Goal: Contribute content: Add original content to the website for others to see

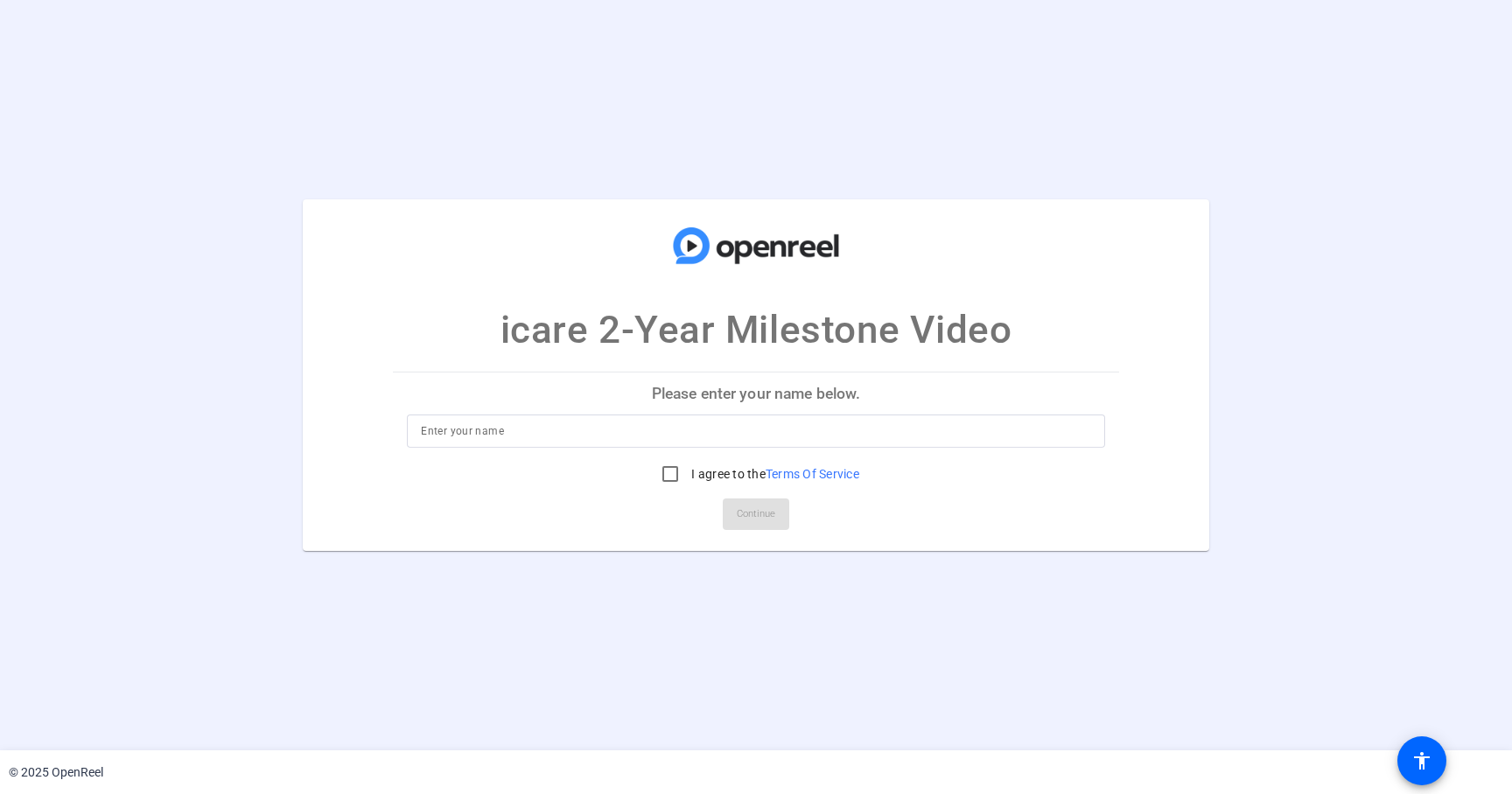
click at [636, 435] on input at bounding box center [755, 432] width 669 height 21
type input "Nath"
click at [696, 480] on label "I agree to the Terms Of Service" at bounding box center [773, 474] width 171 height 18
click at [688, 480] on input "I agree to the Terms Of Service" at bounding box center [670, 473] width 35 height 35
checkbox input "true"
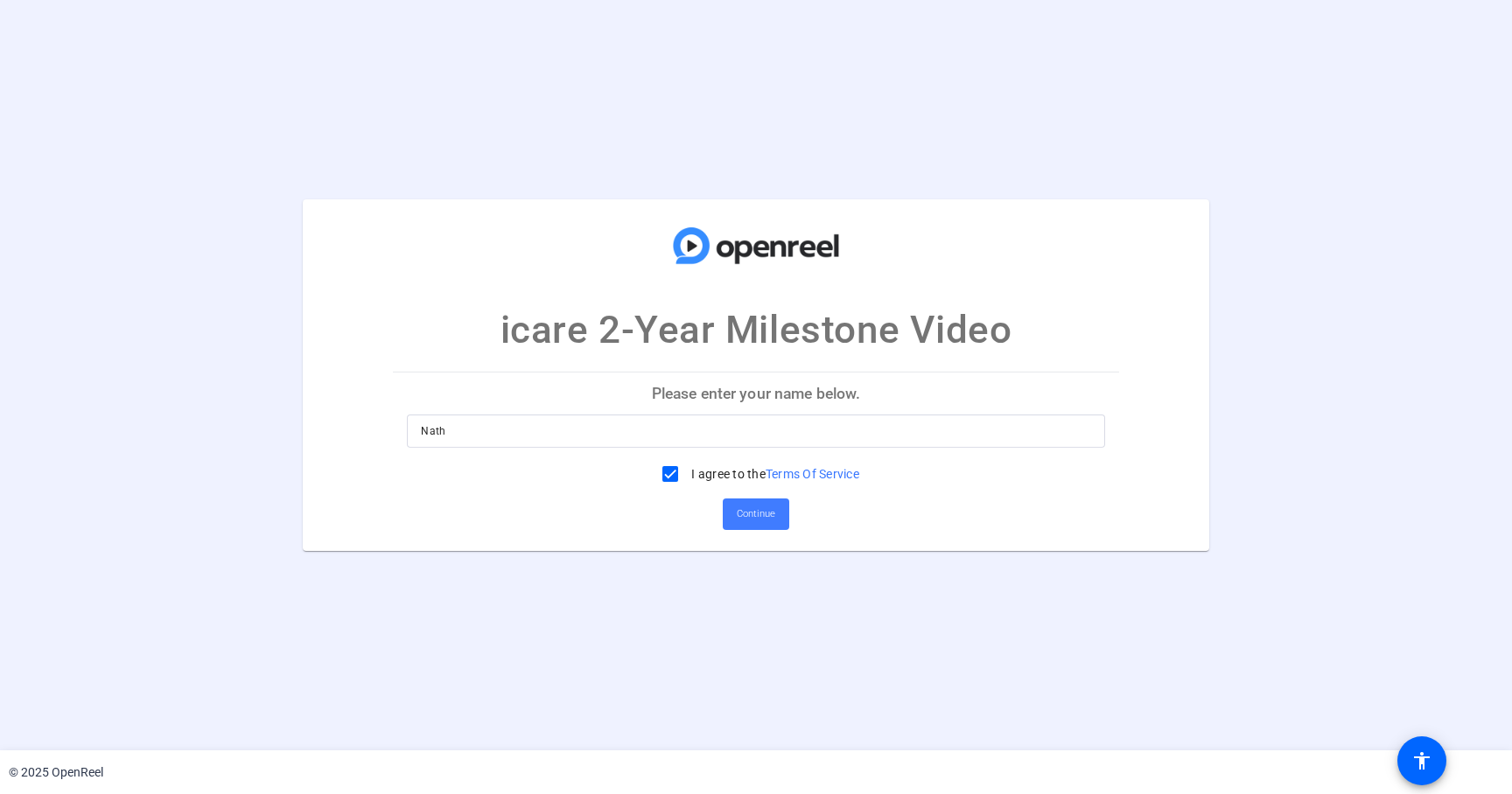
click at [750, 510] on span "Continue" at bounding box center [755, 514] width 38 height 27
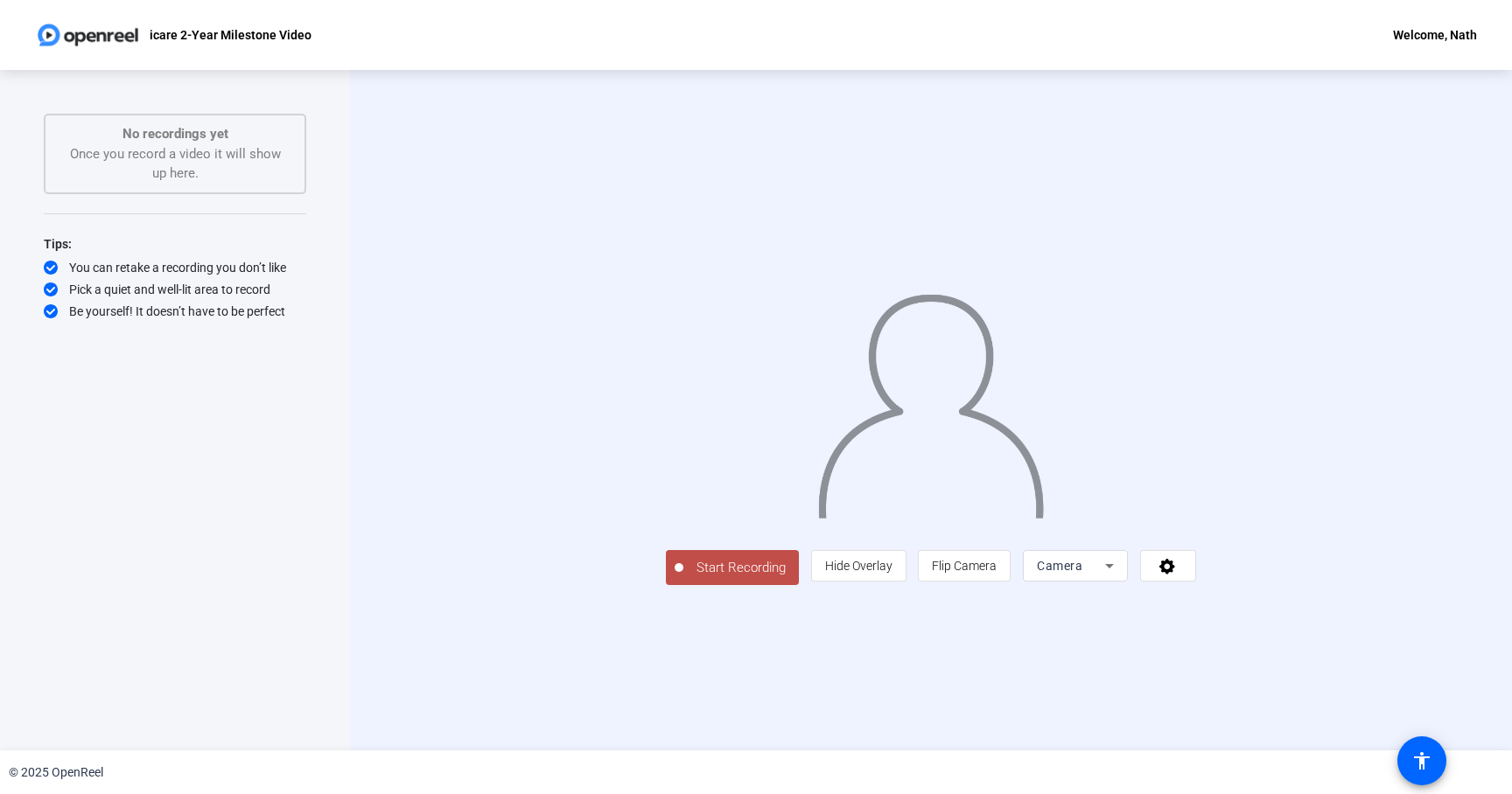
click at [683, 578] on span "Start Recording" at bounding box center [741, 568] width 115 height 20
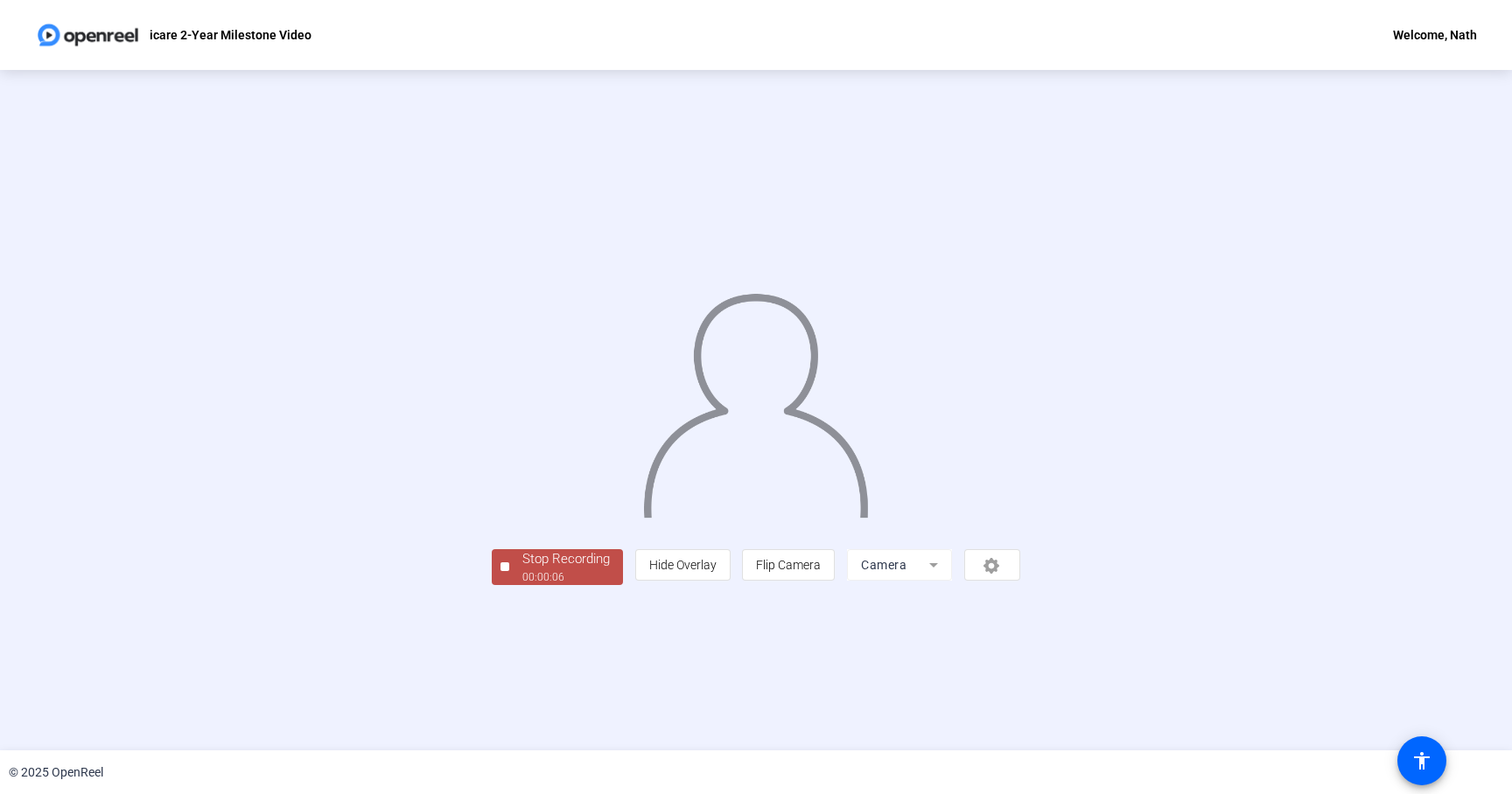
click at [522, 569] on div "Stop Recording" at bounding box center [566, 559] width 87 height 20
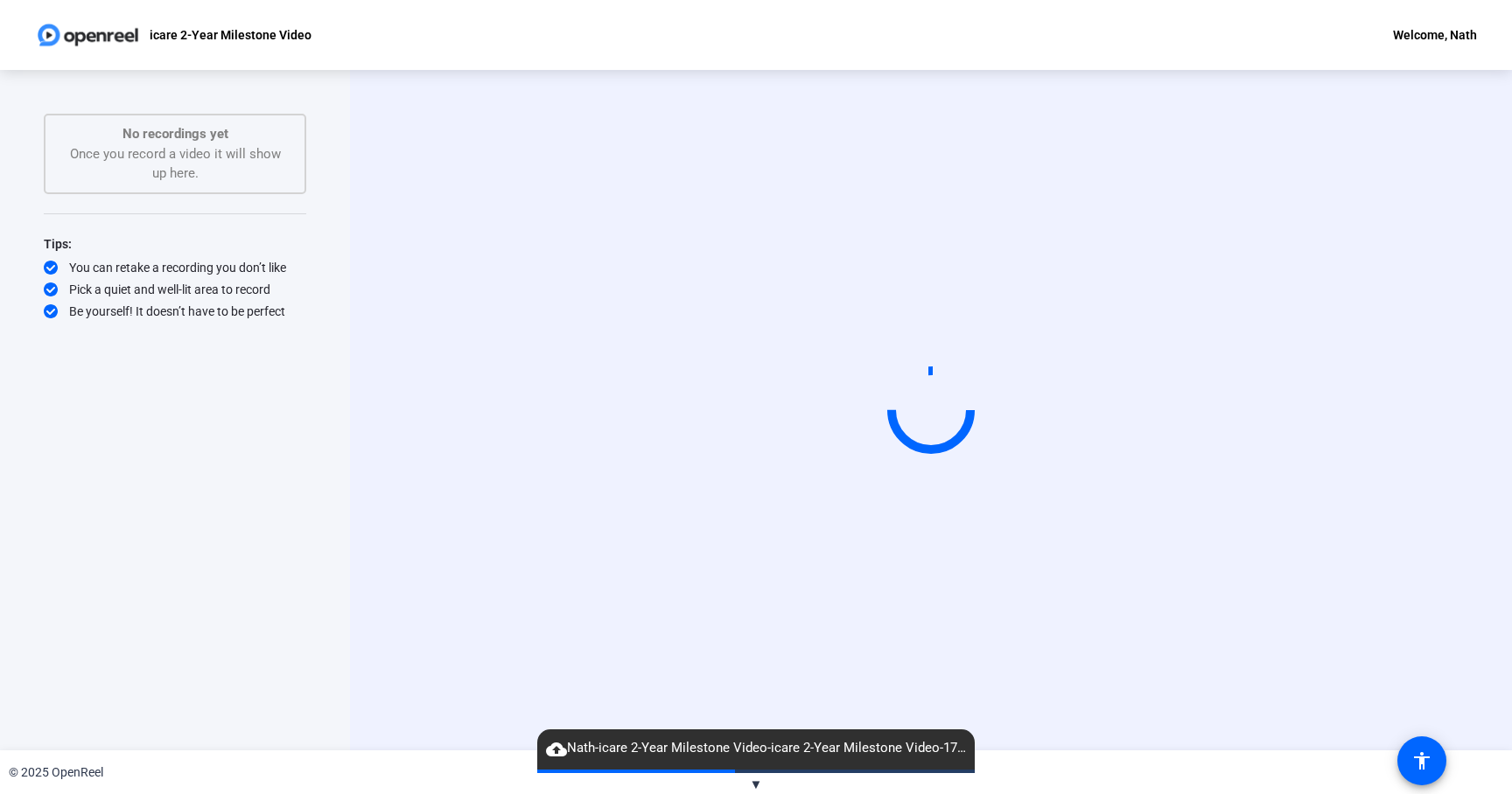
click at [753, 782] on span "▼" at bounding box center [756, 785] width 13 height 16
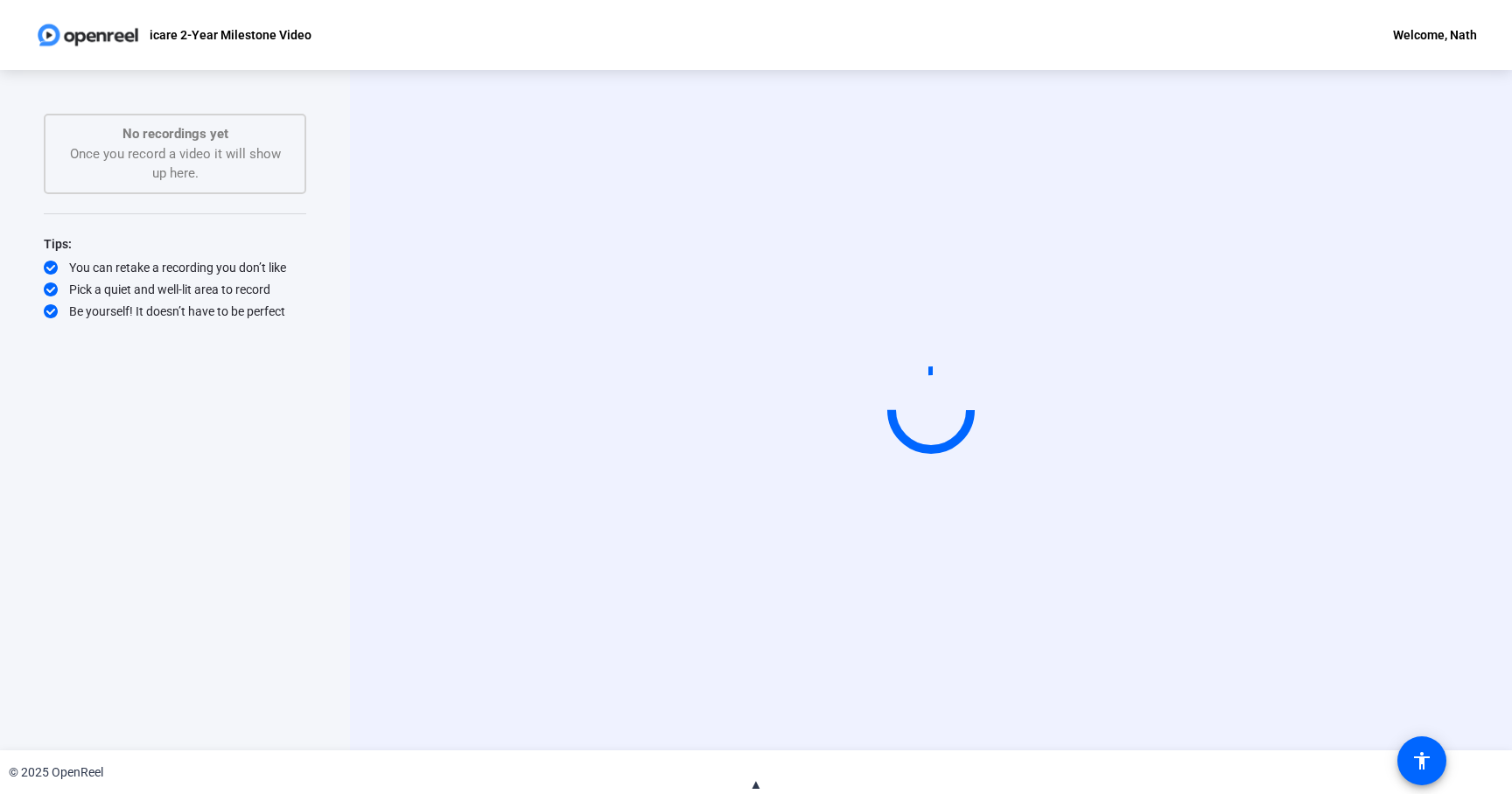
click at [760, 783] on span "▲" at bounding box center [756, 785] width 13 height 16
click at [338, 462] on div "Start Recording No recordings yet Once you record a video it will show up here.…" at bounding box center [175, 410] width 350 height 680
click at [800, 337] on video at bounding box center [930, 410] width 262 height 147
click at [1030, 99] on div "Start Recording" at bounding box center [931, 410] width 1162 height 680
click at [362, 350] on div "Start Recording" at bounding box center [931, 410] width 1162 height 680
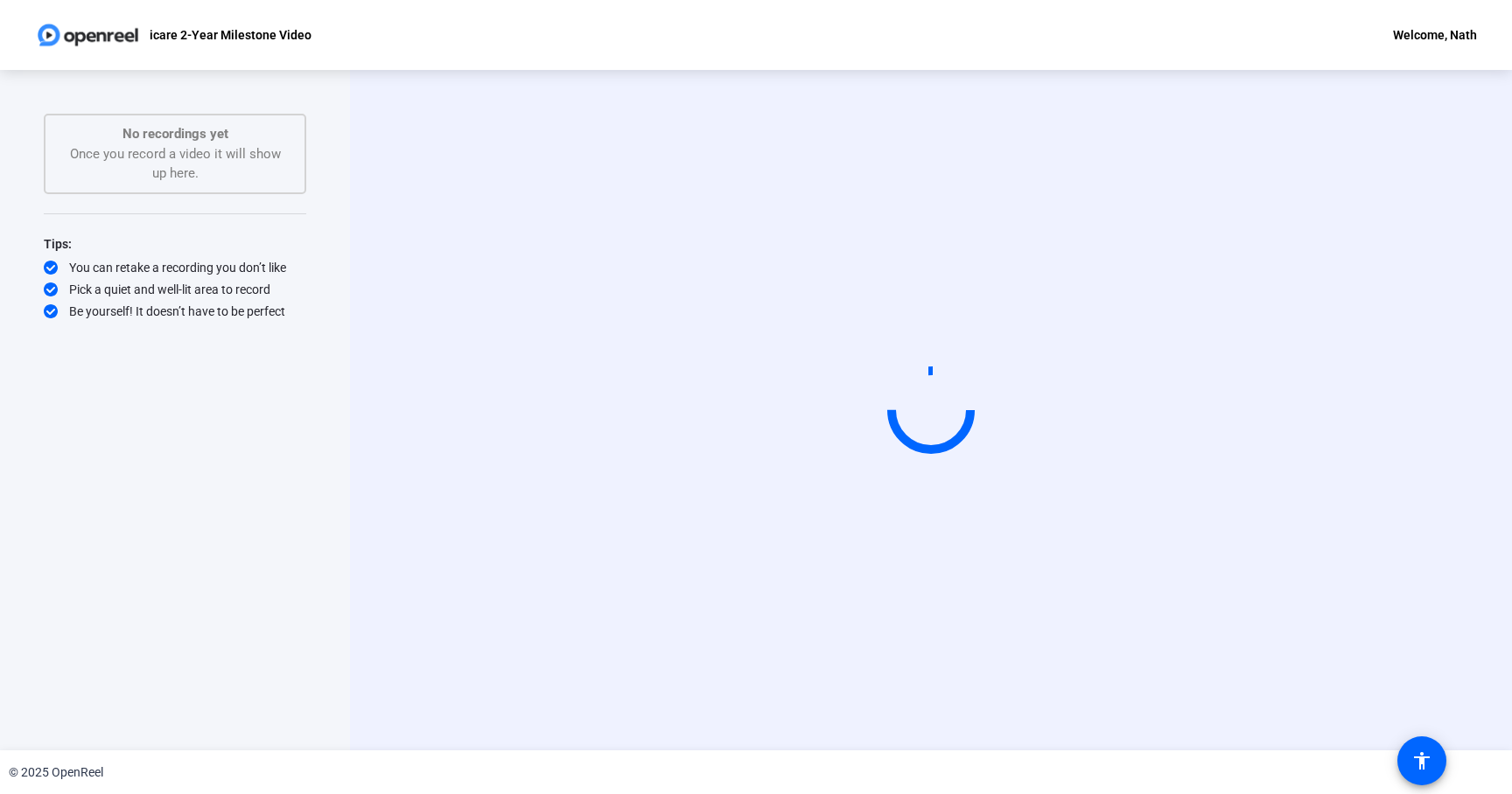
click at [918, 420] on div at bounding box center [931, 410] width 123 height 123
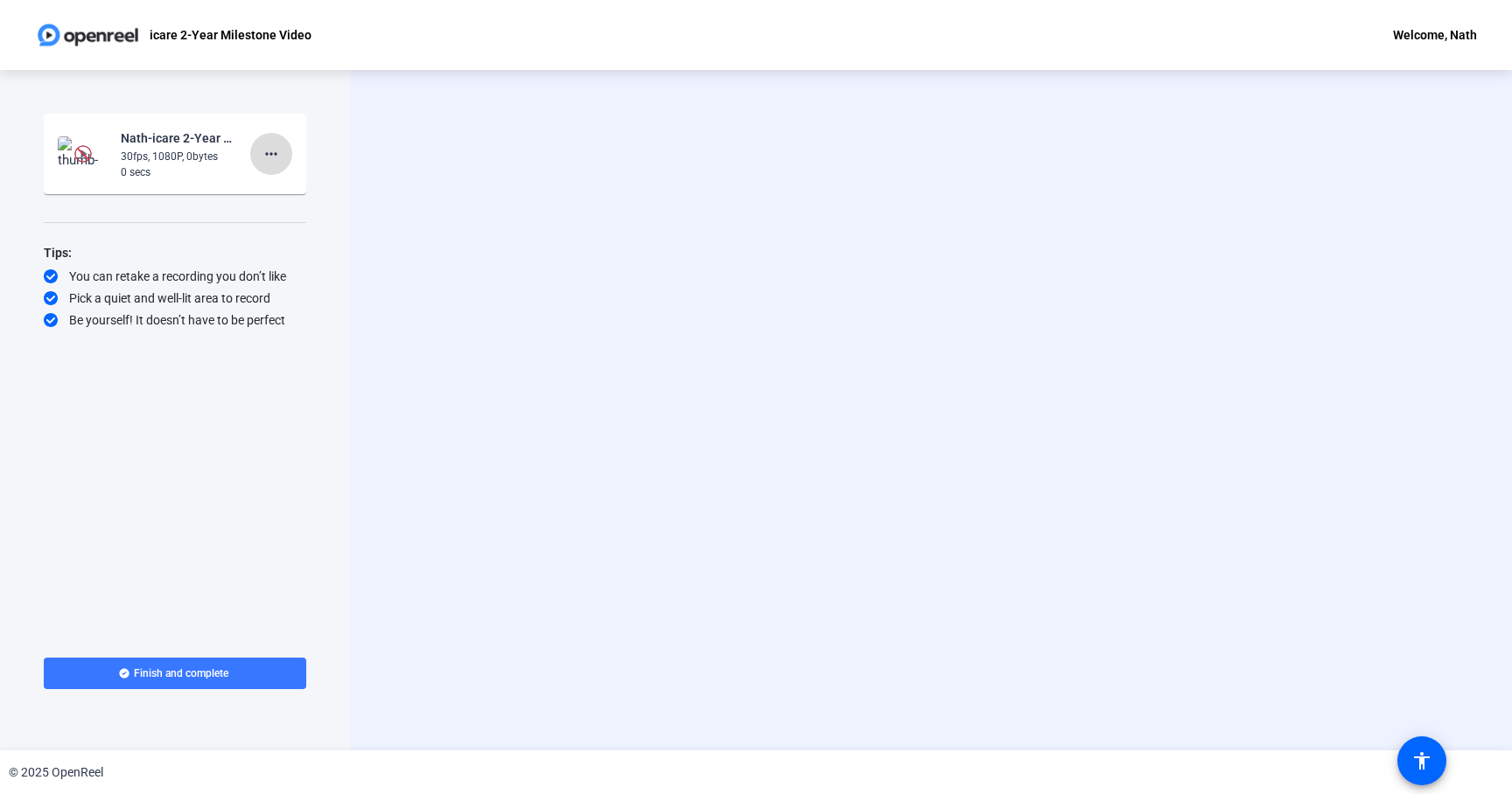
click at [262, 152] on mat-icon "more_horiz" at bounding box center [271, 155] width 21 height 21
click at [291, 192] on span "Delete clip" at bounding box center [298, 191] width 70 height 21
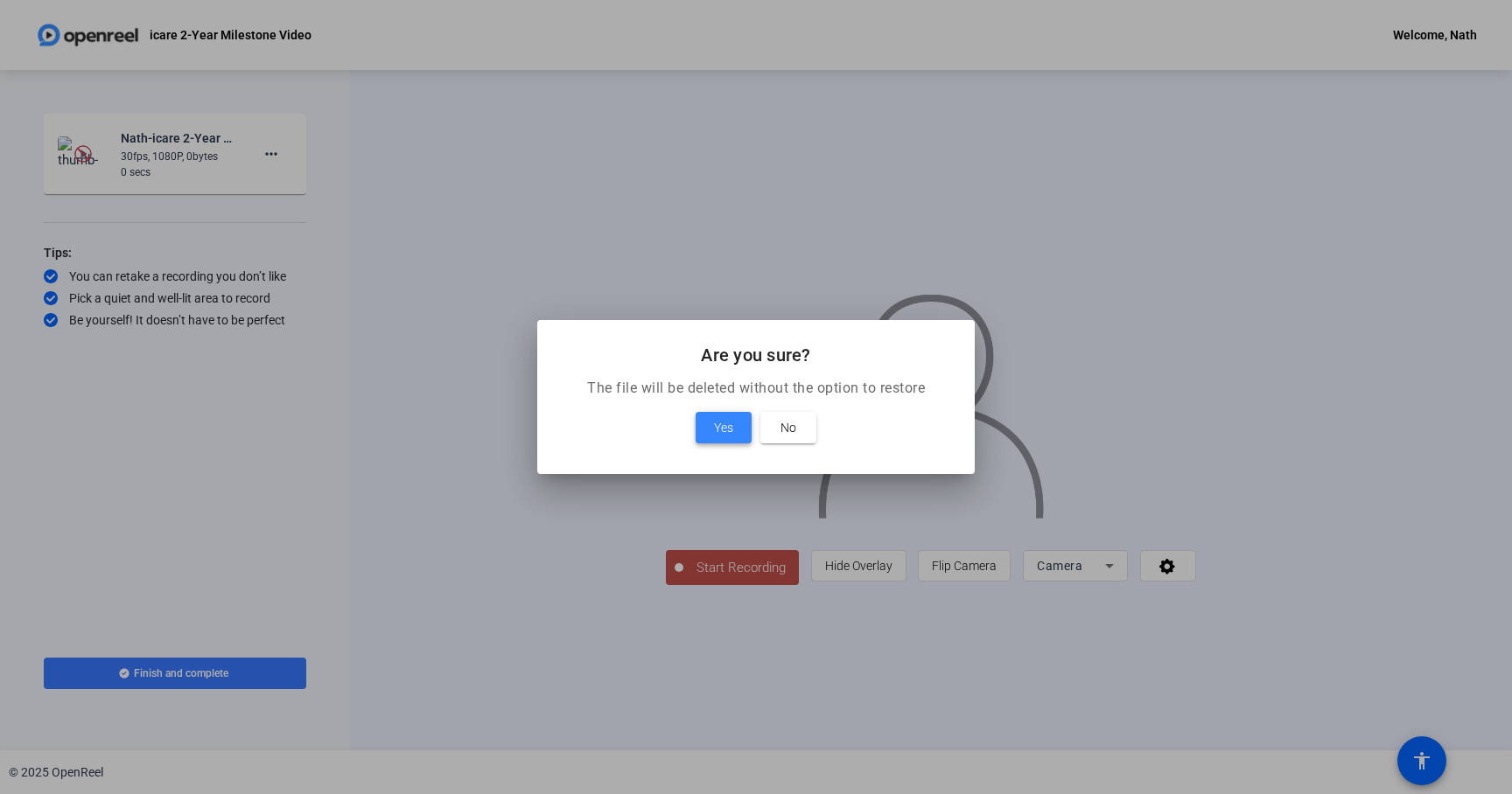
click at [742, 433] on span at bounding box center [723, 427] width 56 height 42
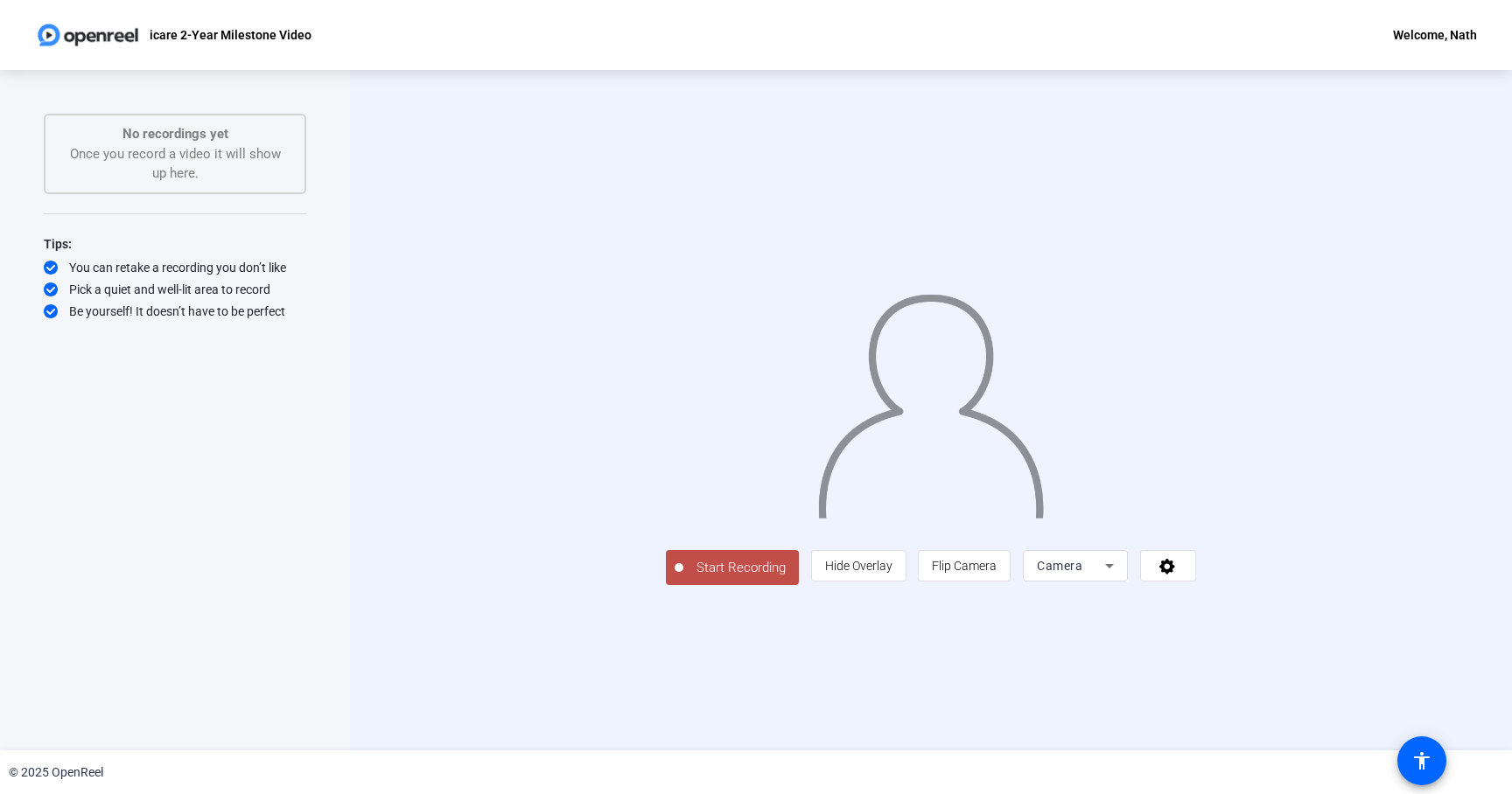
click at [683, 578] on span "Start Recording" at bounding box center [741, 568] width 115 height 20
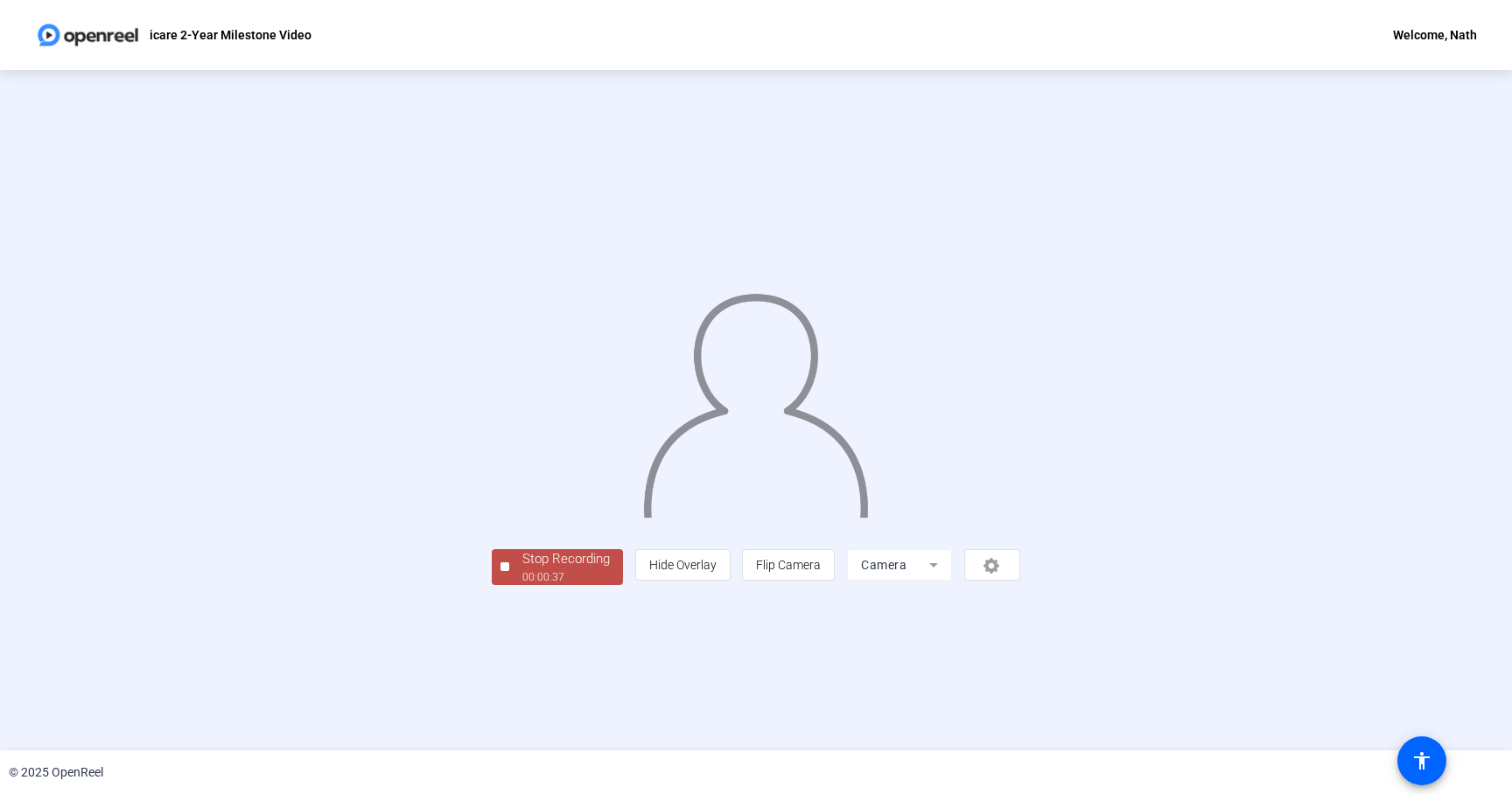
click at [522, 569] on div "Stop Recording" at bounding box center [566, 559] width 87 height 20
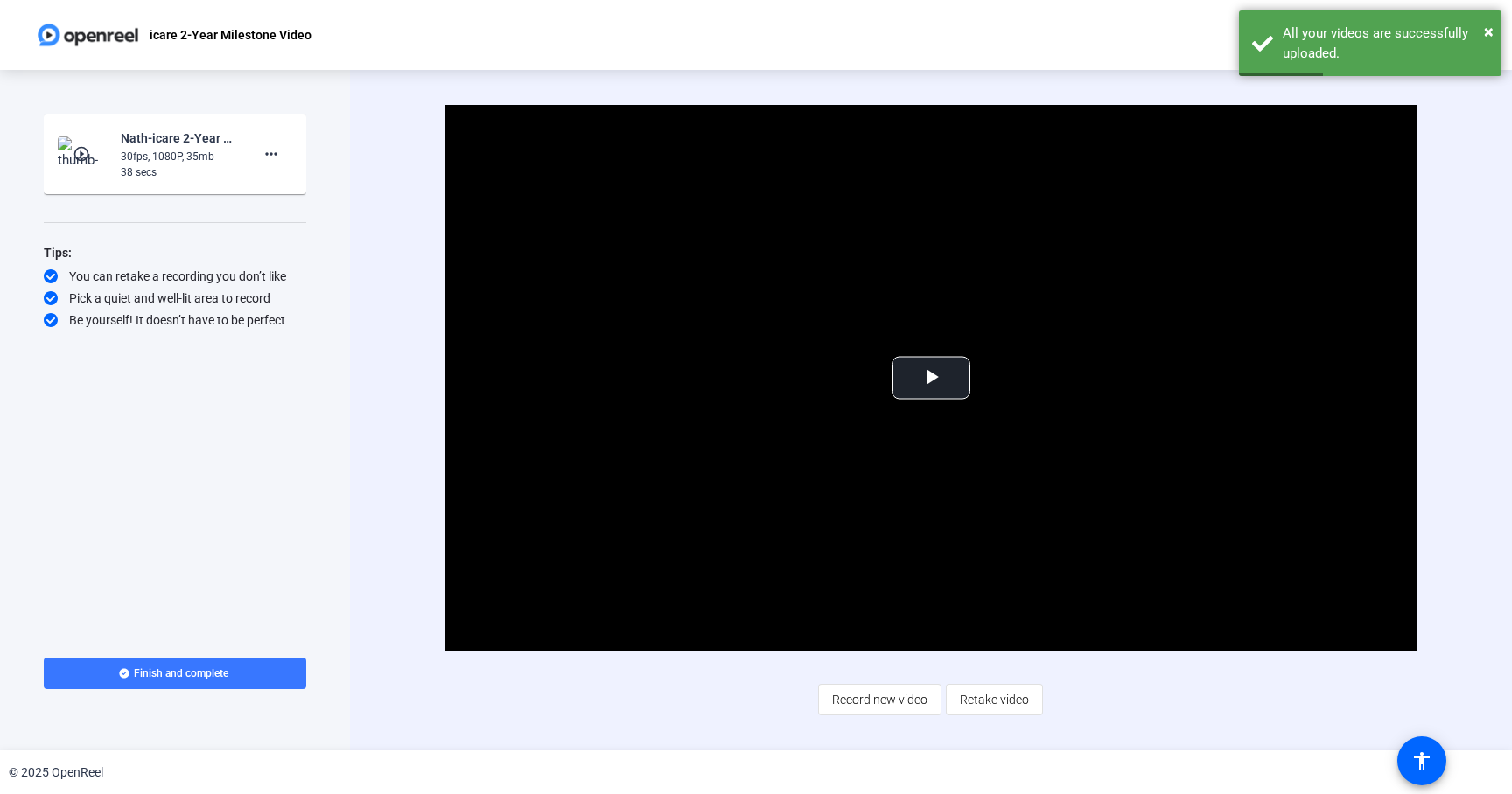
click at [79, 155] on mat-icon "play_circle_outline" at bounding box center [84, 154] width 21 height 18
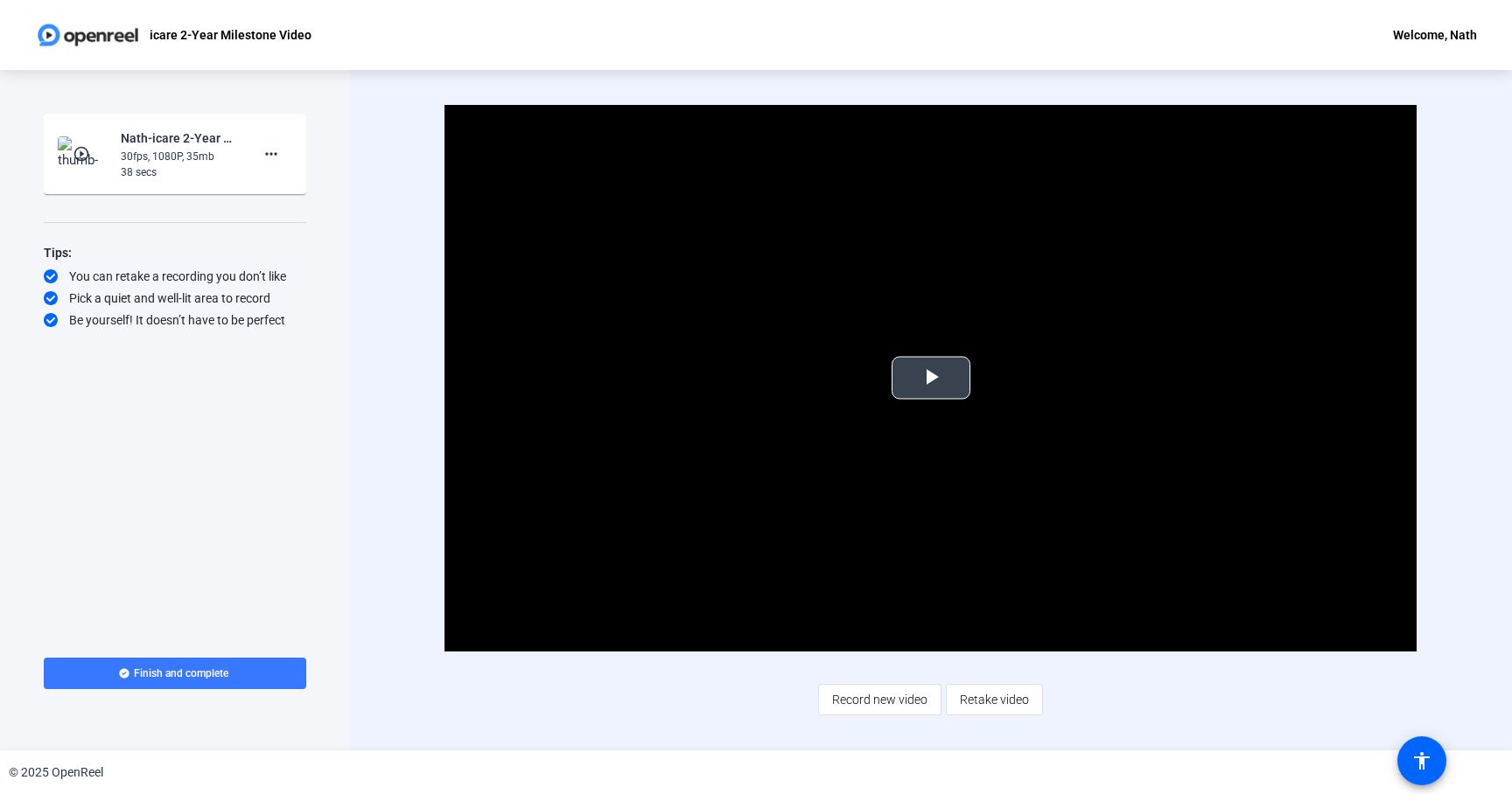
click at [931, 377] on span "Video Player" at bounding box center [931, 377] width 0 height 0
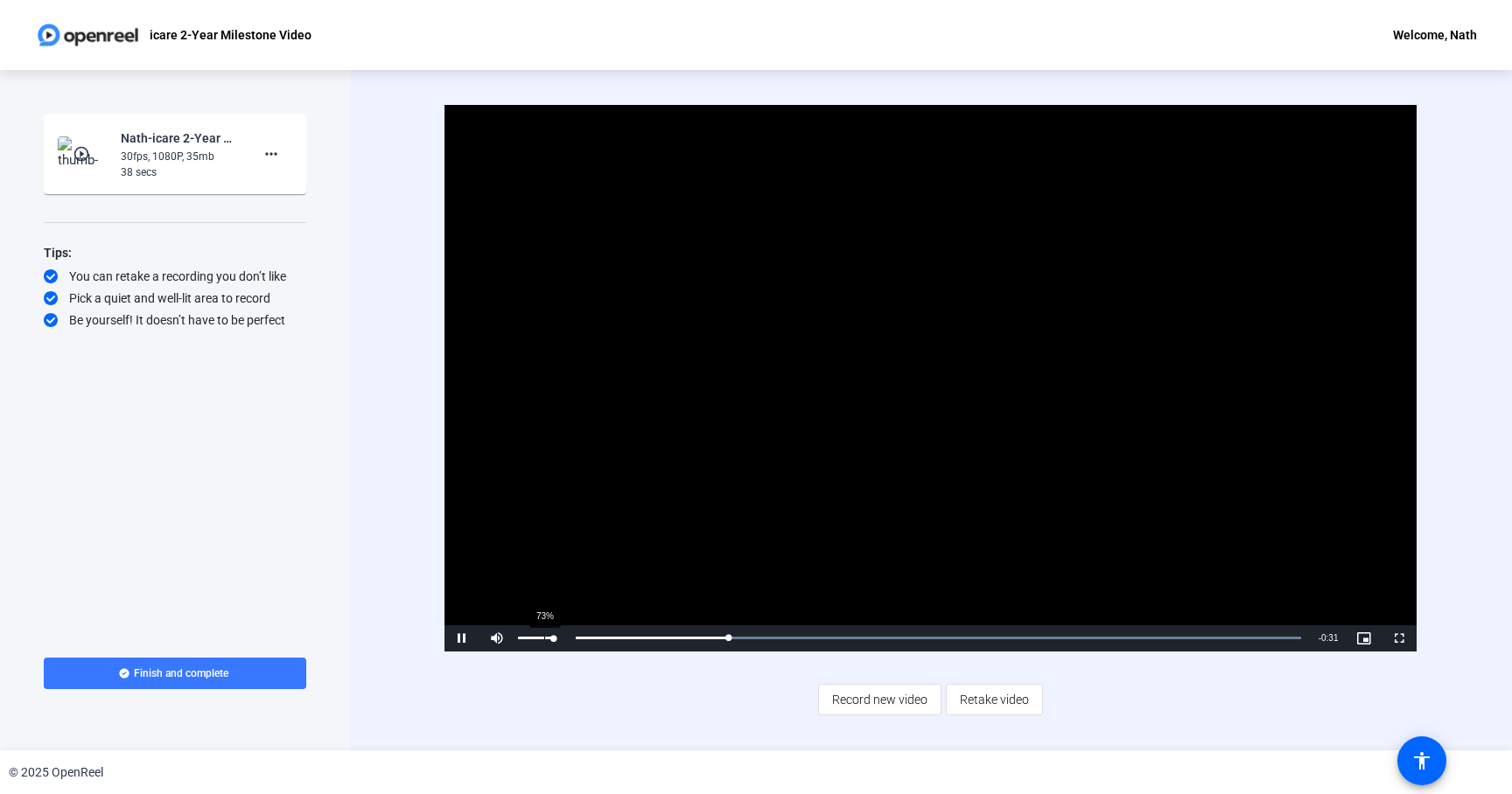
click at [542, 639] on div "73%" at bounding box center [536, 638] width 36 height 3
drag, startPoint x: 542, startPoint y: 639, endPoint x: 584, endPoint y: 639, distance: 42.0
click at [584, 639] on div "Pause Mute 100% Current Time 0:08 / Duration 0:38 Loaded : 100.00% 0:00 0:09 St…" at bounding box center [930, 639] width 972 height 27
click at [527, 637] on div "12%" at bounding box center [536, 638] width 36 height 3
click at [548, 637] on div "83%" at bounding box center [536, 638] width 36 height 3
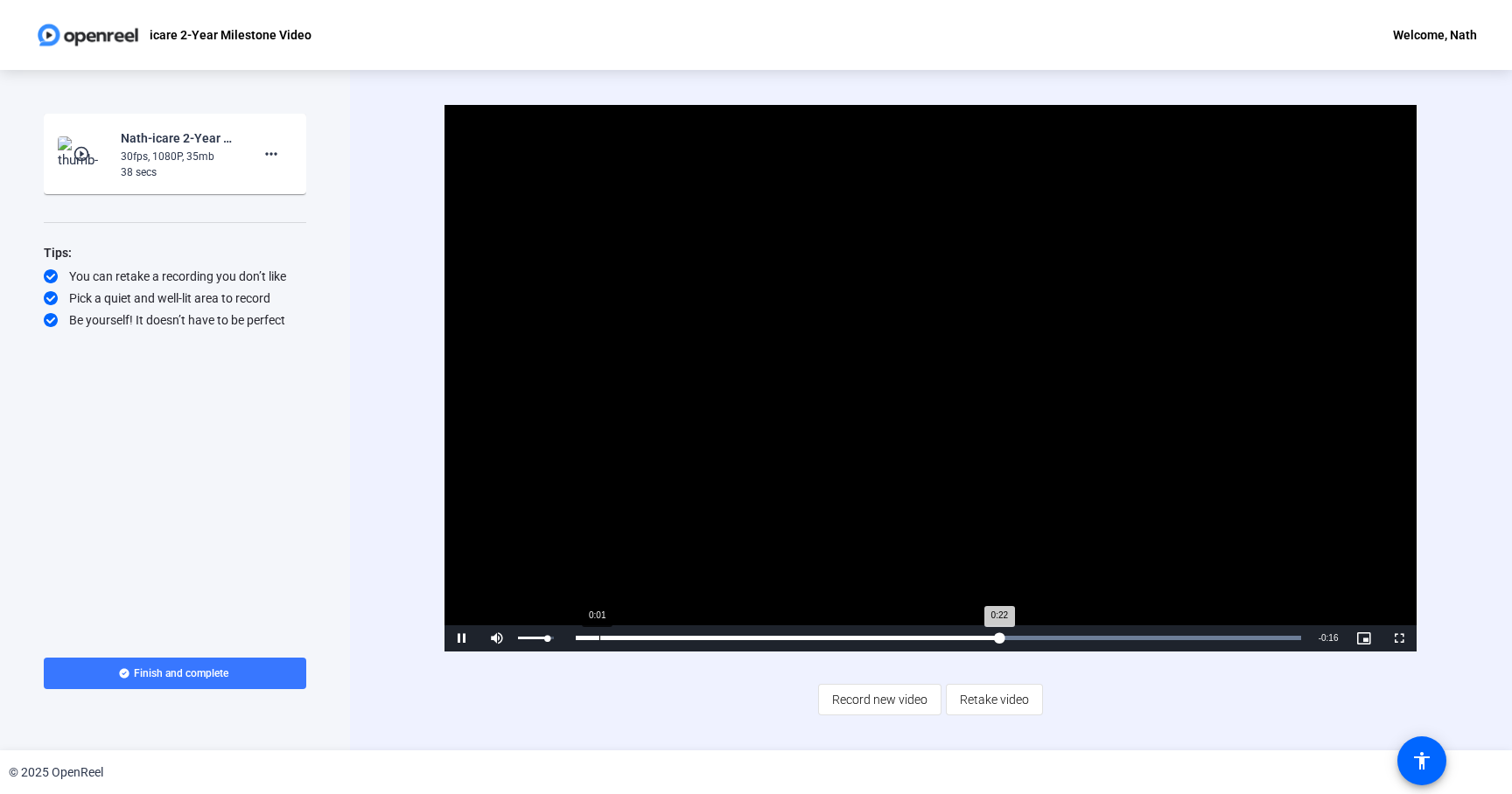
drag, startPoint x: 548, startPoint y: 637, endPoint x: 567, endPoint y: 637, distance: 19.0
click at [567, 637] on div "Pause Mute 83% Current Time 0:22 / Duration 0:38 Loaded : 100.00% 0:01 0:22 Str…" at bounding box center [930, 639] width 972 height 27
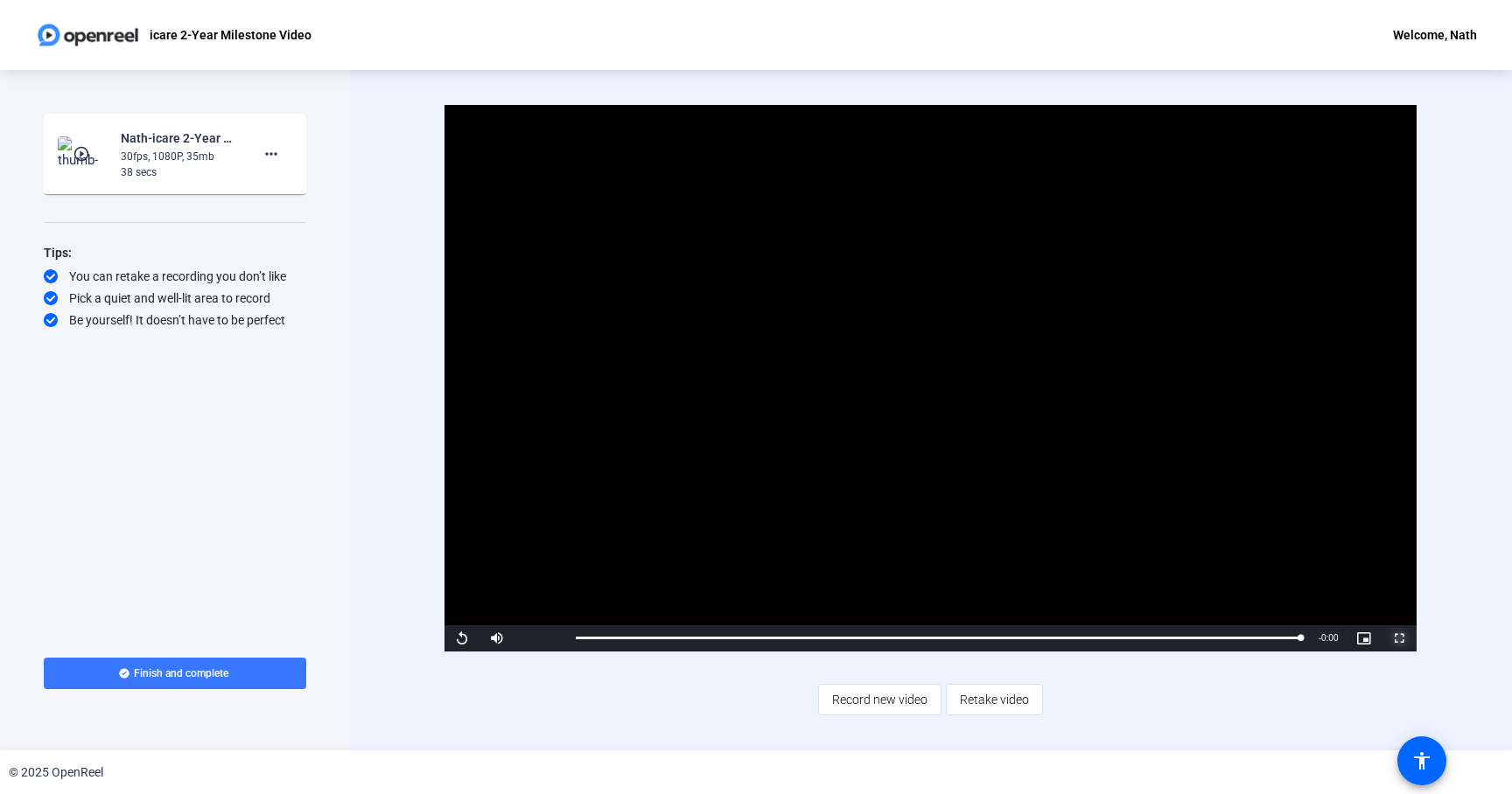
click at [1405, 639] on span "Video Player" at bounding box center [1398, 639] width 35 height 0
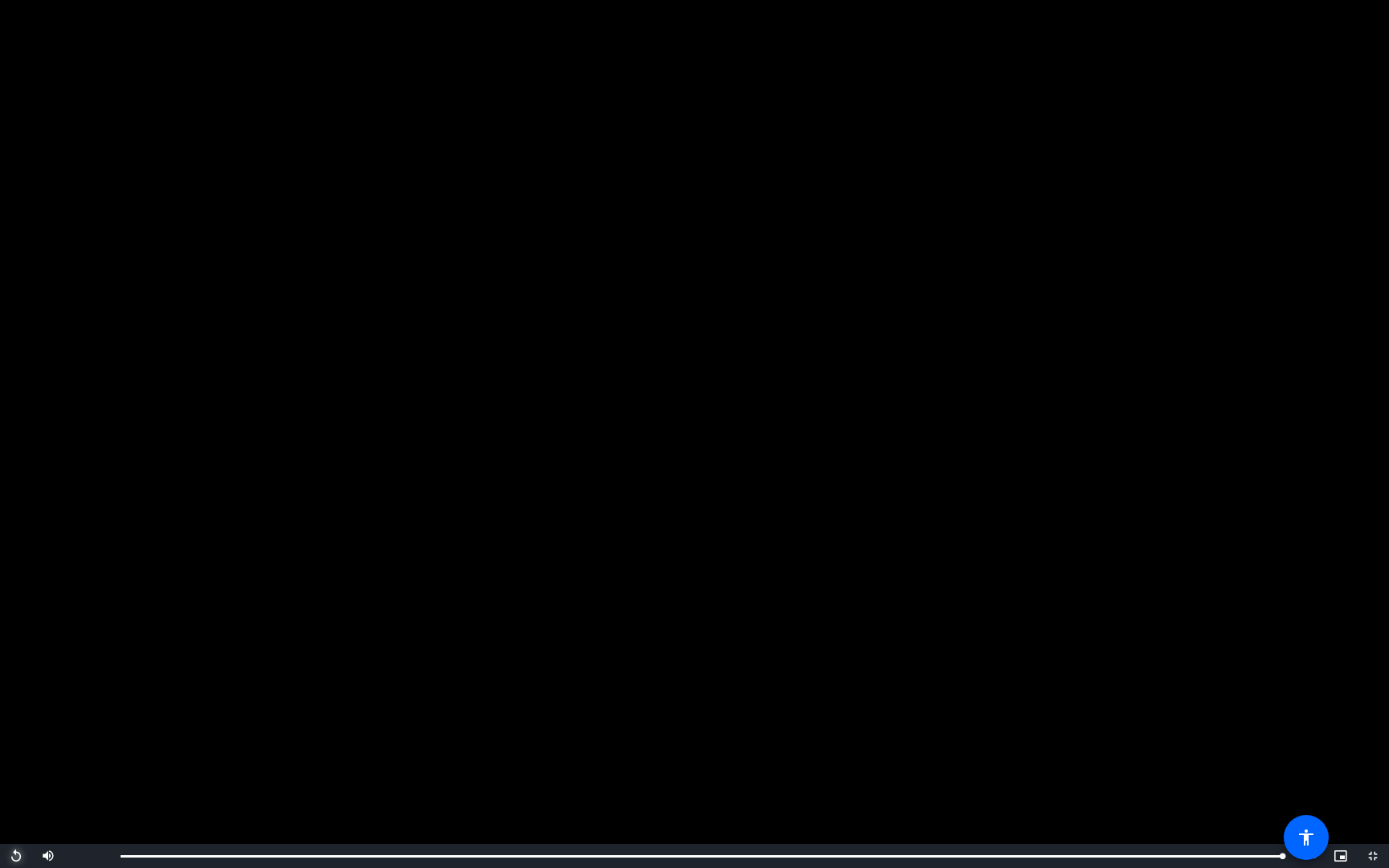
click at [11, 728] on span "Video Player" at bounding box center [16, 856] width 32 height 0
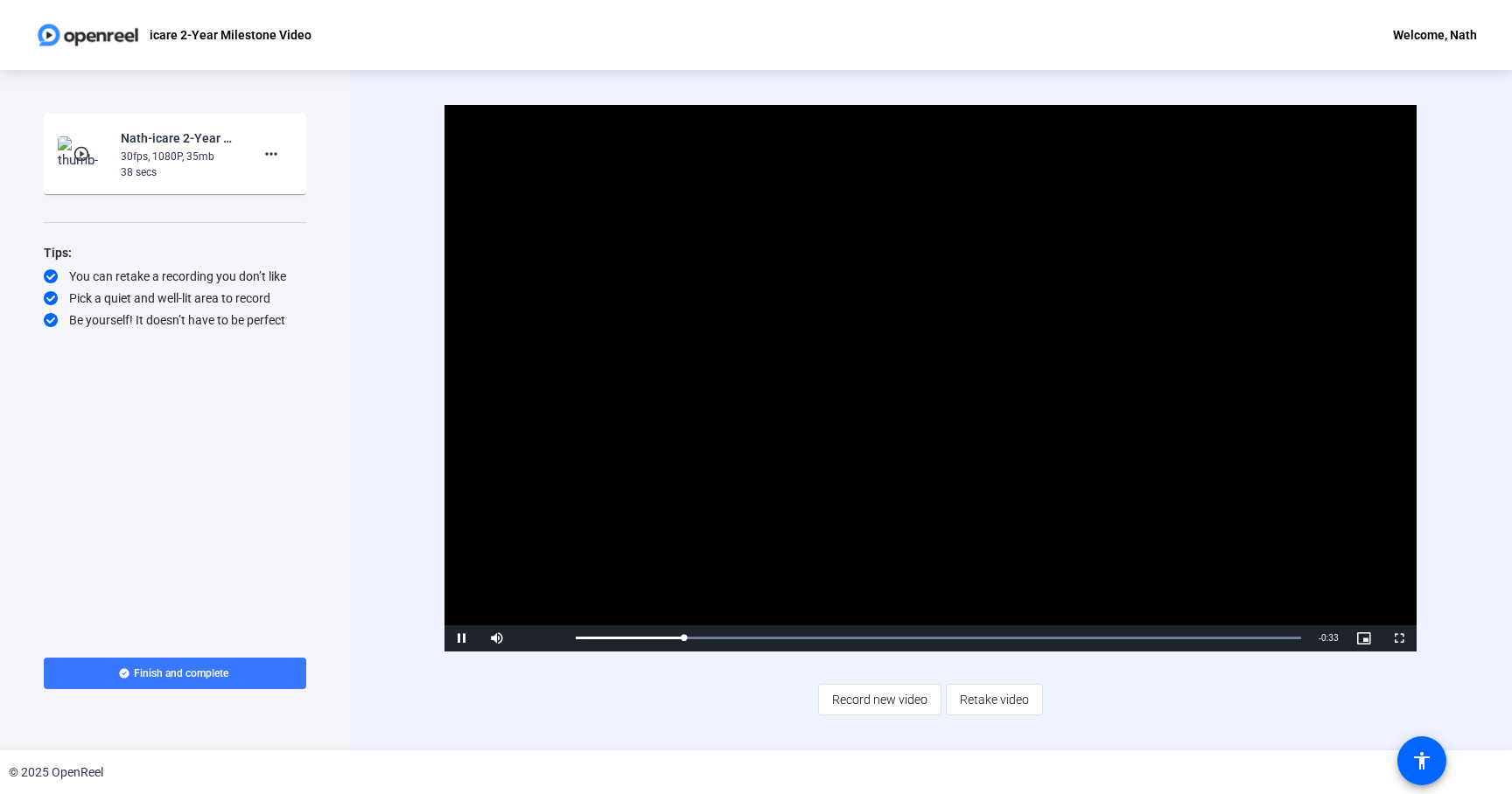
click at [704, 254] on video "Video Player" at bounding box center [930, 378] width 972 height 547
click at [575, 428] on video "Video Player" at bounding box center [930, 378] width 972 height 547
click at [274, 163] on mat-icon "more_horiz" at bounding box center [271, 155] width 21 height 21
click at [338, 218] on button "Retake" at bounding box center [299, 212] width 98 height 22
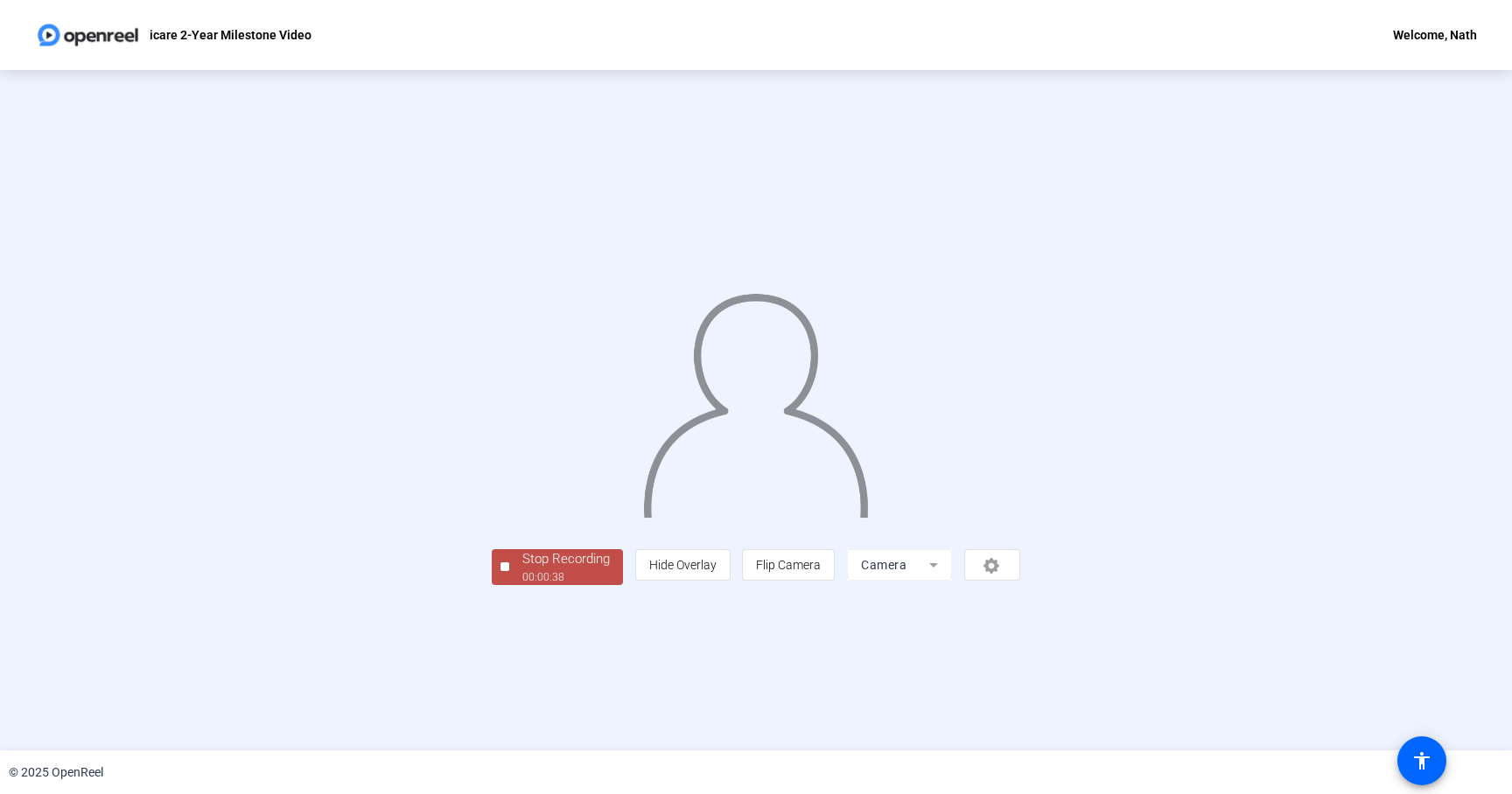
click at [1020, 581] on div "person Hide Overlay flip Flip Camera Camera" at bounding box center [827, 564] width 385 height 31
click at [952, 581] on mat-form-field "Camera" at bounding box center [899, 564] width 105 height 31
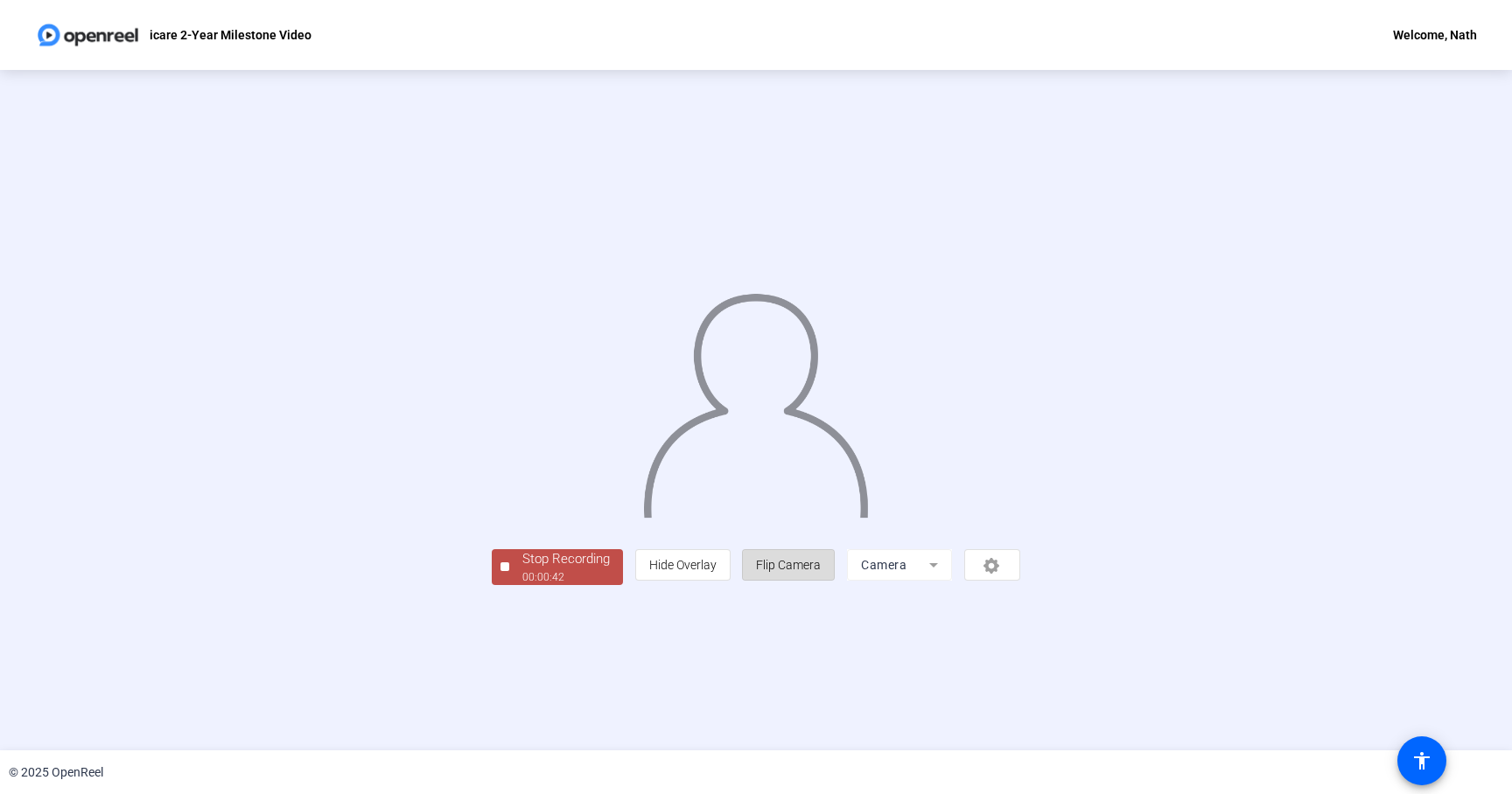
click at [821, 572] on span "Flip Camera" at bounding box center [788, 565] width 65 height 14
click at [522, 569] on div "Stop Recording" at bounding box center [566, 559] width 87 height 20
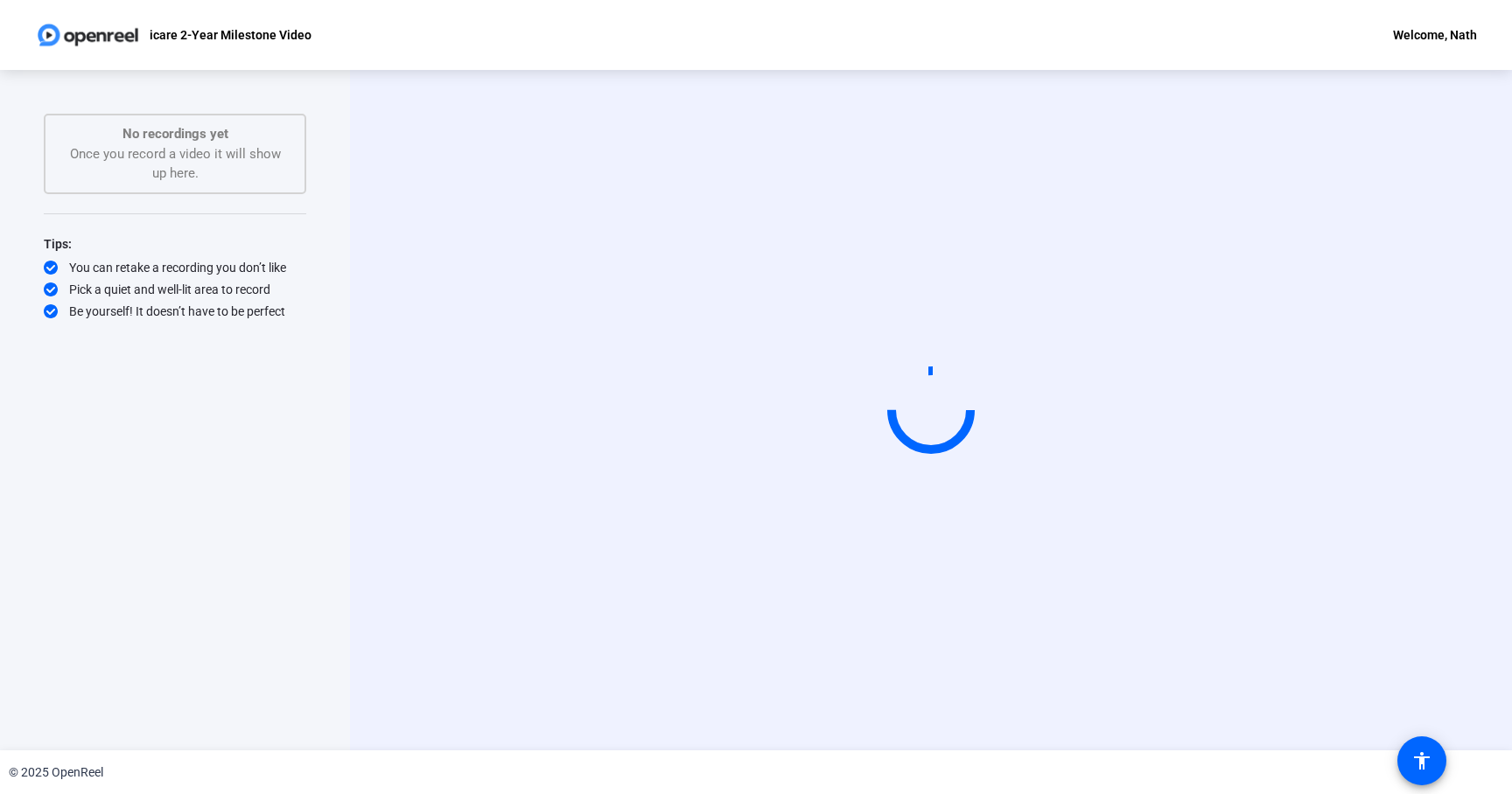
click at [917, 444] on circle at bounding box center [931, 410] width 81 height 81
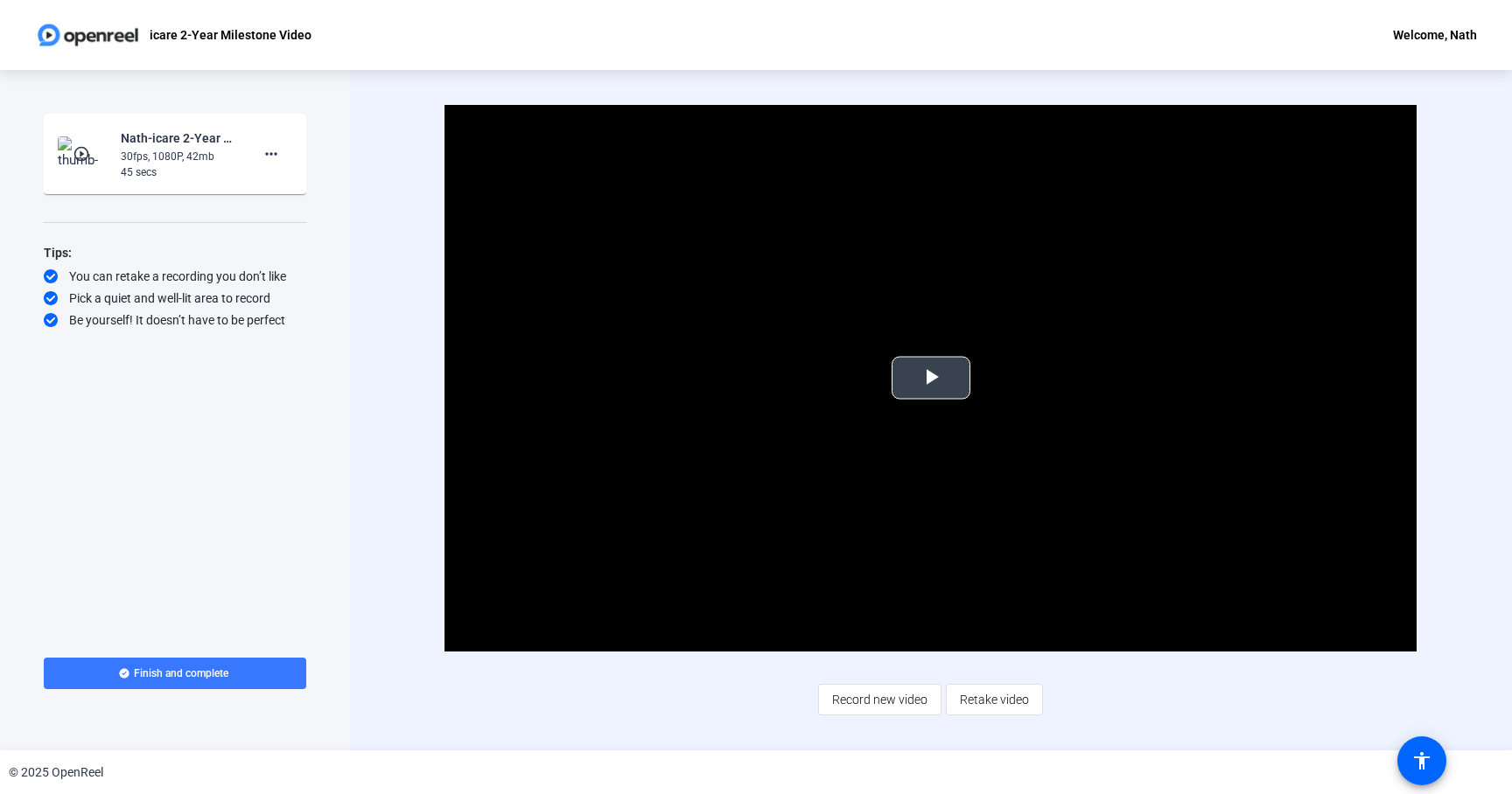
click at [931, 377] on span "Video Player" at bounding box center [931, 377] width 0 height 0
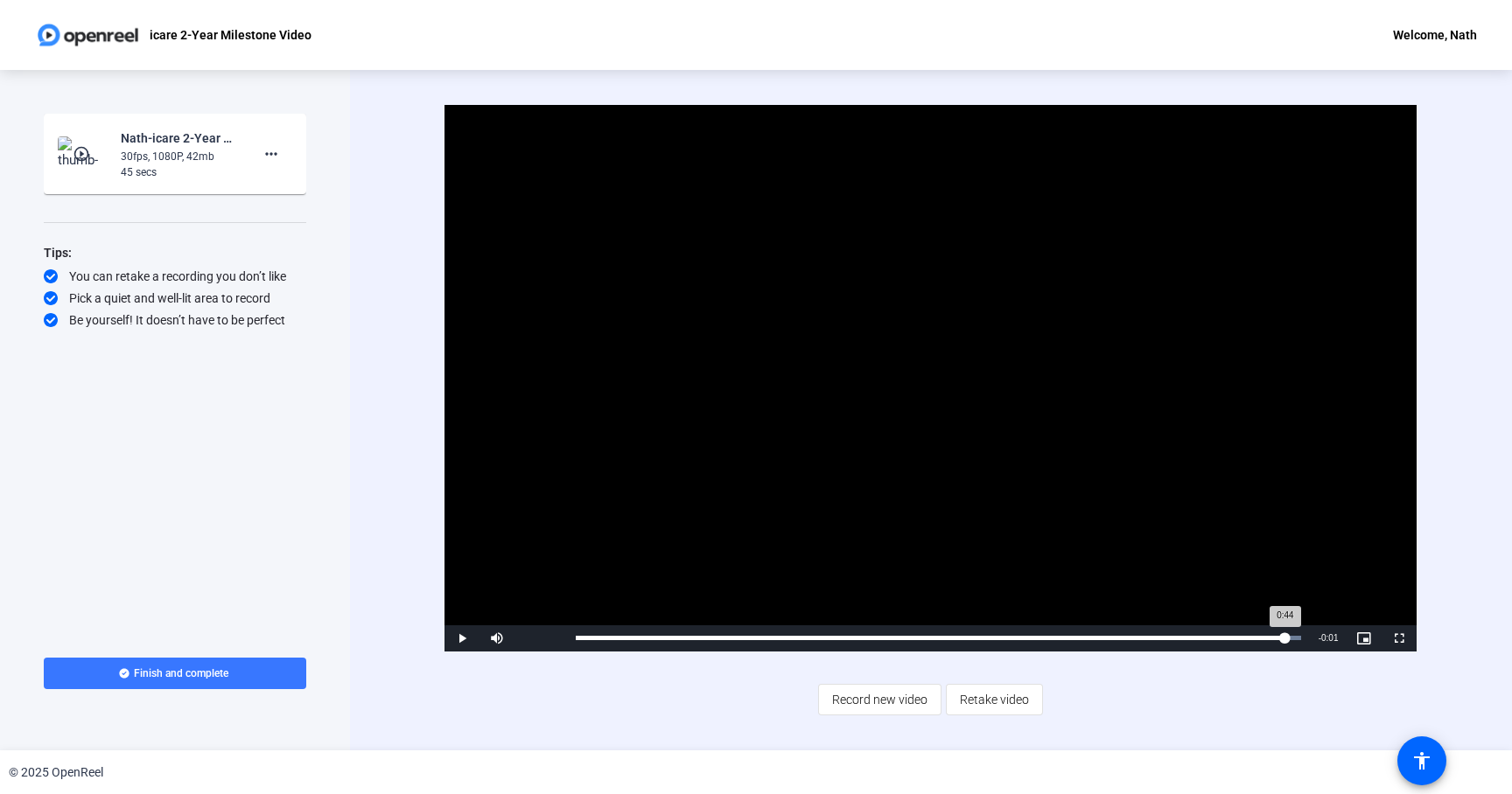
click at [1285, 639] on div "Loaded : 100.00% 0:44 0:44" at bounding box center [937, 638] width 724 height 4
click at [1278, 639] on div "Loaded : 100.00% 0:43 0:43" at bounding box center [937, 638] width 724 height 4
click at [1258, 639] on div "0:42" at bounding box center [1258, 638] width 1 height 4
click at [1228, 640] on div "Loaded : 100.00% 0:40 0:42" at bounding box center [937, 639] width 742 height 27
click at [1111, 631] on div "Loaded : 100.00% 0:33 0:40" at bounding box center [937, 639] width 742 height 27
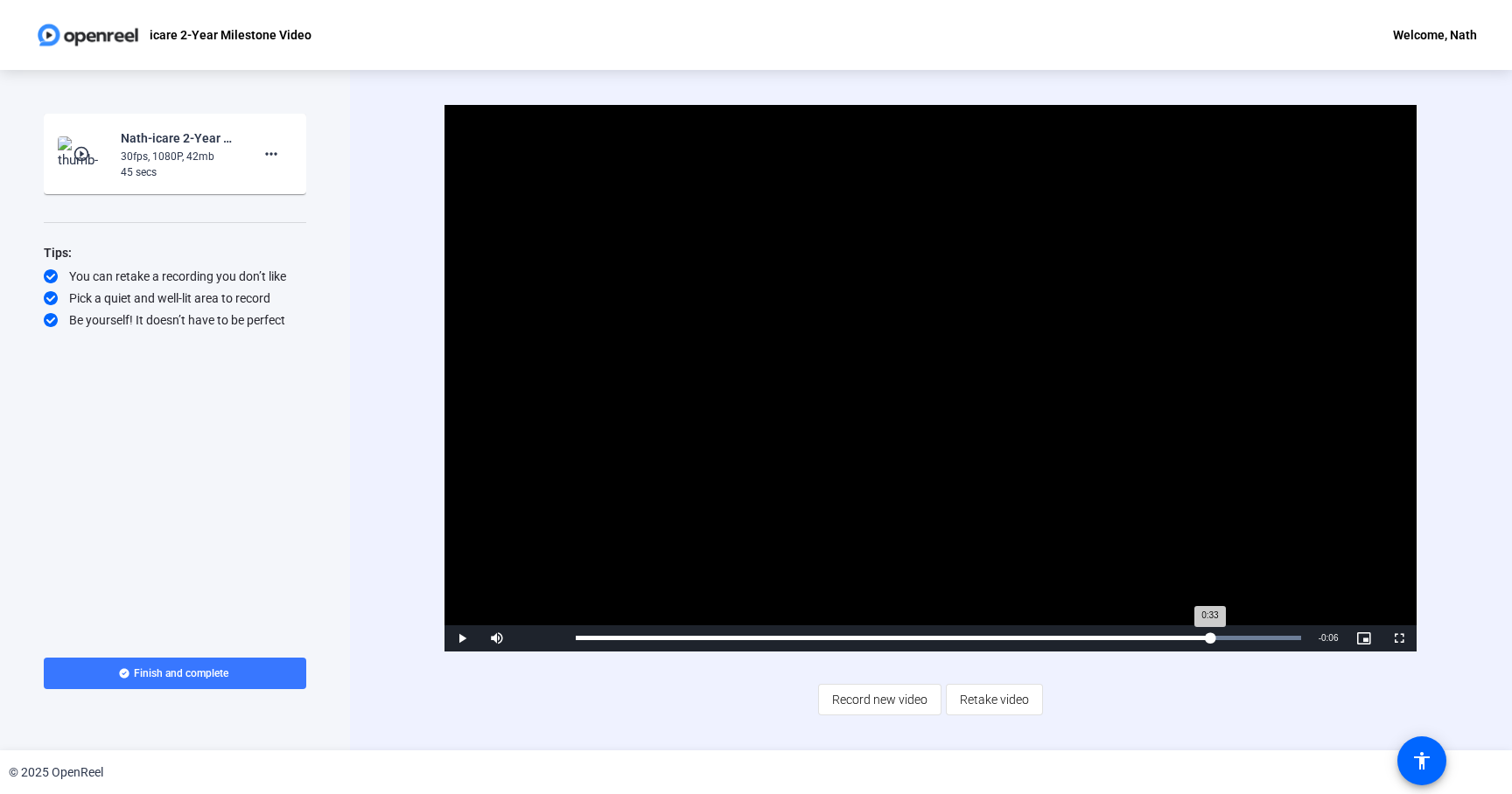
click at [1210, 636] on div "Loaded : 100.00% 0:39 0:33" at bounding box center [937, 638] width 724 height 4
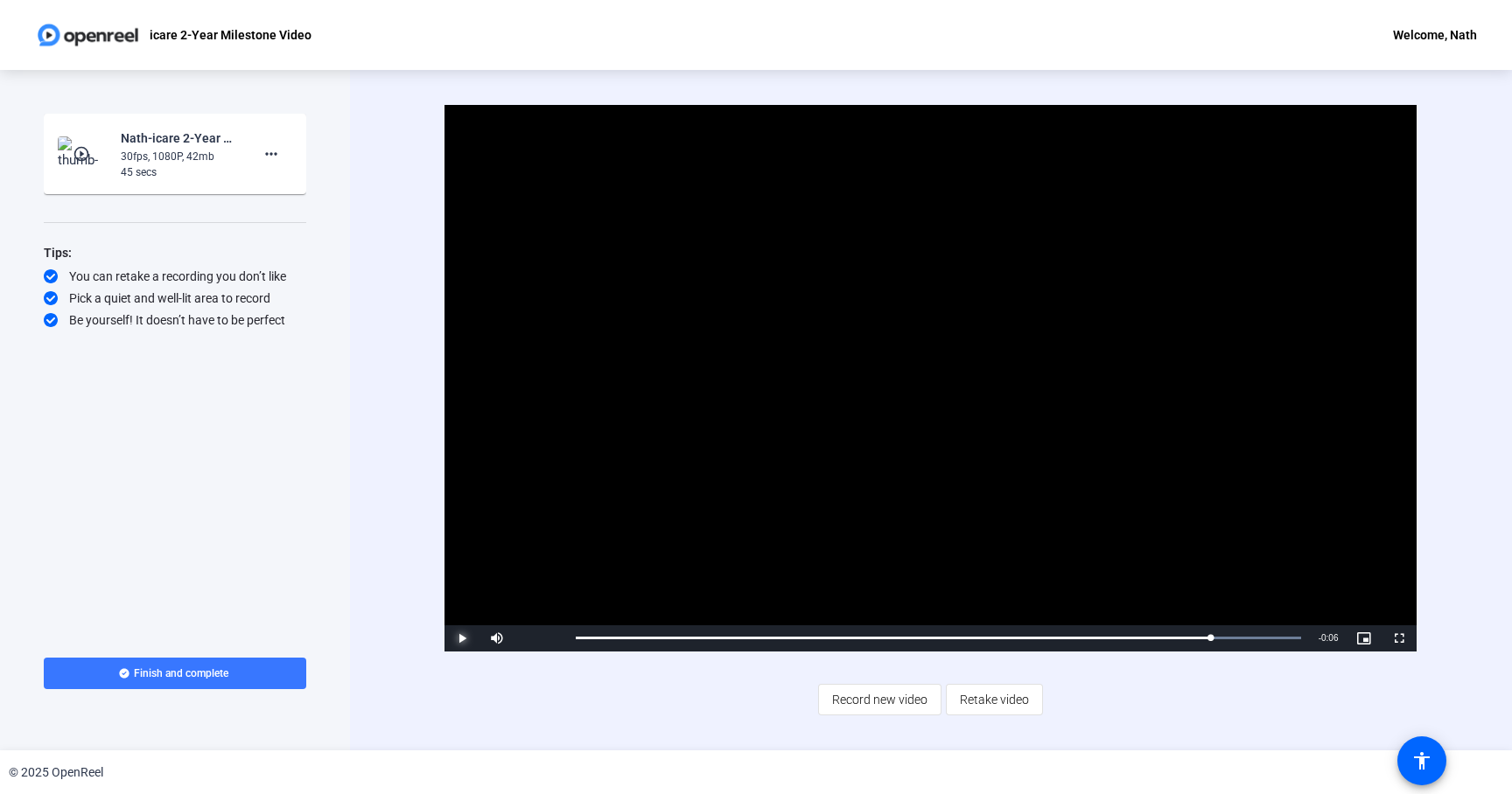
click at [467, 639] on span "Video Player" at bounding box center [461, 639] width 35 height 0
click at [991, 706] on span "Retake video" at bounding box center [994, 699] width 69 height 33
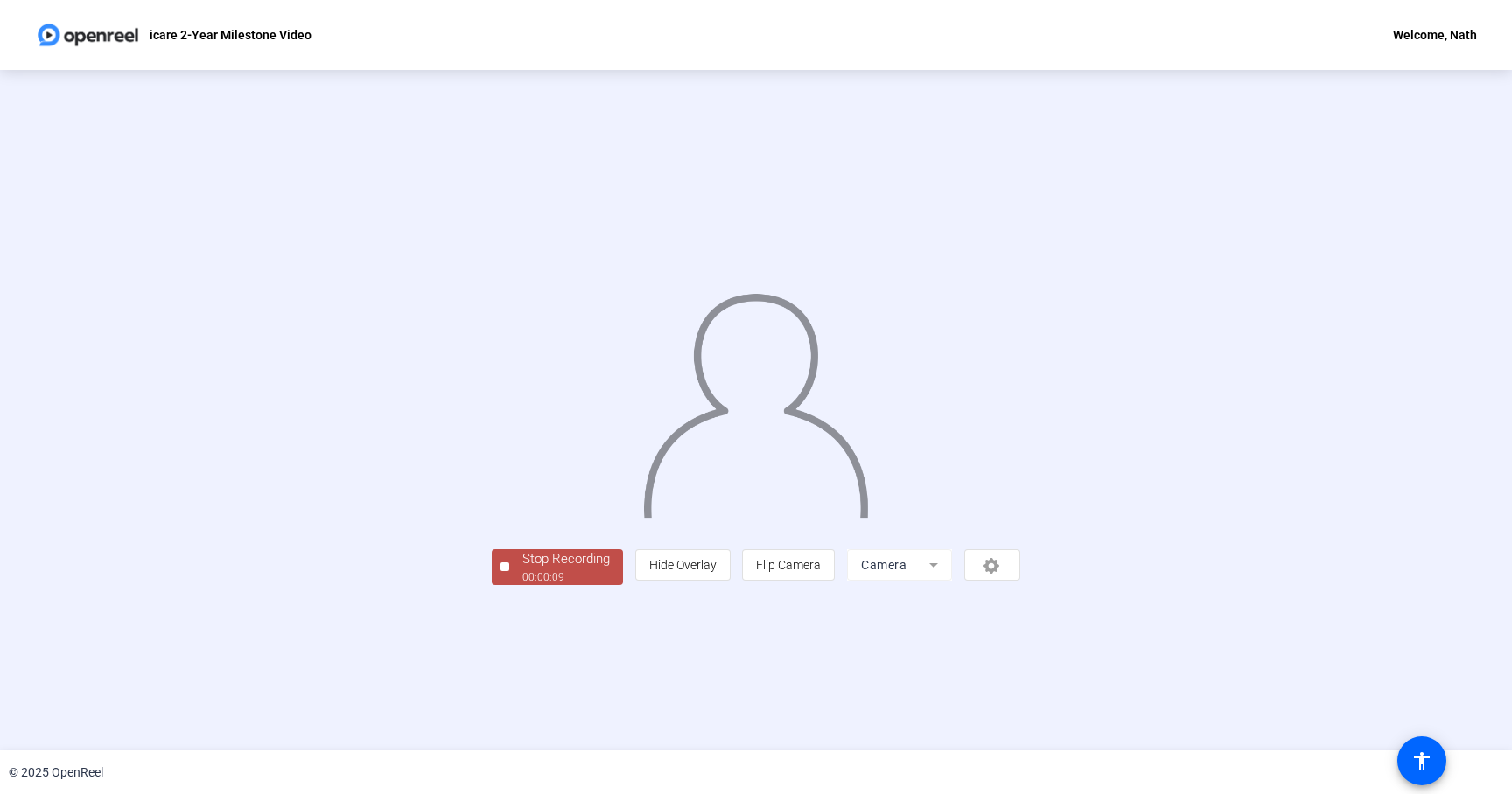
click at [522, 585] on div "00:00:09" at bounding box center [566, 577] width 87 height 16
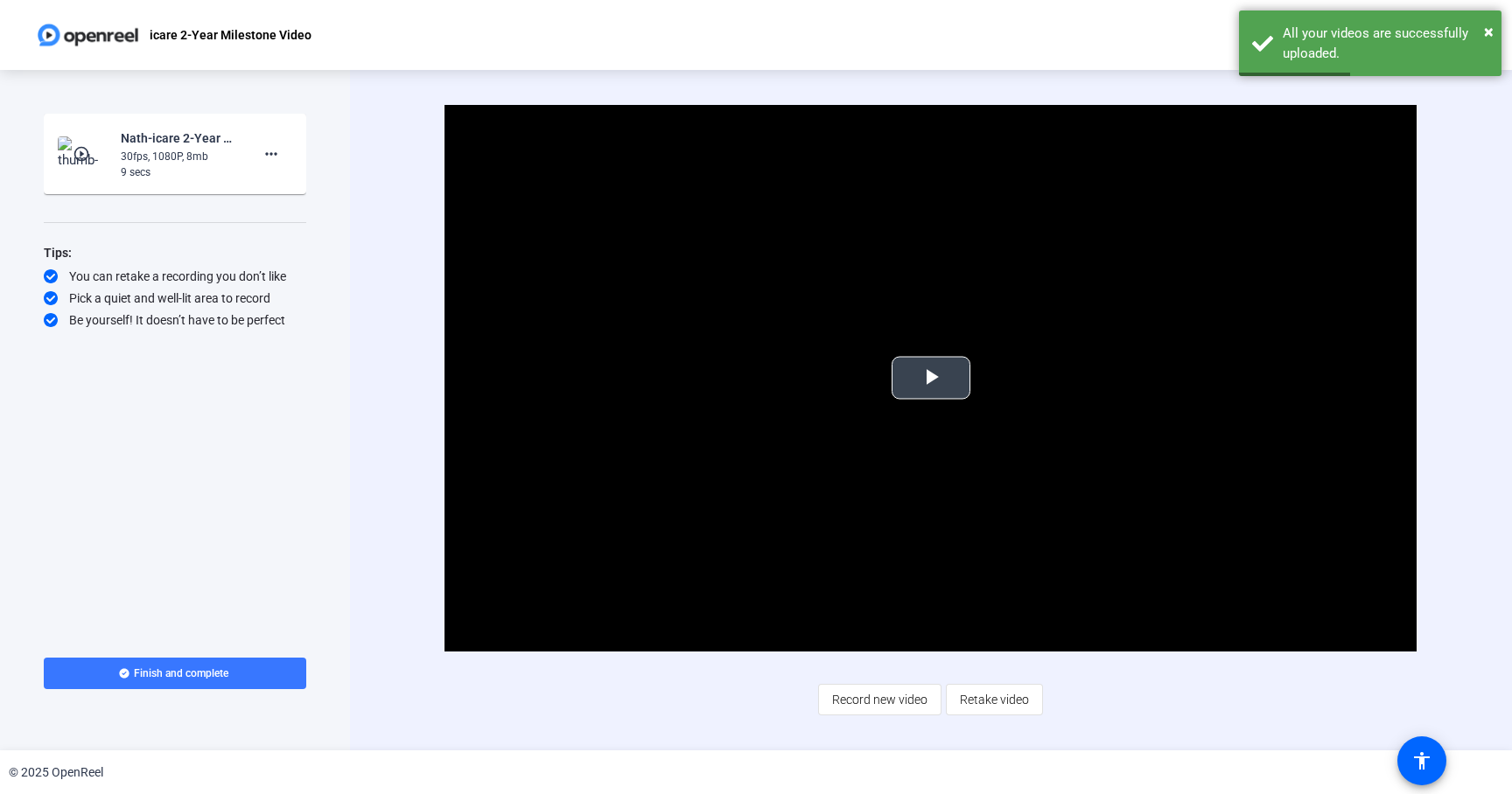
click at [727, 518] on video "Video Player" at bounding box center [930, 378] width 972 height 547
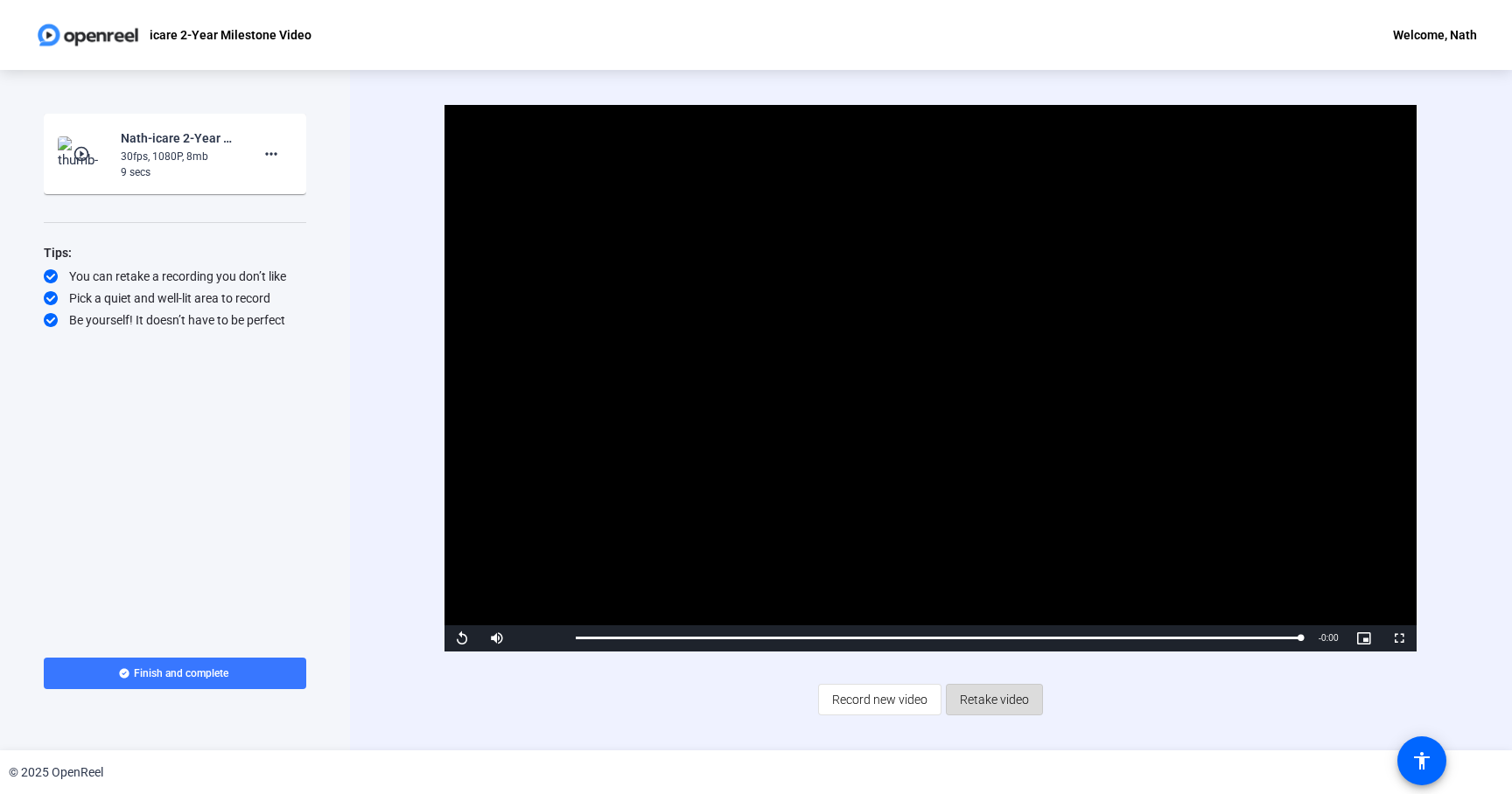
click at [974, 699] on span "Retake video" at bounding box center [994, 699] width 69 height 33
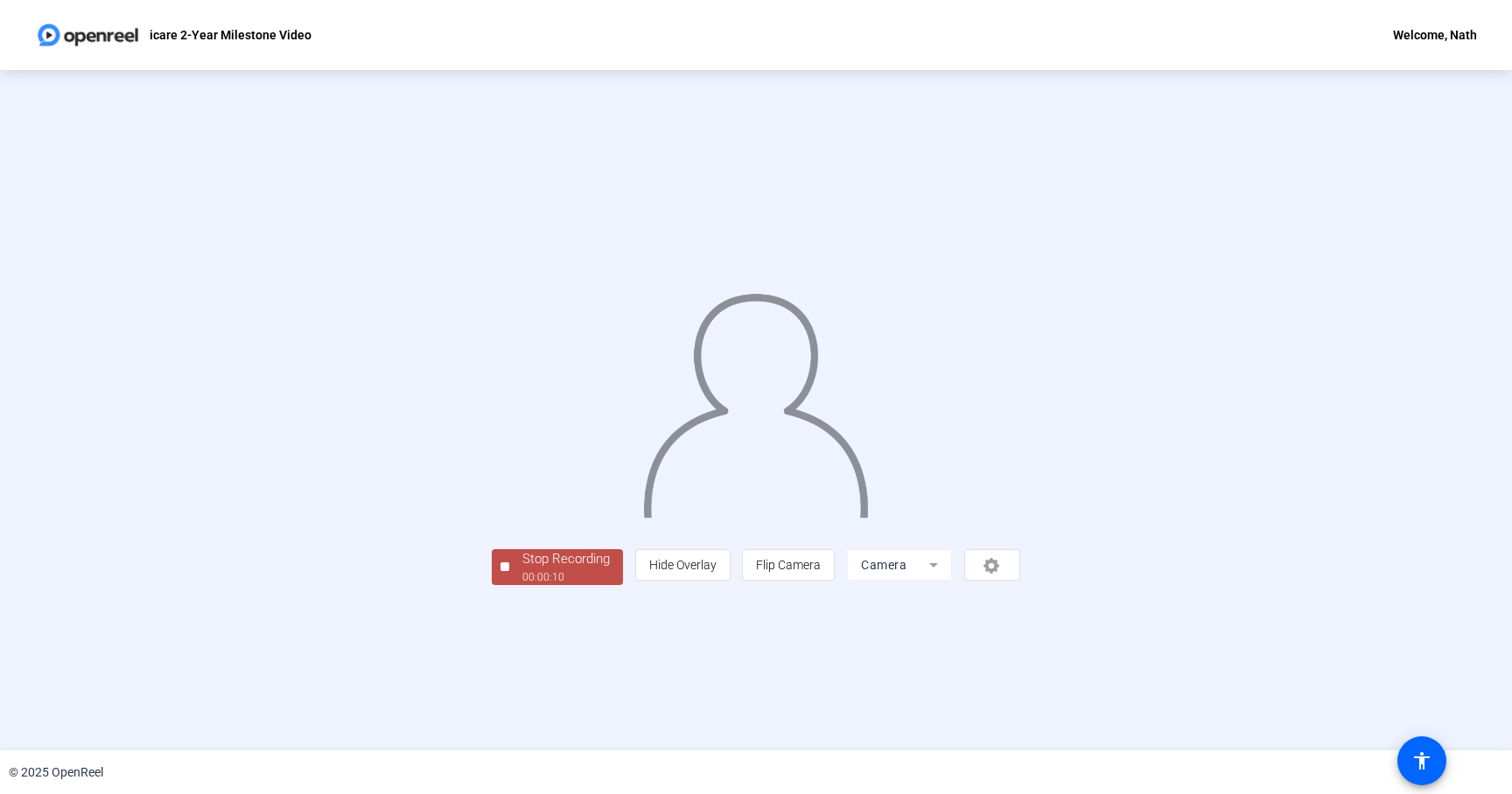
click at [522, 585] on div "00:00:10" at bounding box center [566, 577] width 87 height 16
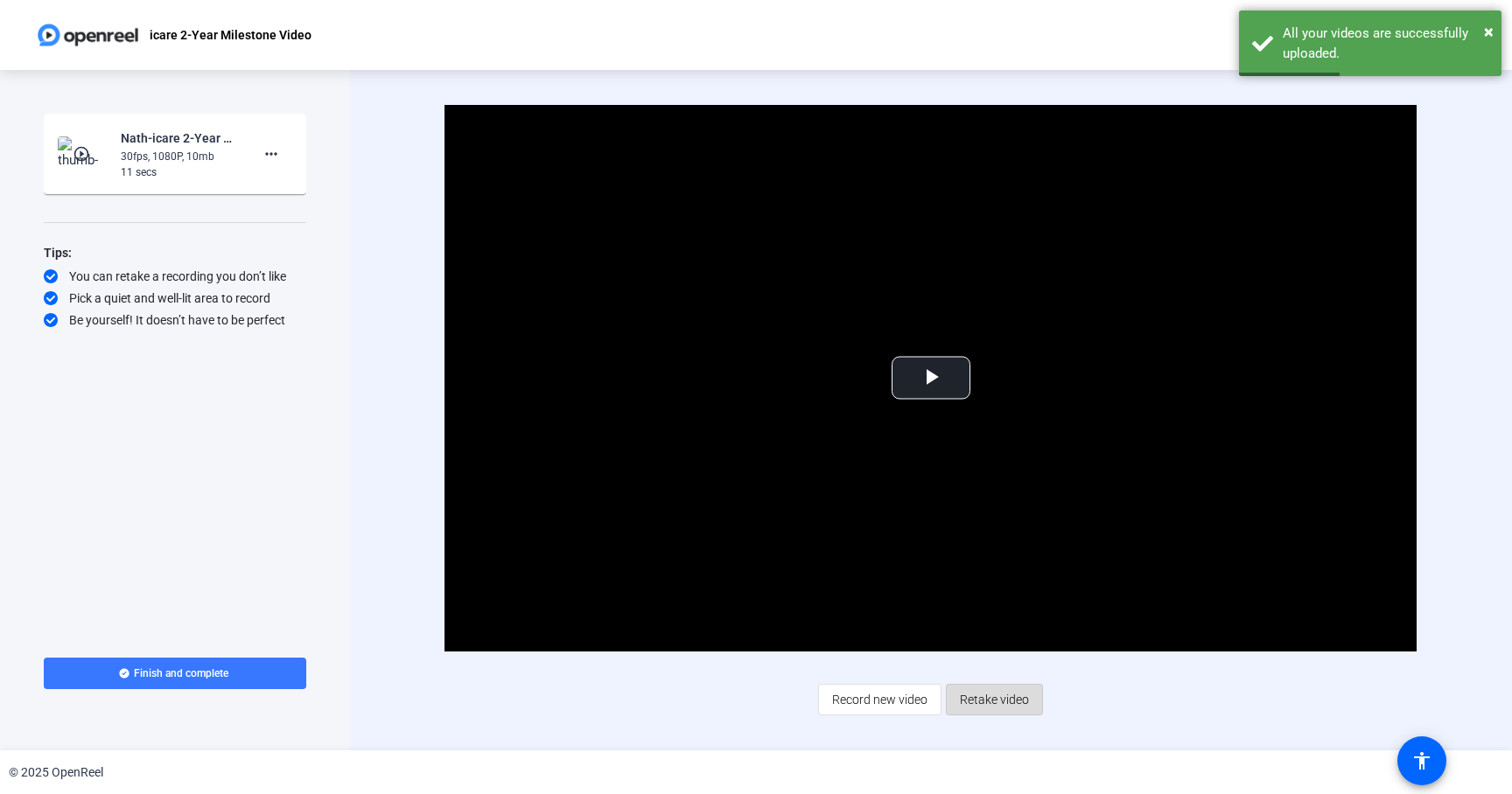
click at [1002, 711] on span "Retake video" at bounding box center [994, 699] width 69 height 33
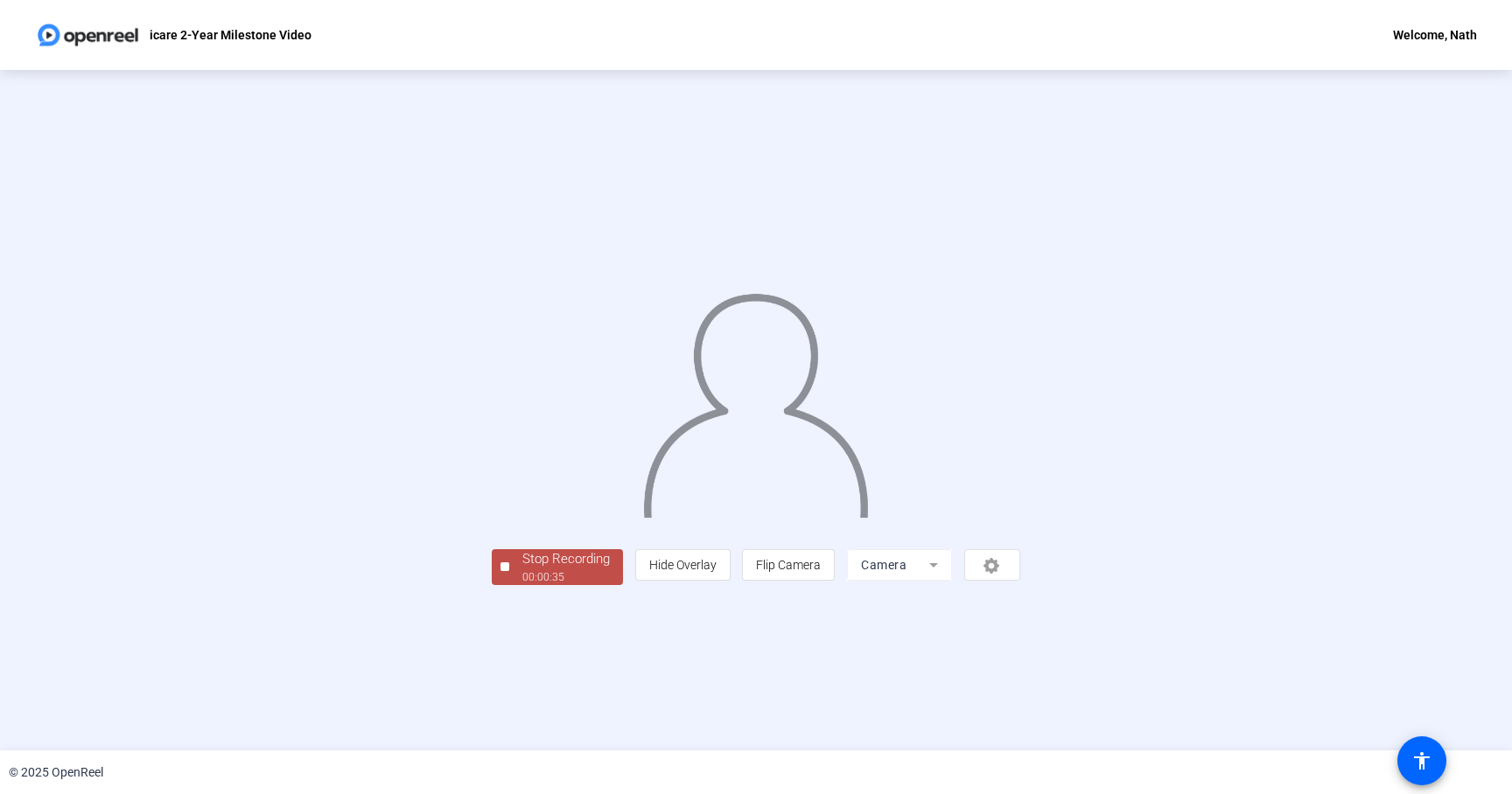
click at [522, 585] on div "00:00:35" at bounding box center [566, 577] width 87 height 16
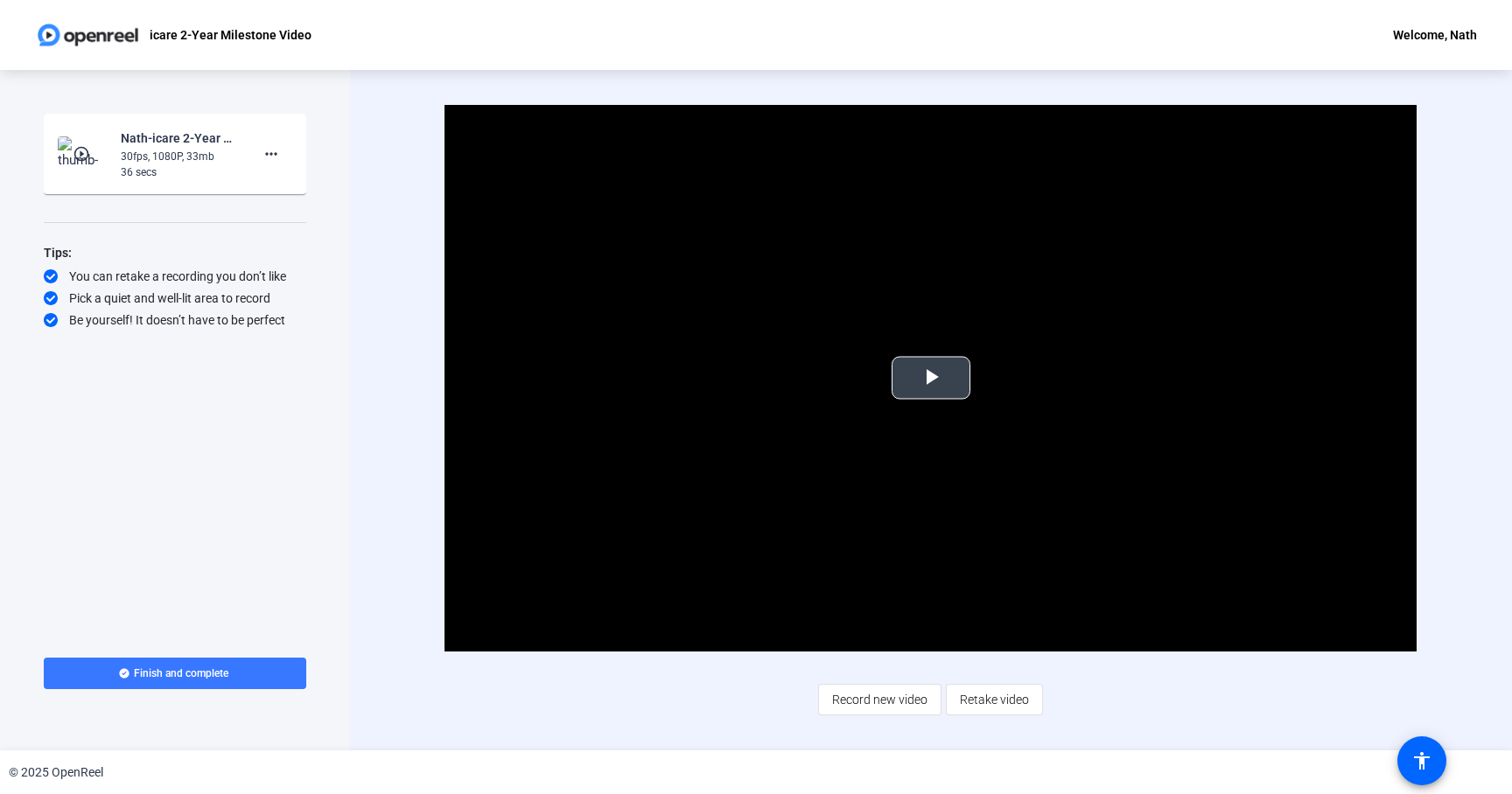
click at [869, 417] on video "Video Player" at bounding box center [930, 378] width 972 height 547
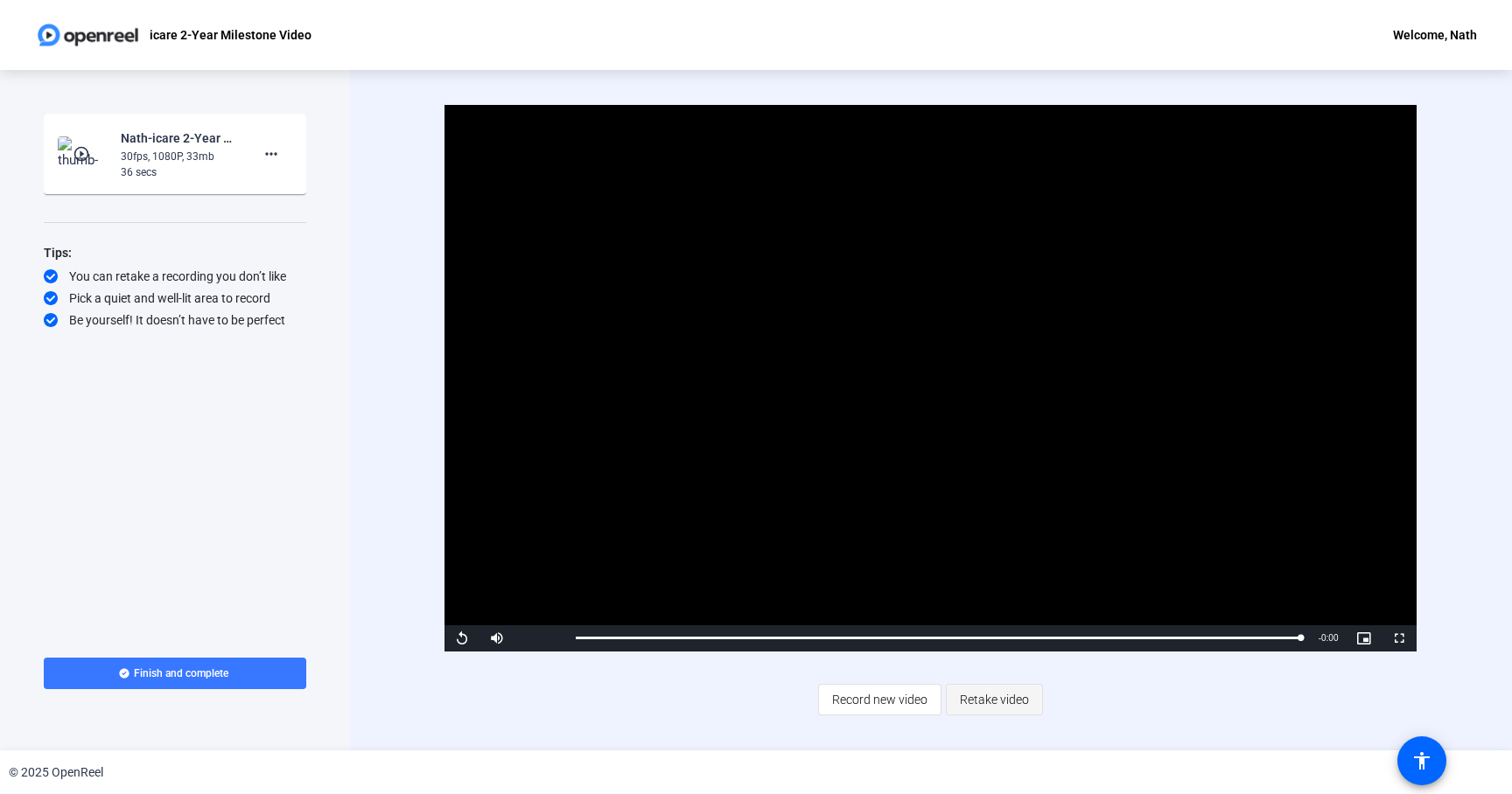
click at [999, 698] on span "Retake video" at bounding box center [994, 699] width 69 height 33
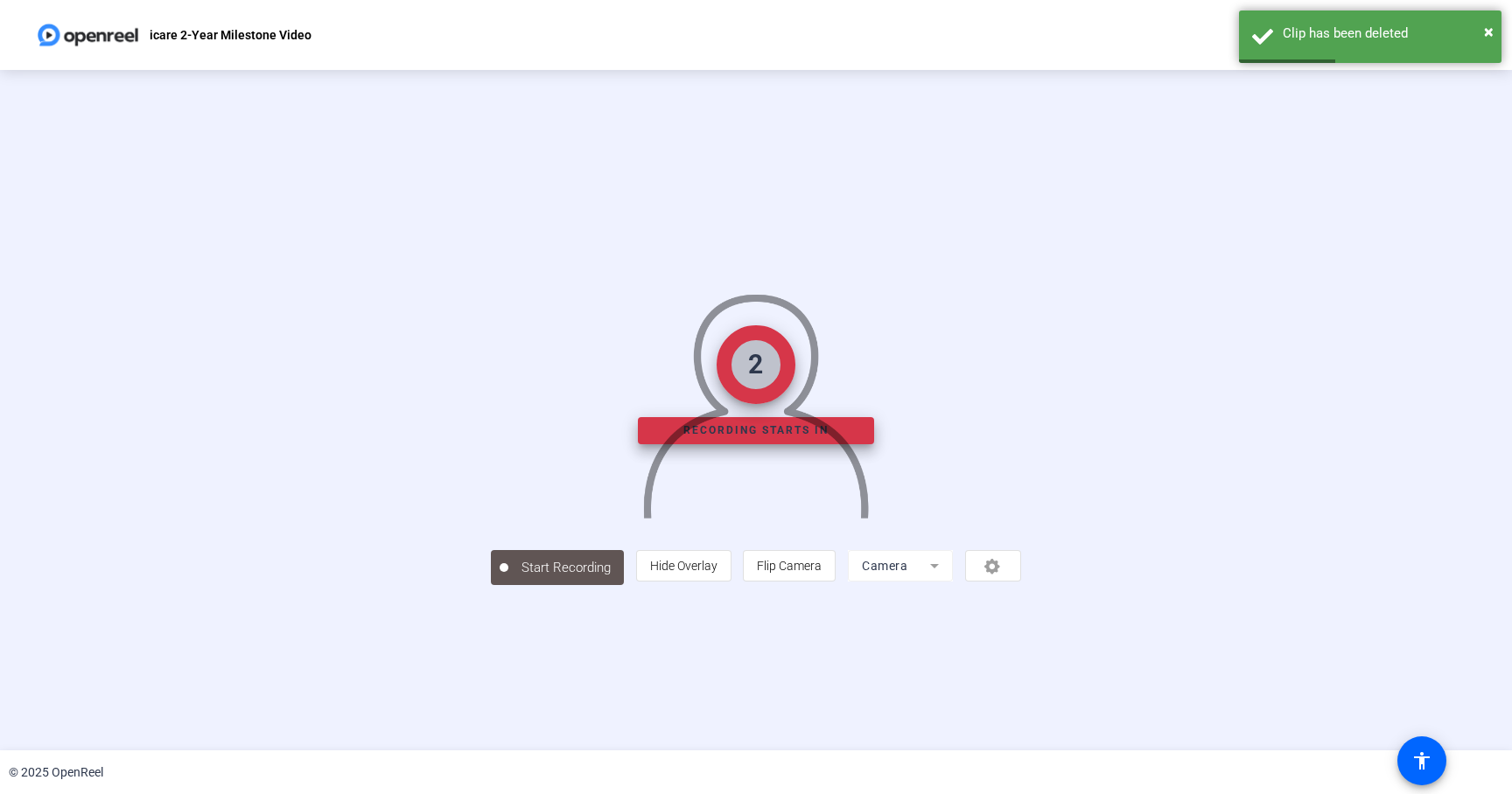
click at [1021, 582] on div "person Hide Overlay flip Flip Camera Camera" at bounding box center [828, 565] width 385 height 31
click at [822, 583] on span "Flip Camera" at bounding box center [789, 565] width 65 height 33
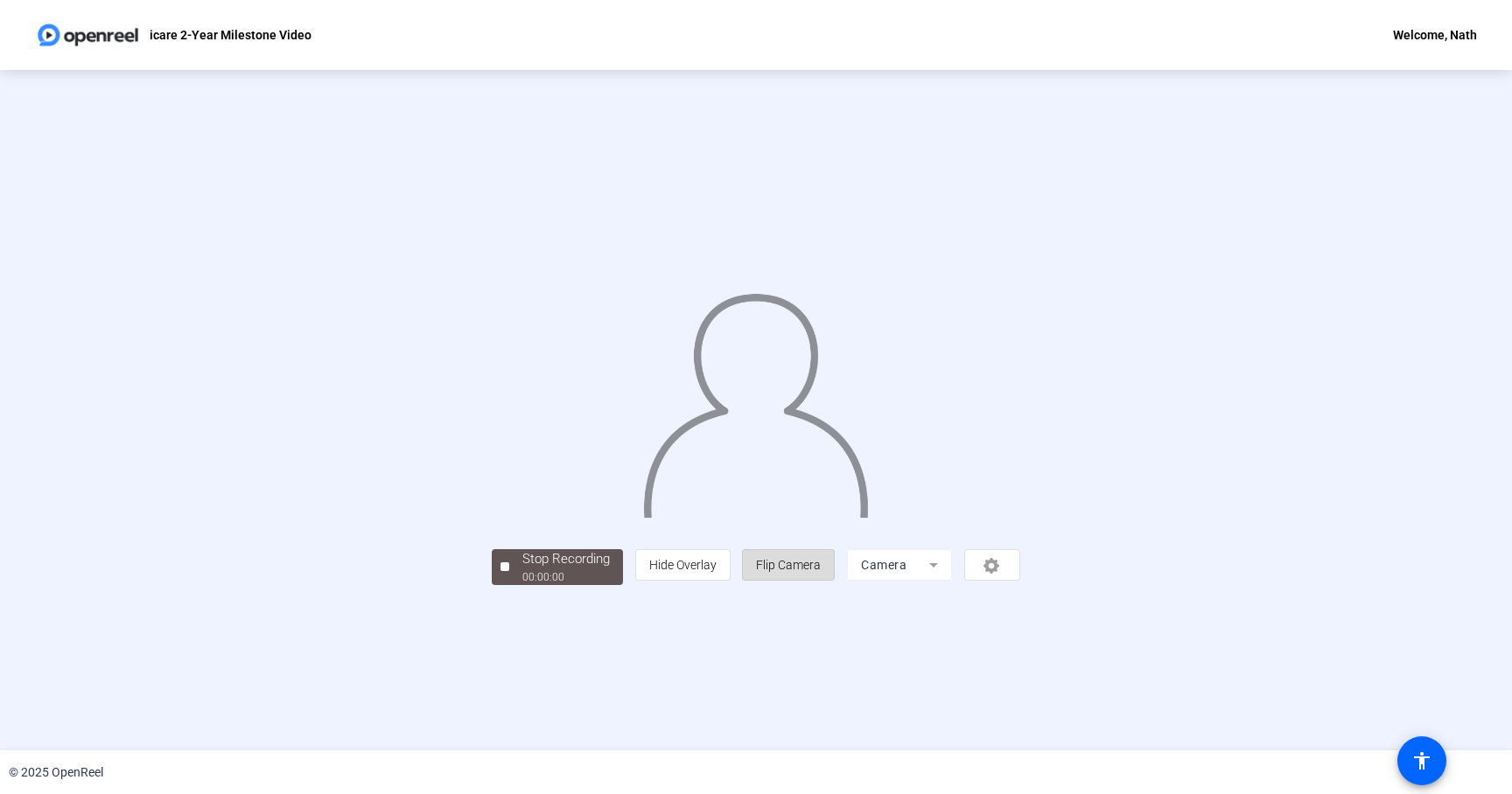
click at [821, 572] on span "Flip Camera" at bounding box center [788, 565] width 65 height 14
click at [522, 585] on div "00:00:08" at bounding box center [566, 577] width 87 height 16
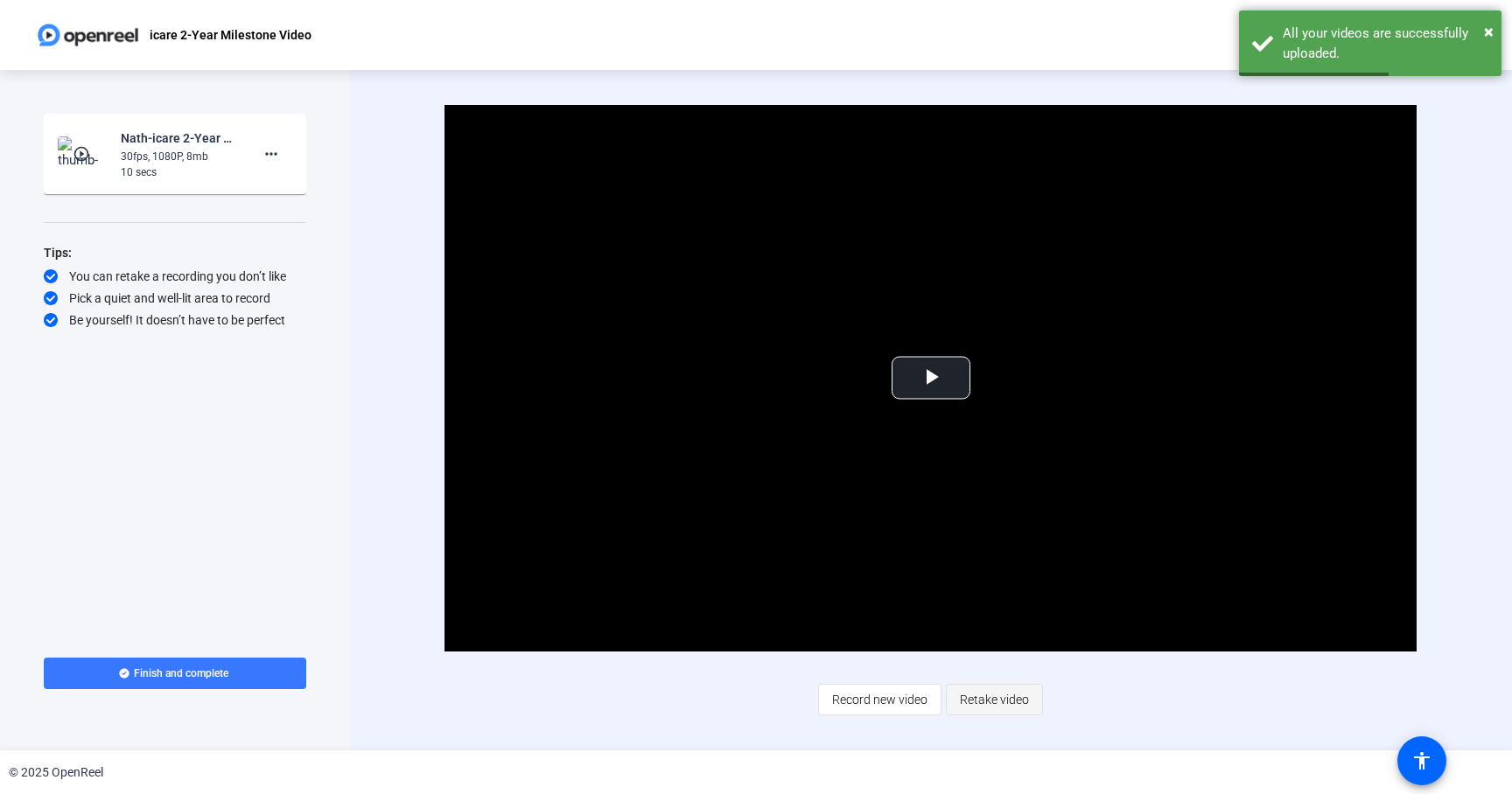
click at [1022, 693] on span "Retake video" at bounding box center [994, 699] width 69 height 33
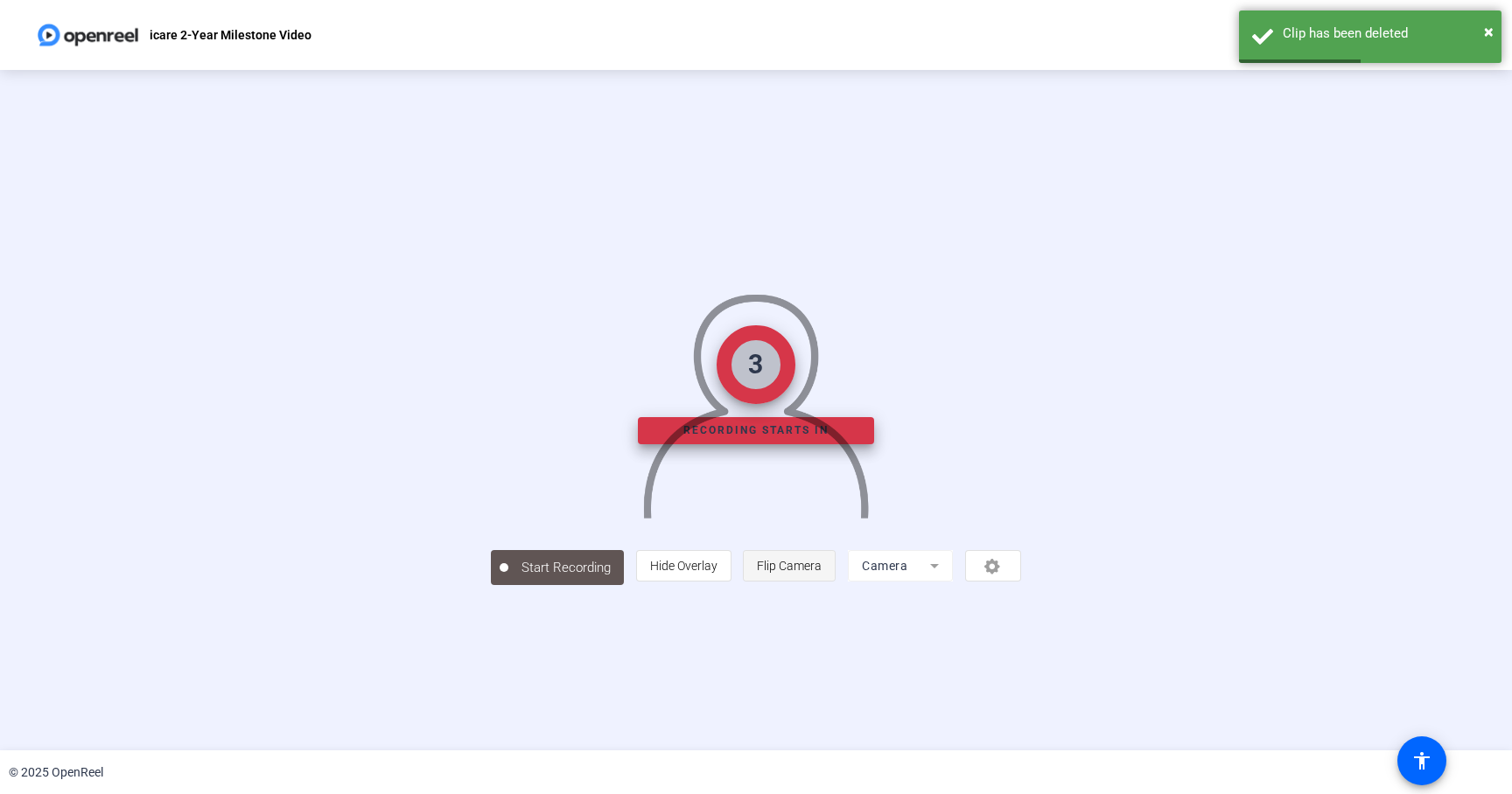
click at [822, 583] on span "Flip Camera" at bounding box center [789, 565] width 65 height 33
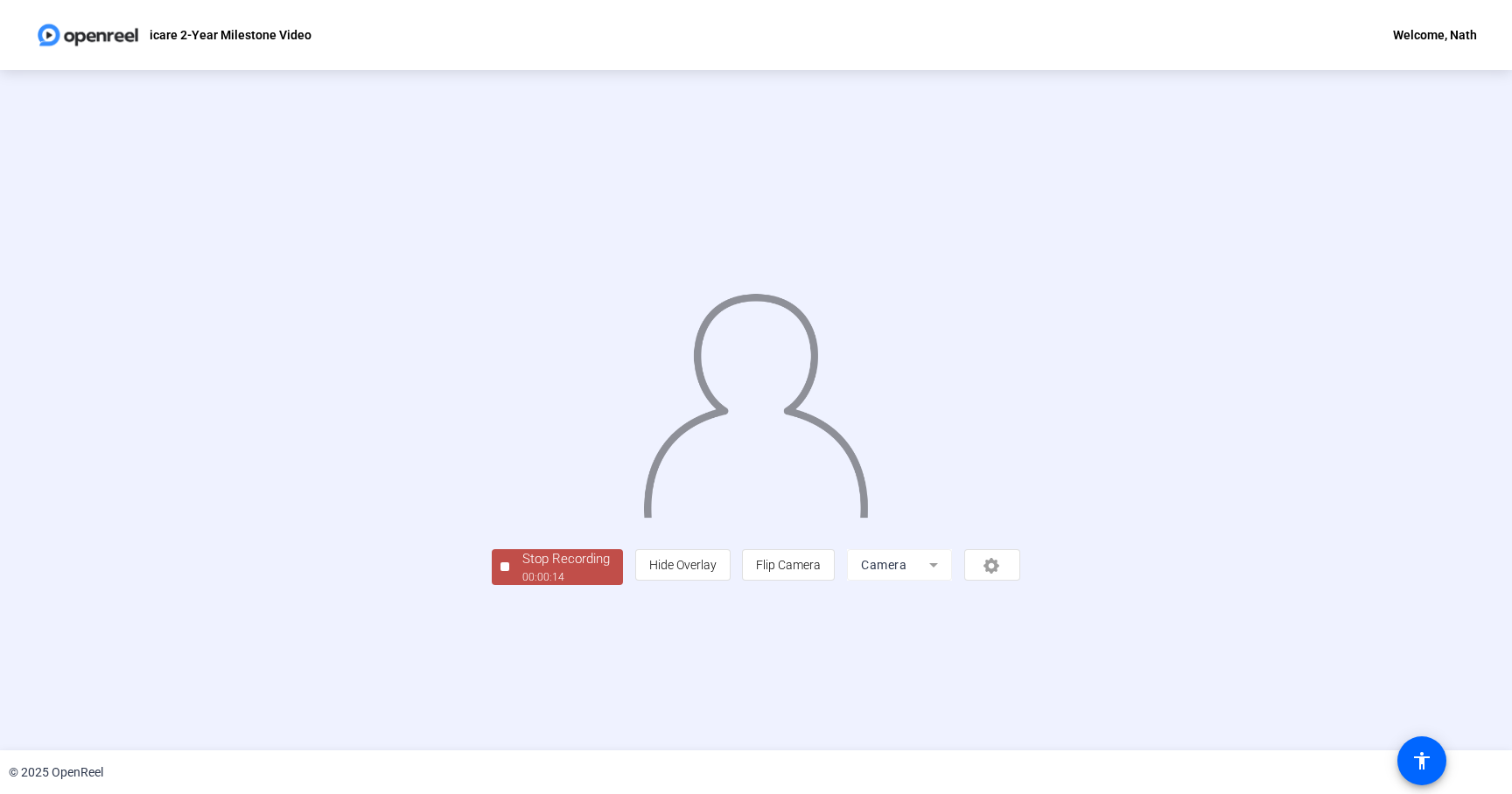
click at [522, 569] on div "Stop Recording" at bounding box center [566, 559] width 87 height 20
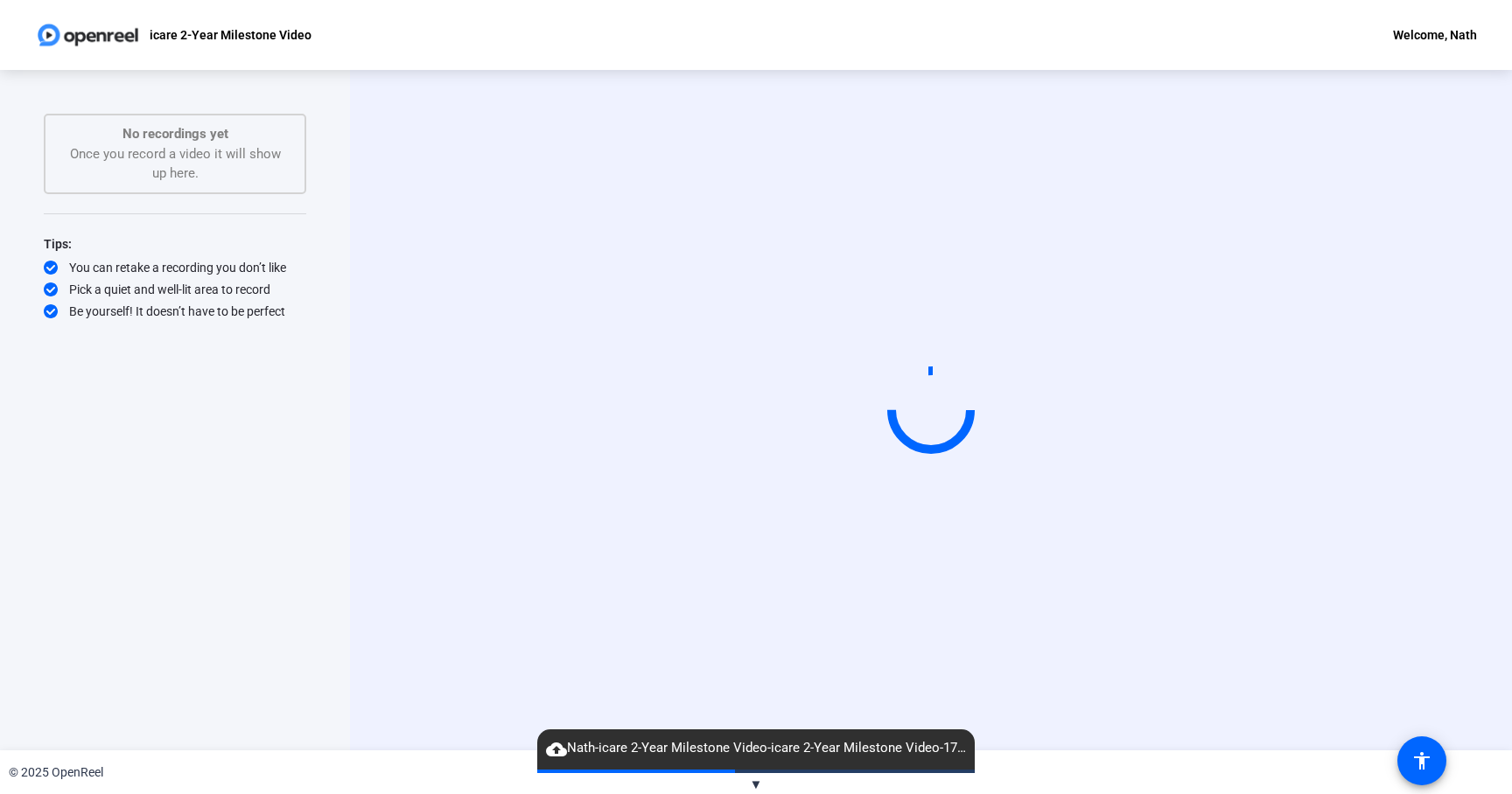
click at [1014, 698] on div "Start Recording" at bounding box center [931, 410] width 1162 height 680
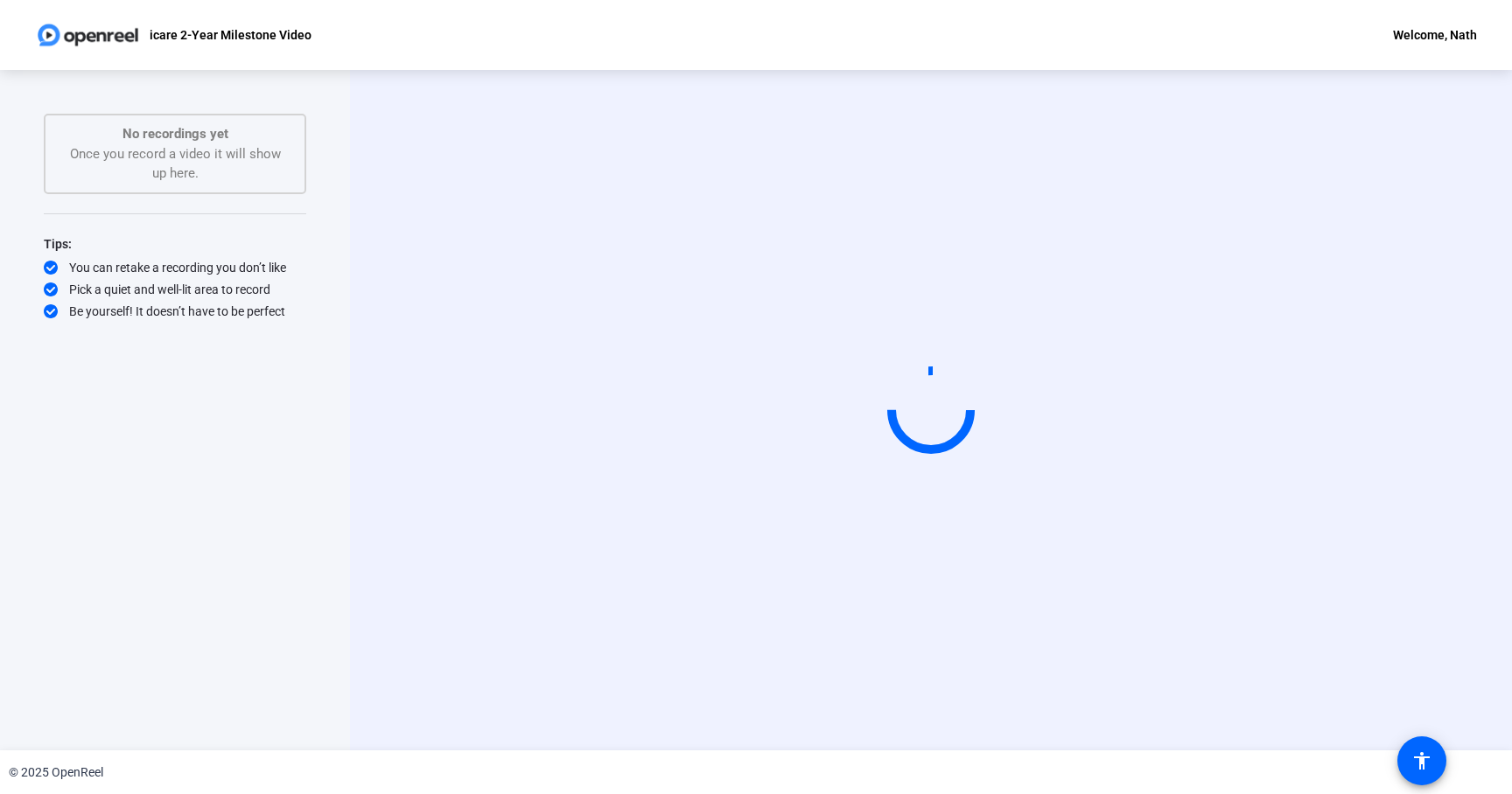
click at [1457, 292] on div "Start Recording" at bounding box center [931, 410] width 1162 height 680
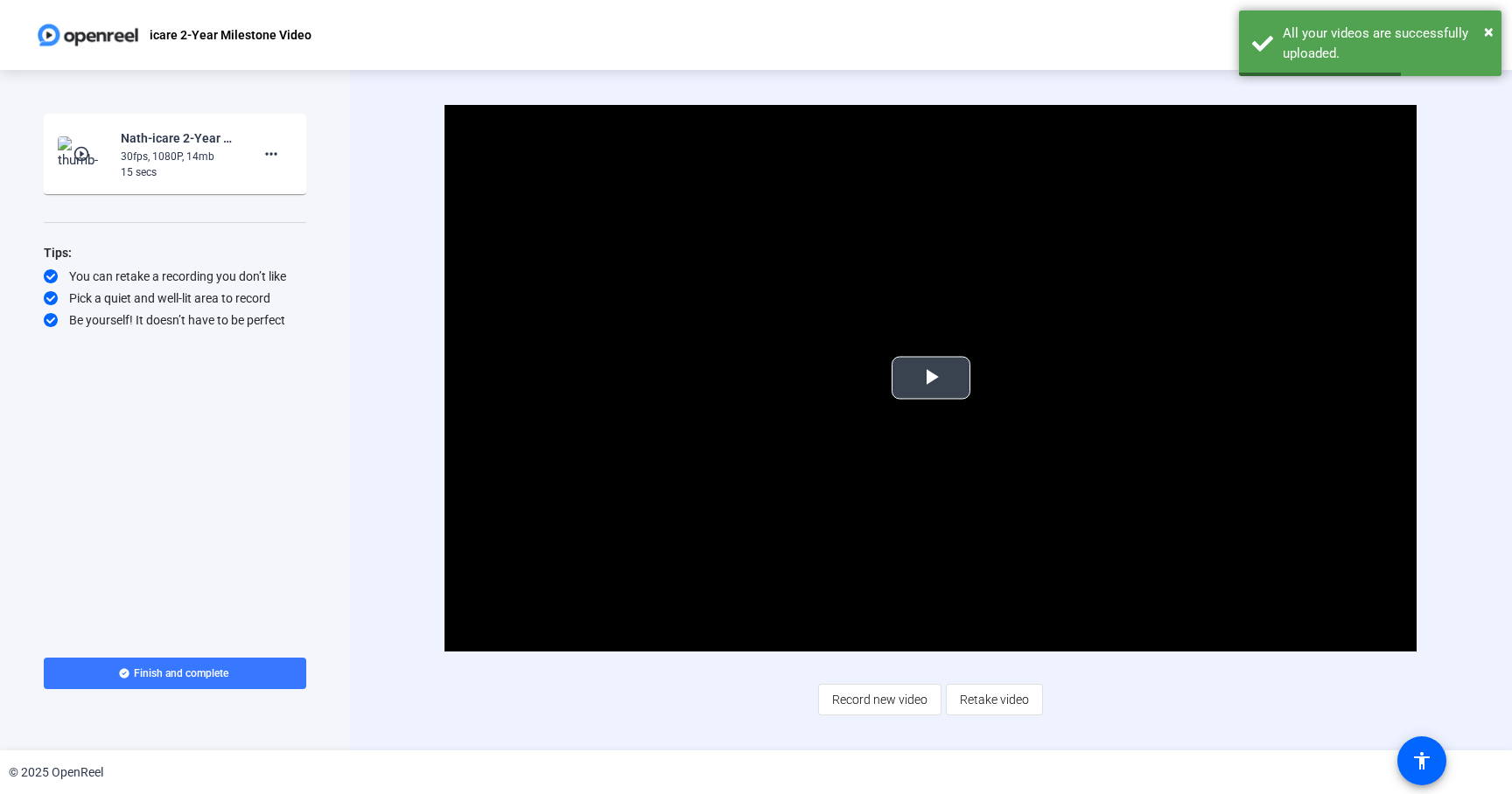
click at [989, 400] on video "Video Player" at bounding box center [930, 378] width 972 height 547
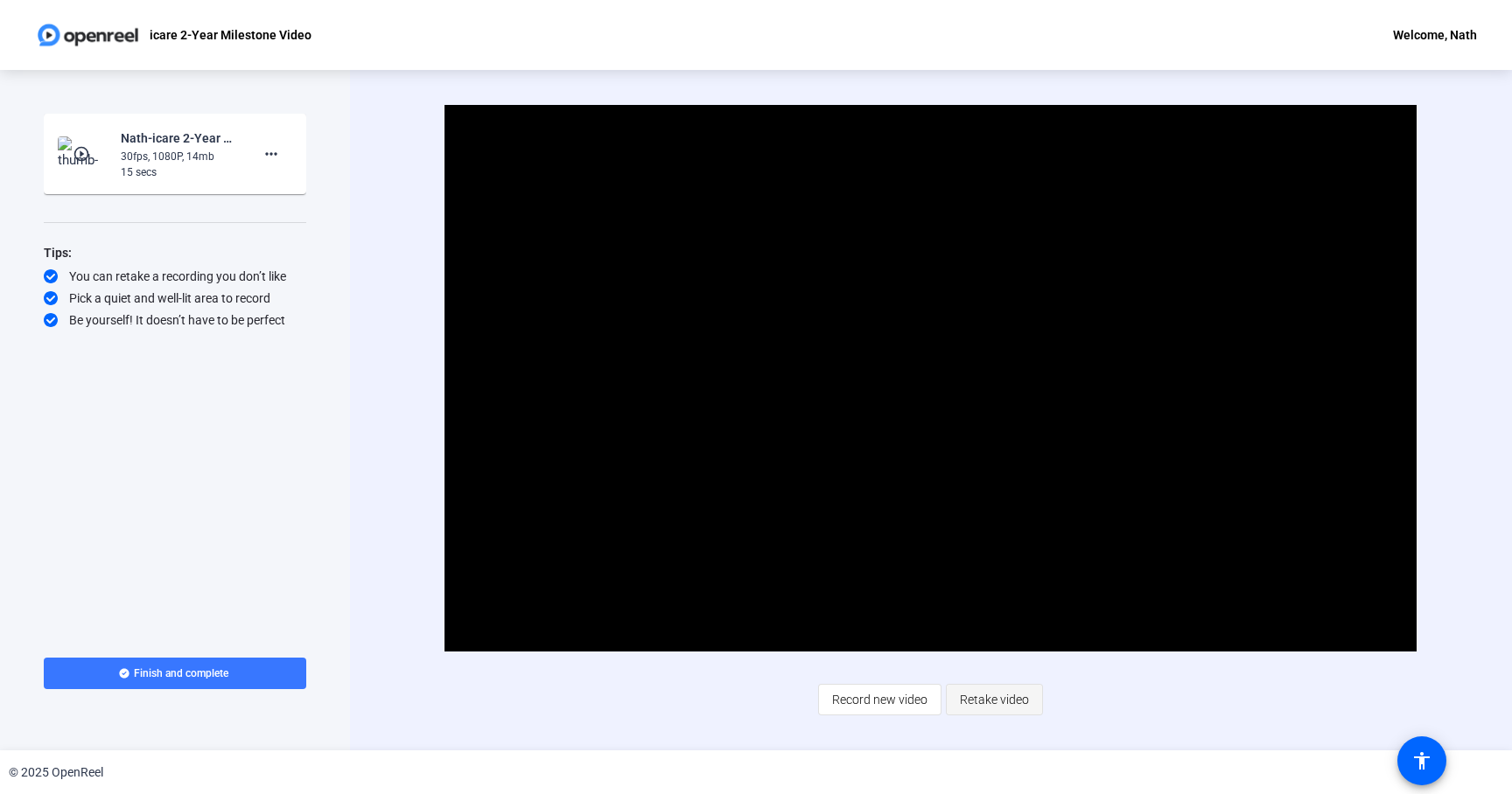
click at [961, 714] on span "Retake video" at bounding box center [994, 699] width 69 height 33
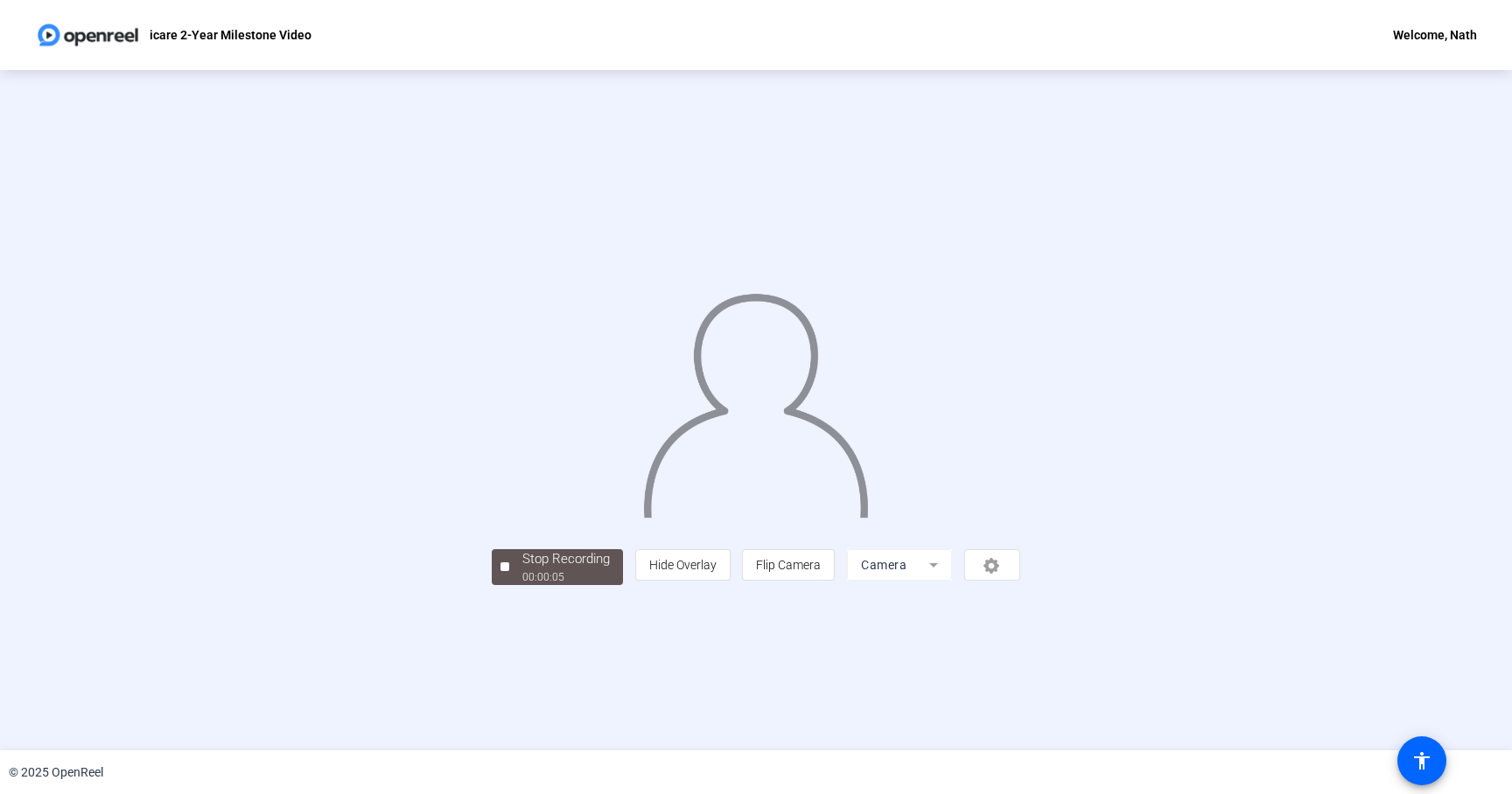
click at [522, 569] on div "Stop Recording" at bounding box center [566, 559] width 87 height 20
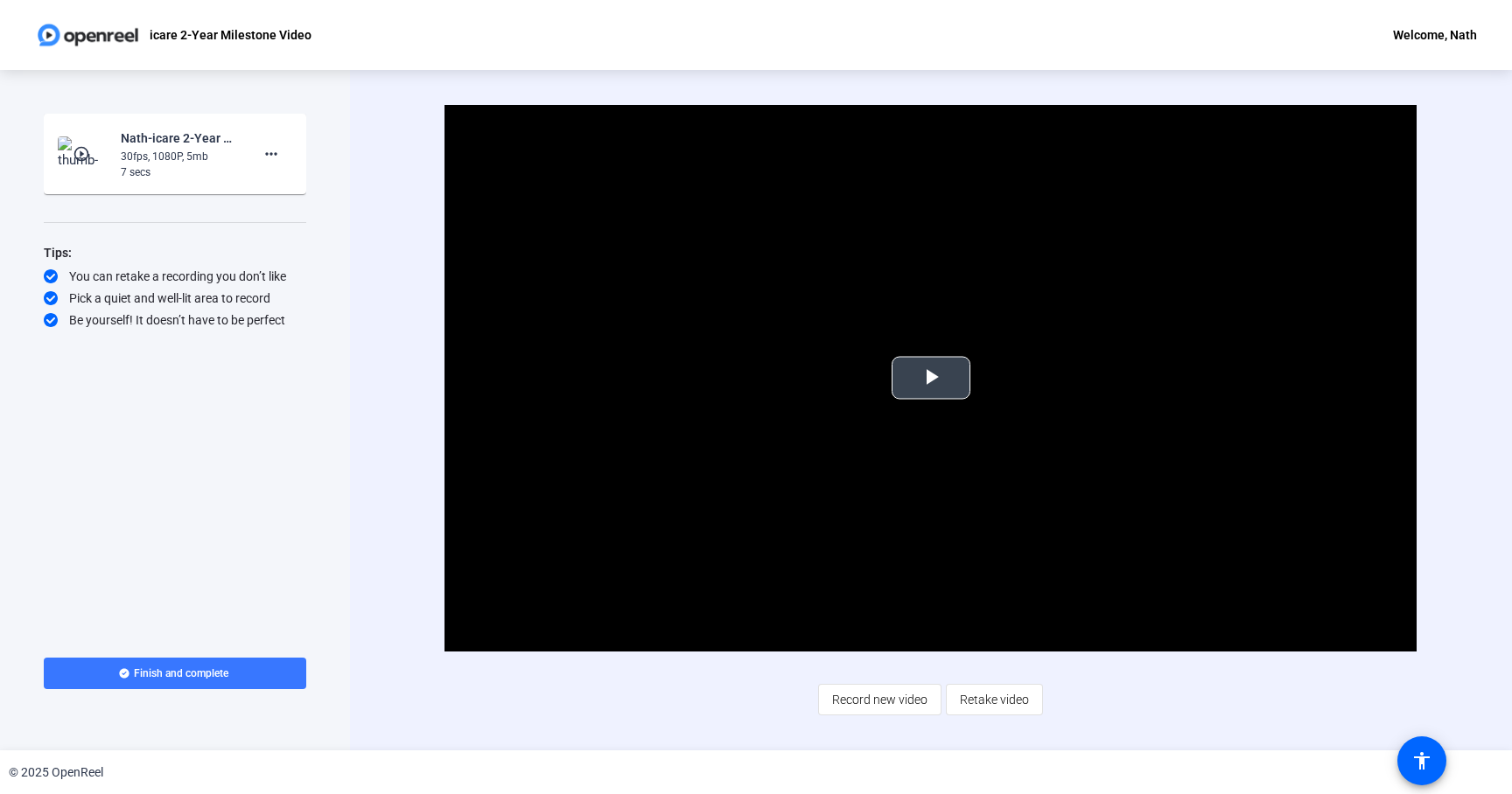
click at [931, 377] on span "Video Player" at bounding box center [931, 377] width 0 height 0
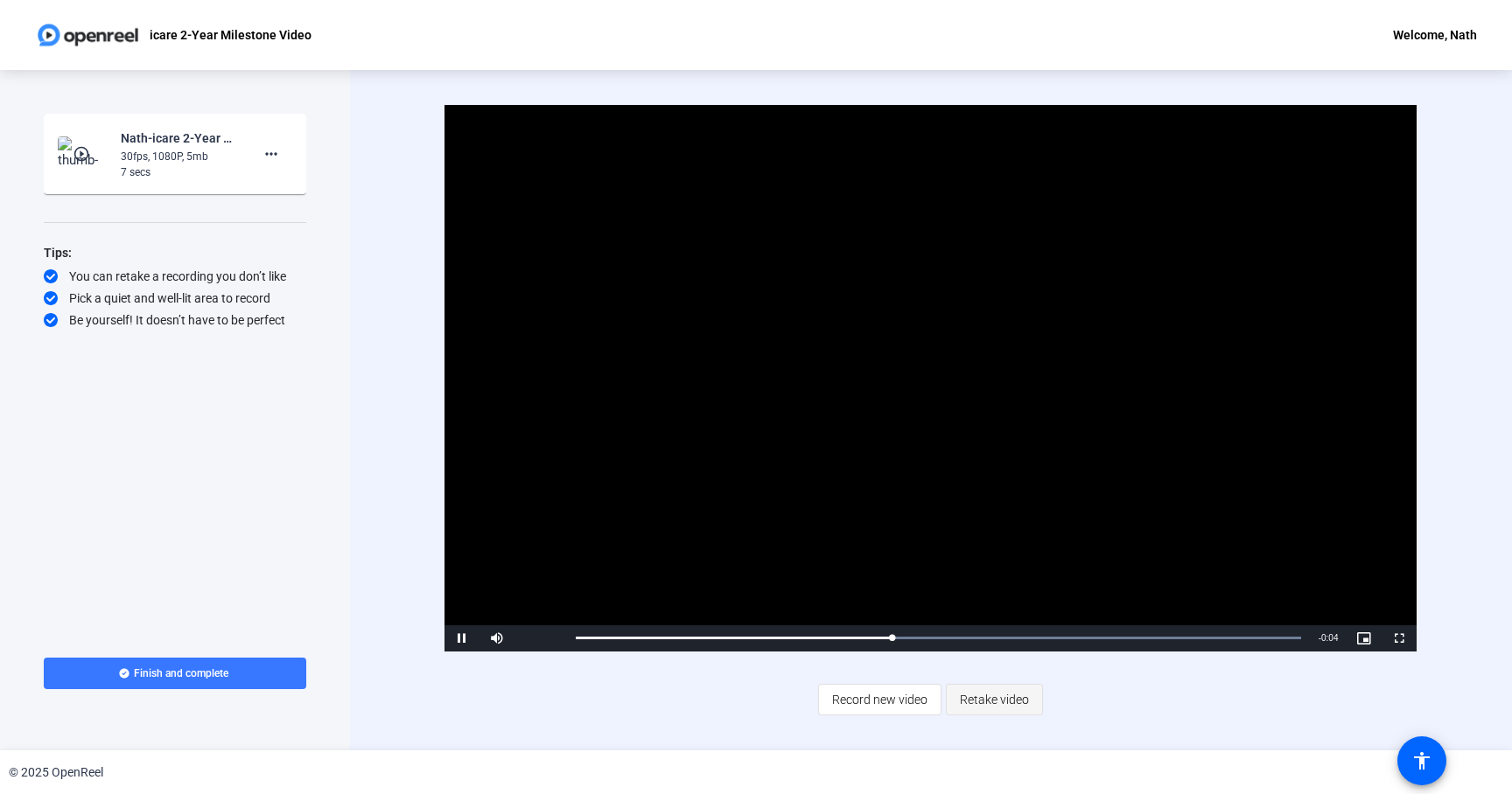
click at [993, 700] on span "Retake video" at bounding box center [994, 699] width 69 height 33
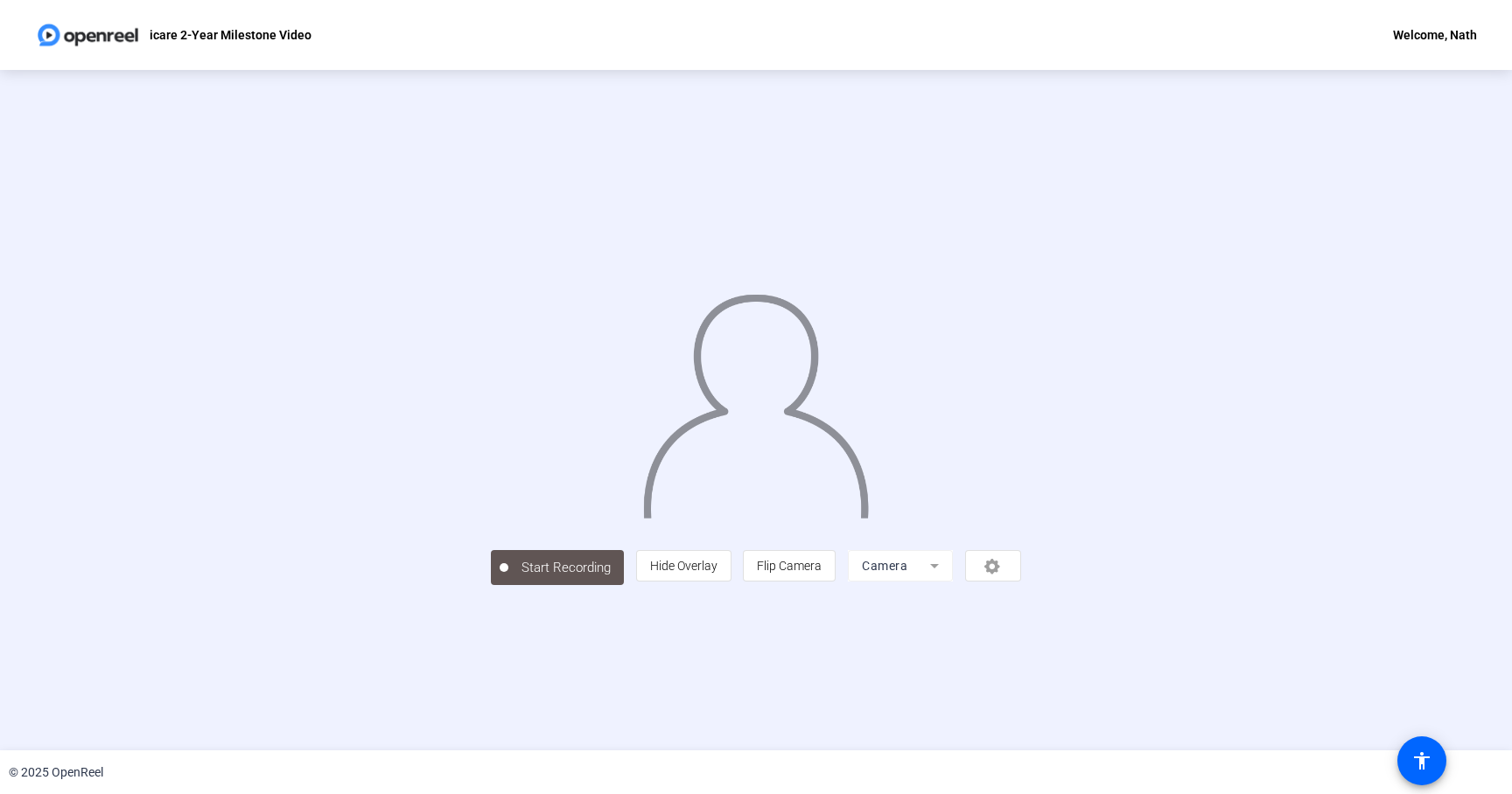
click at [1021, 582] on div "person Hide Overlay flip Flip Camera Camera" at bounding box center [828, 565] width 385 height 31
click at [822, 583] on span "Flip Camera" at bounding box center [789, 565] width 65 height 33
click at [822, 573] on span "Flip Camera" at bounding box center [789, 566] width 65 height 14
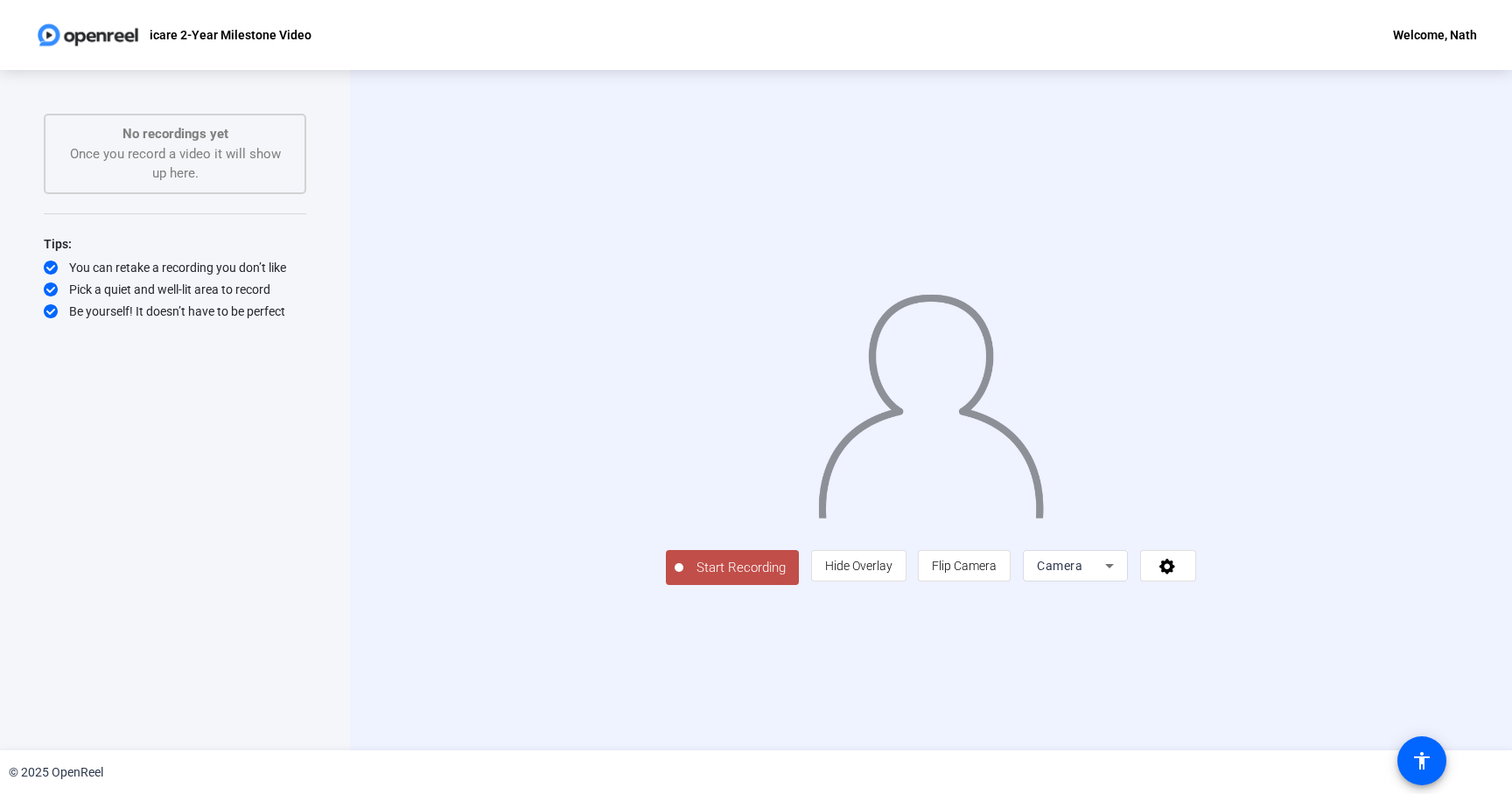
click at [683, 578] on span "Start Recording" at bounding box center [741, 568] width 115 height 20
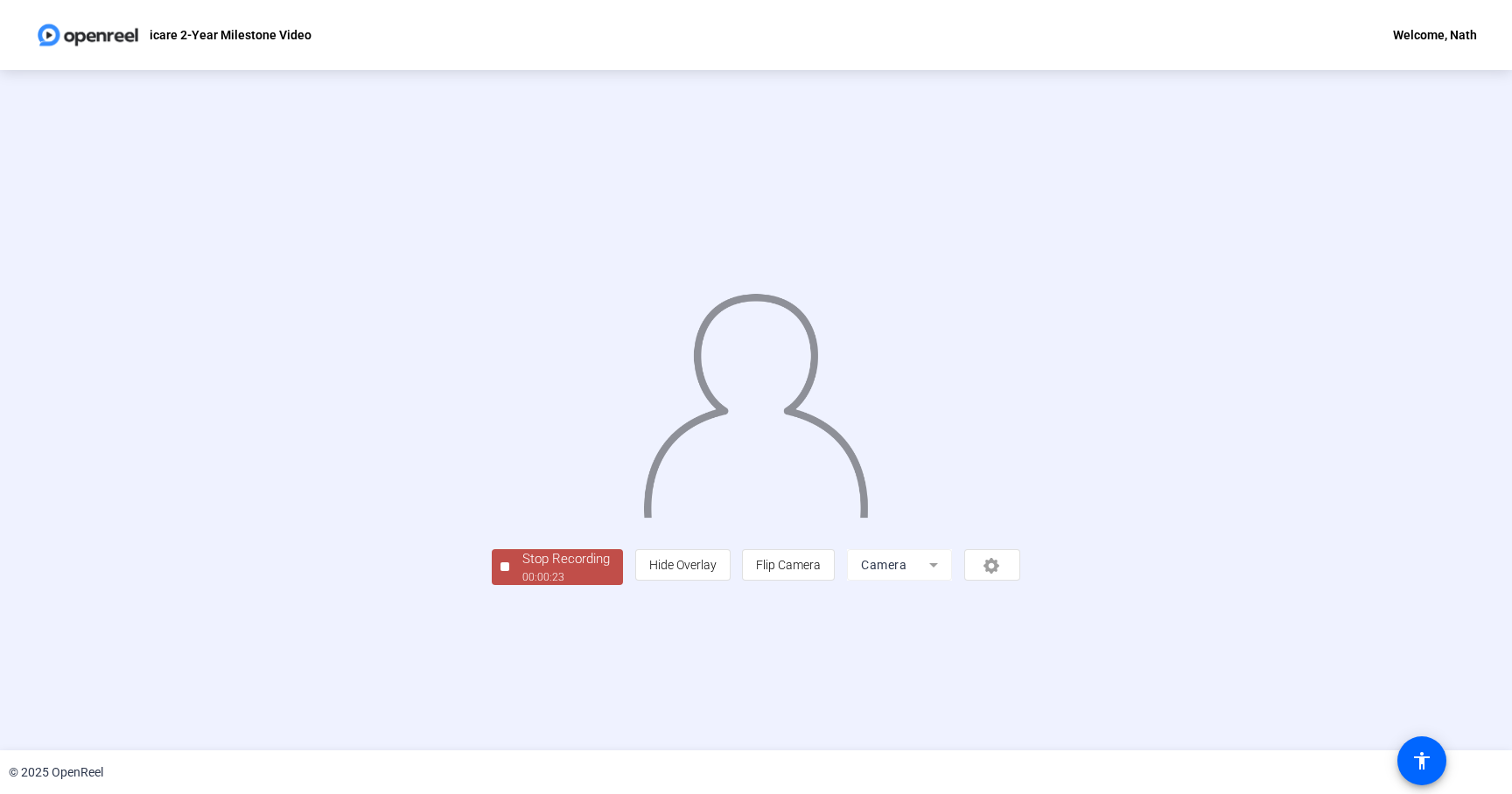
click at [509, 585] on span "Stop Recording 00:00:23" at bounding box center [566, 567] width 114 height 36
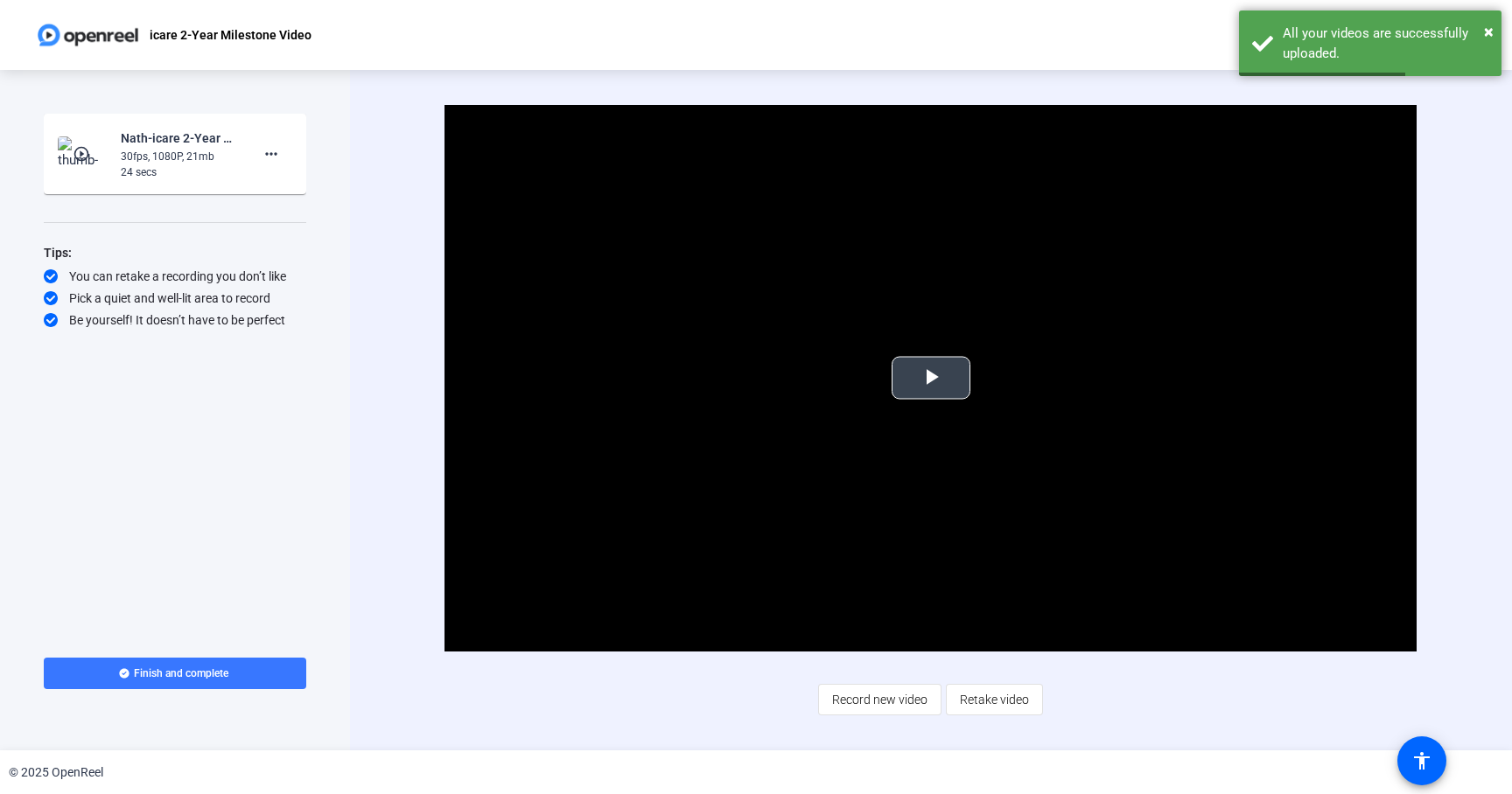
click at [931, 377] on span "Video Player" at bounding box center [931, 377] width 0 height 0
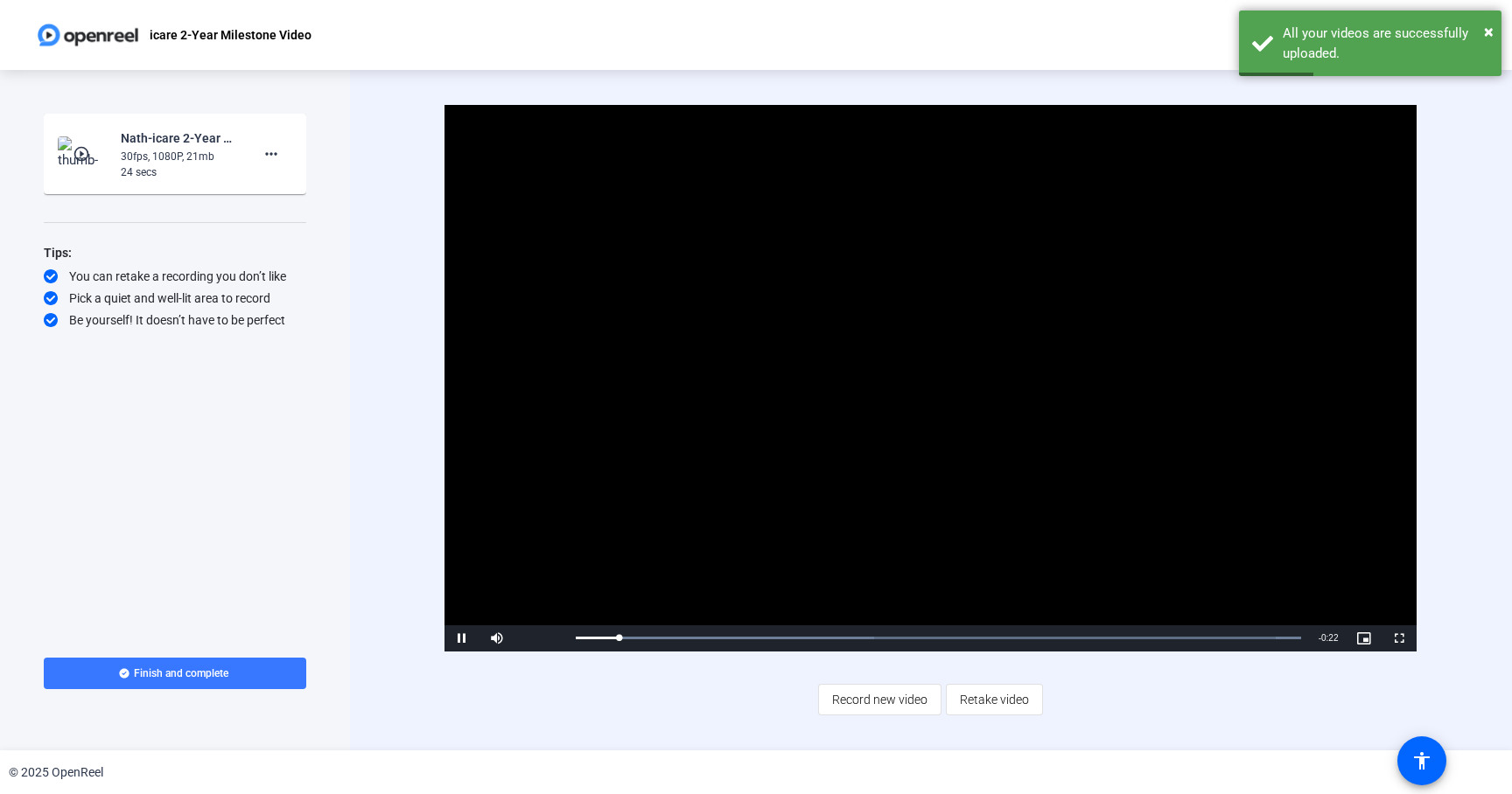
click at [959, 496] on video "Video Player" at bounding box center [930, 378] width 972 height 547
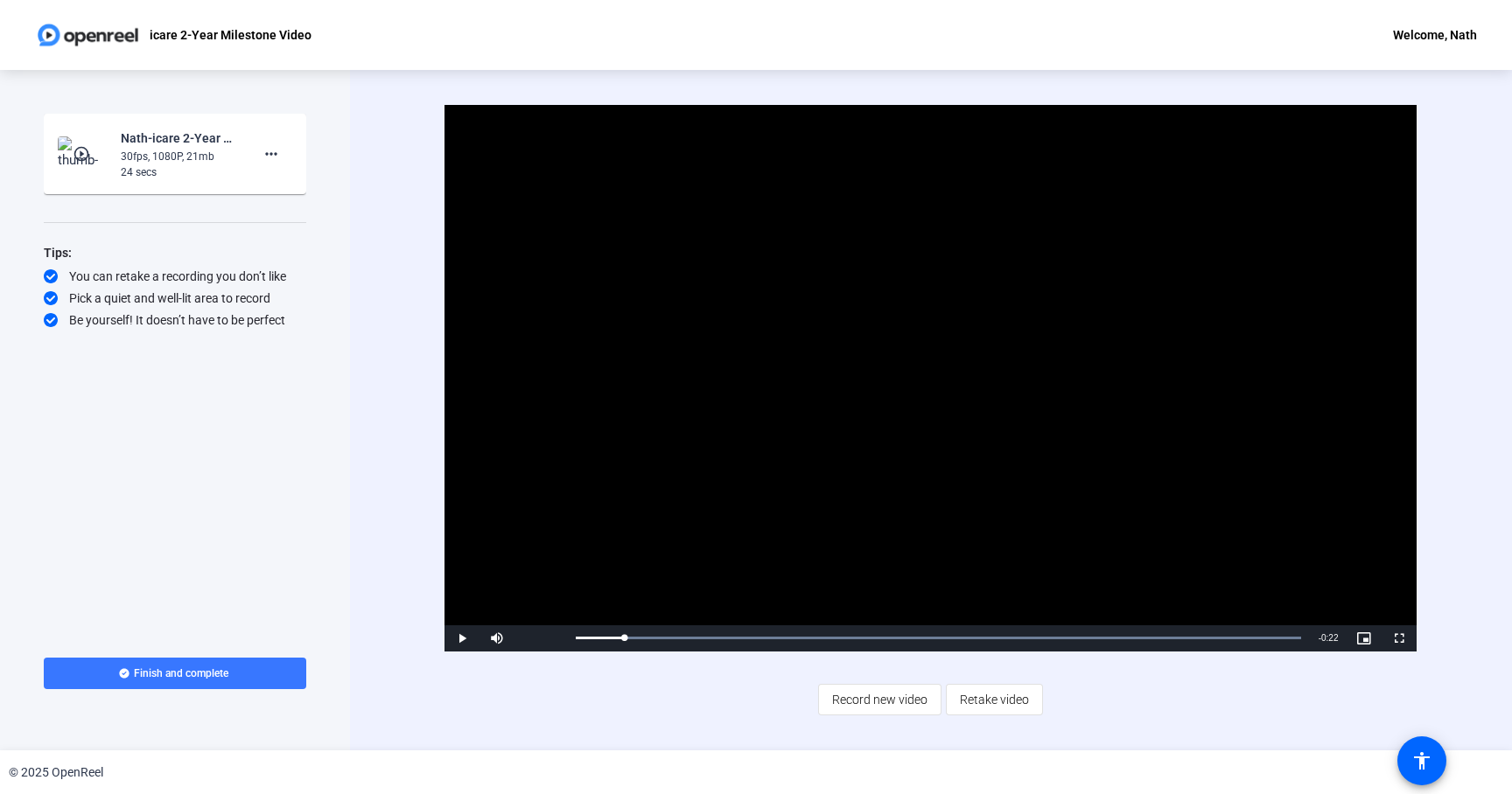
click at [891, 83] on div "Video Player is loading. Play Video Play Mute Current Time 0:01 / Duration 0:23…" at bounding box center [931, 410] width 1162 height 680
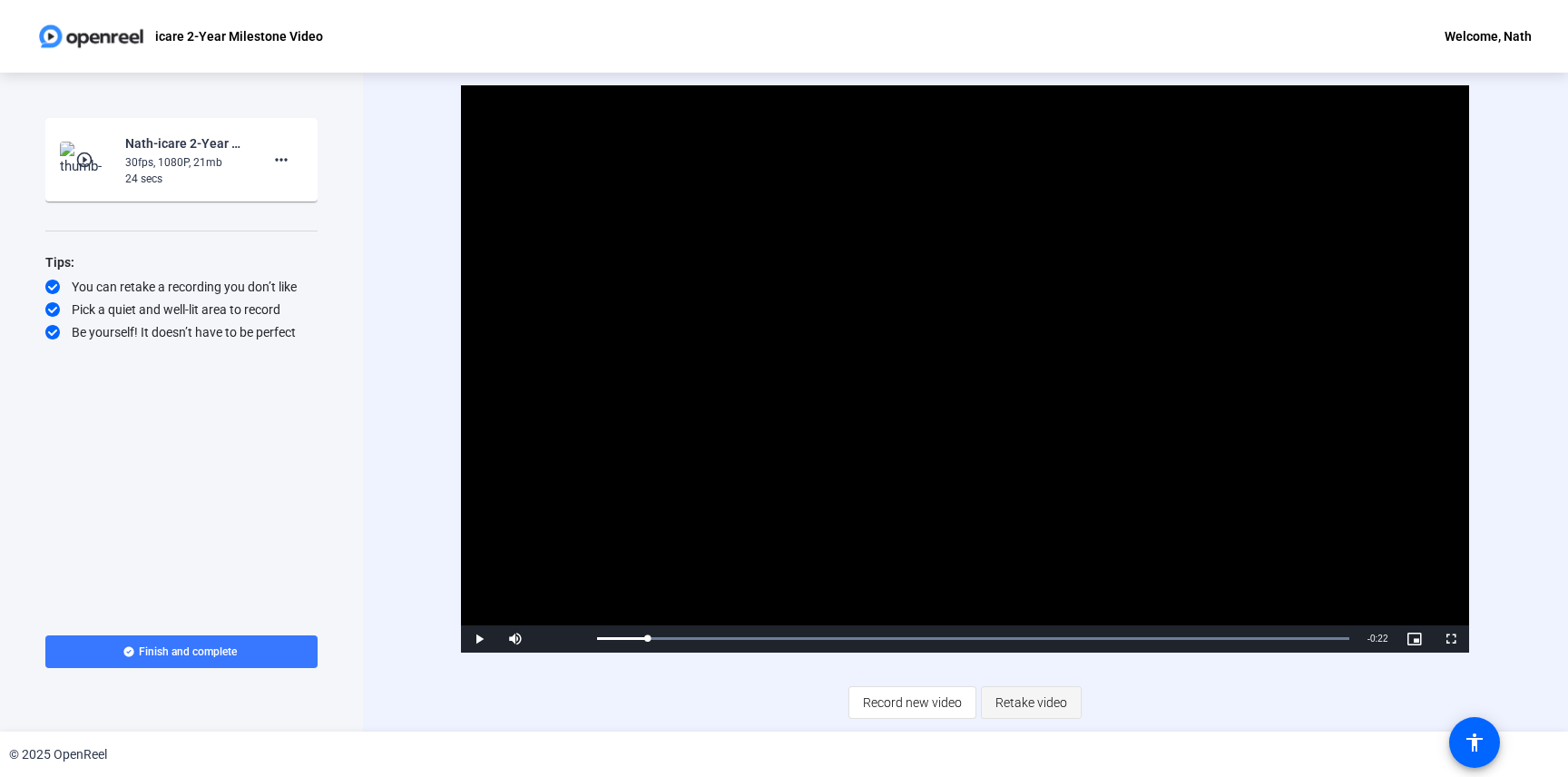
drag, startPoint x: 887, startPoint y: 708, endPoint x: 1050, endPoint y: 721, distance: 163.5
click at [1050, 719] on div "Record new video Retake video" at bounding box center [965, 702] width 233 height 32
click at [1049, 702] on span "Retake video" at bounding box center [1031, 702] width 72 height 34
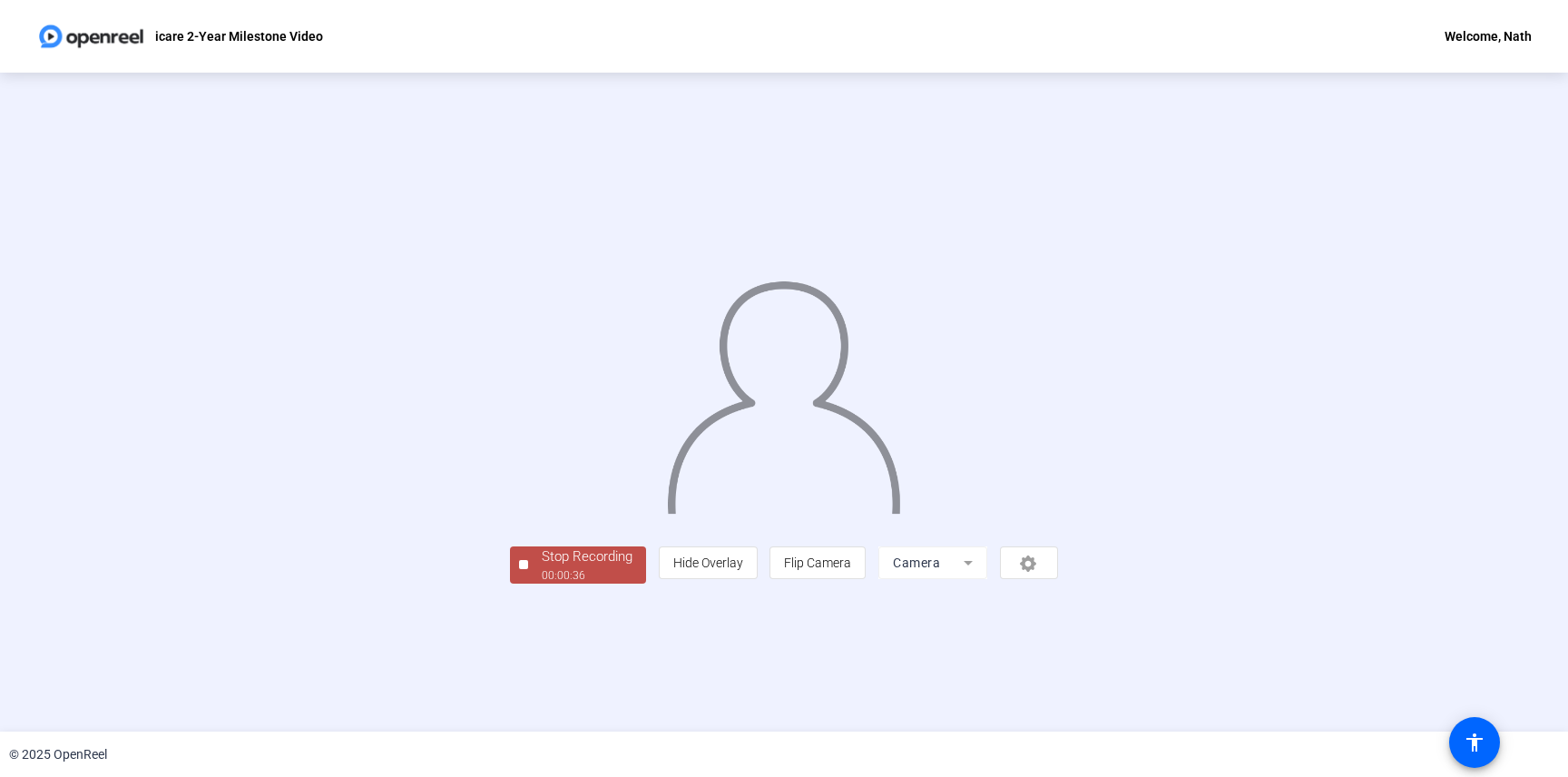
click at [542, 568] on div "Stop Recording" at bounding box center [587, 557] width 90 height 21
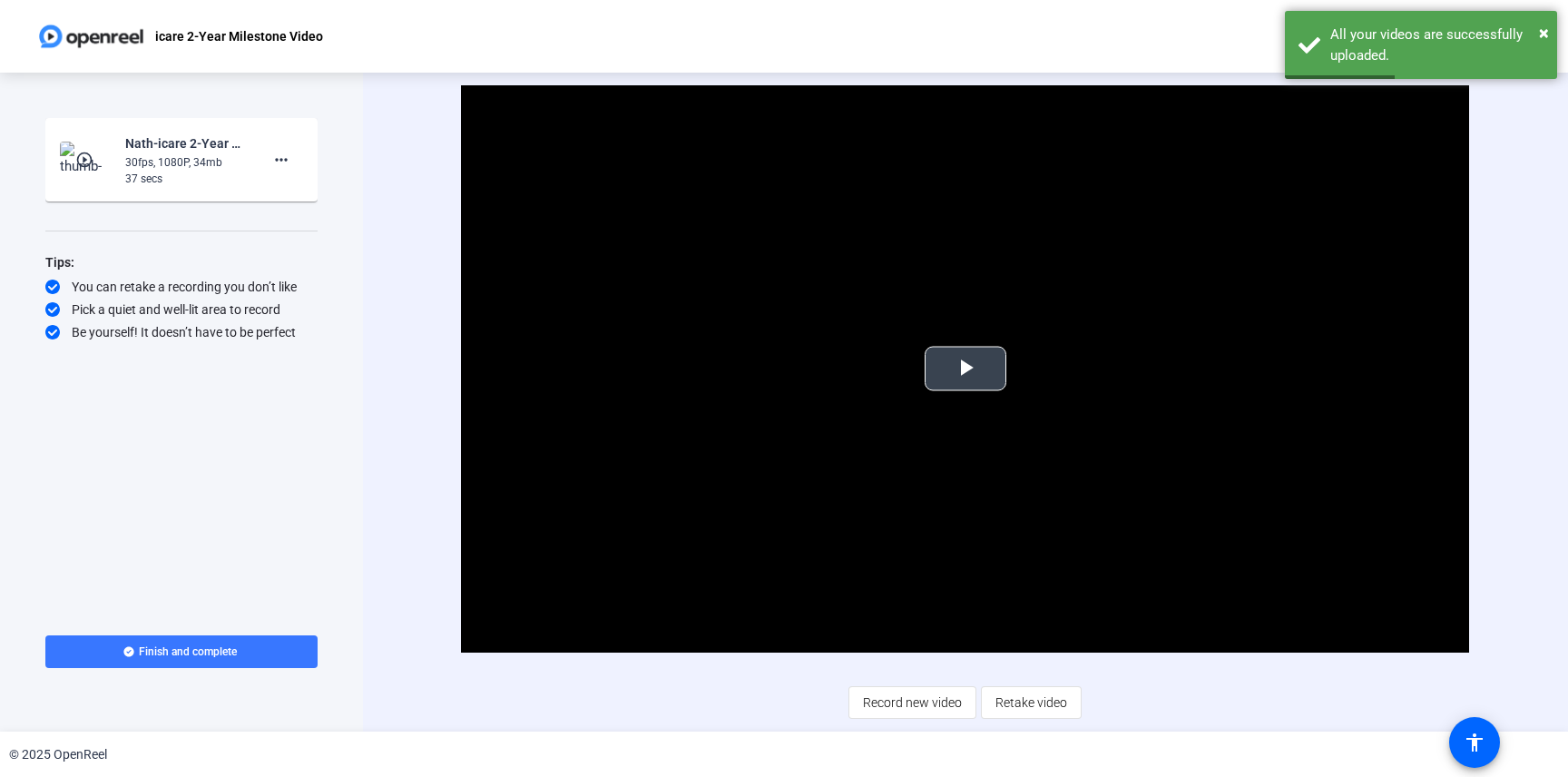
click at [1000, 403] on video "Video Player" at bounding box center [965, 370] width 1008 height 568
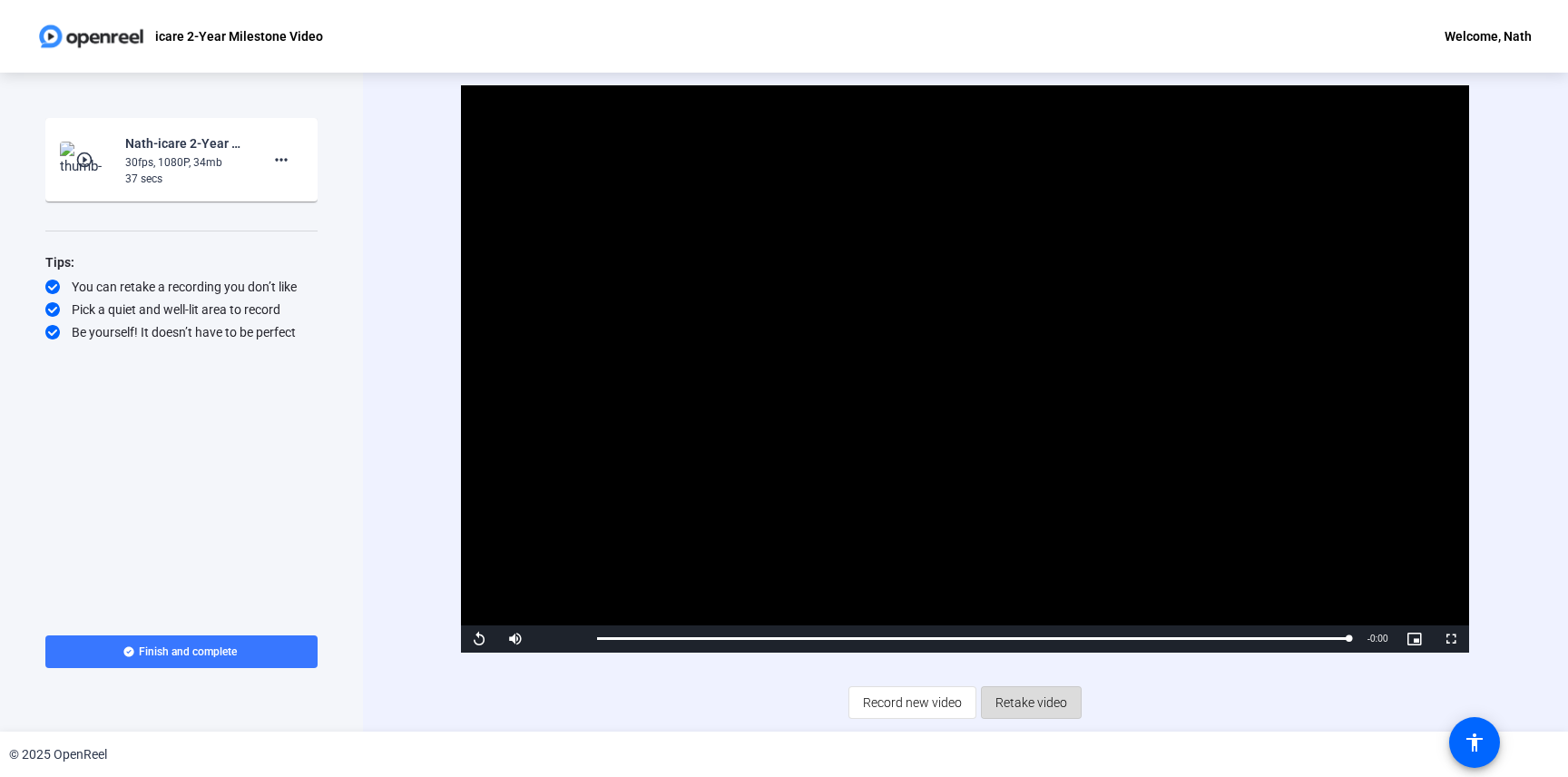
click at [1024, 710] on span "Retake video" at bounding box center [1031, 702] width 72 height 34
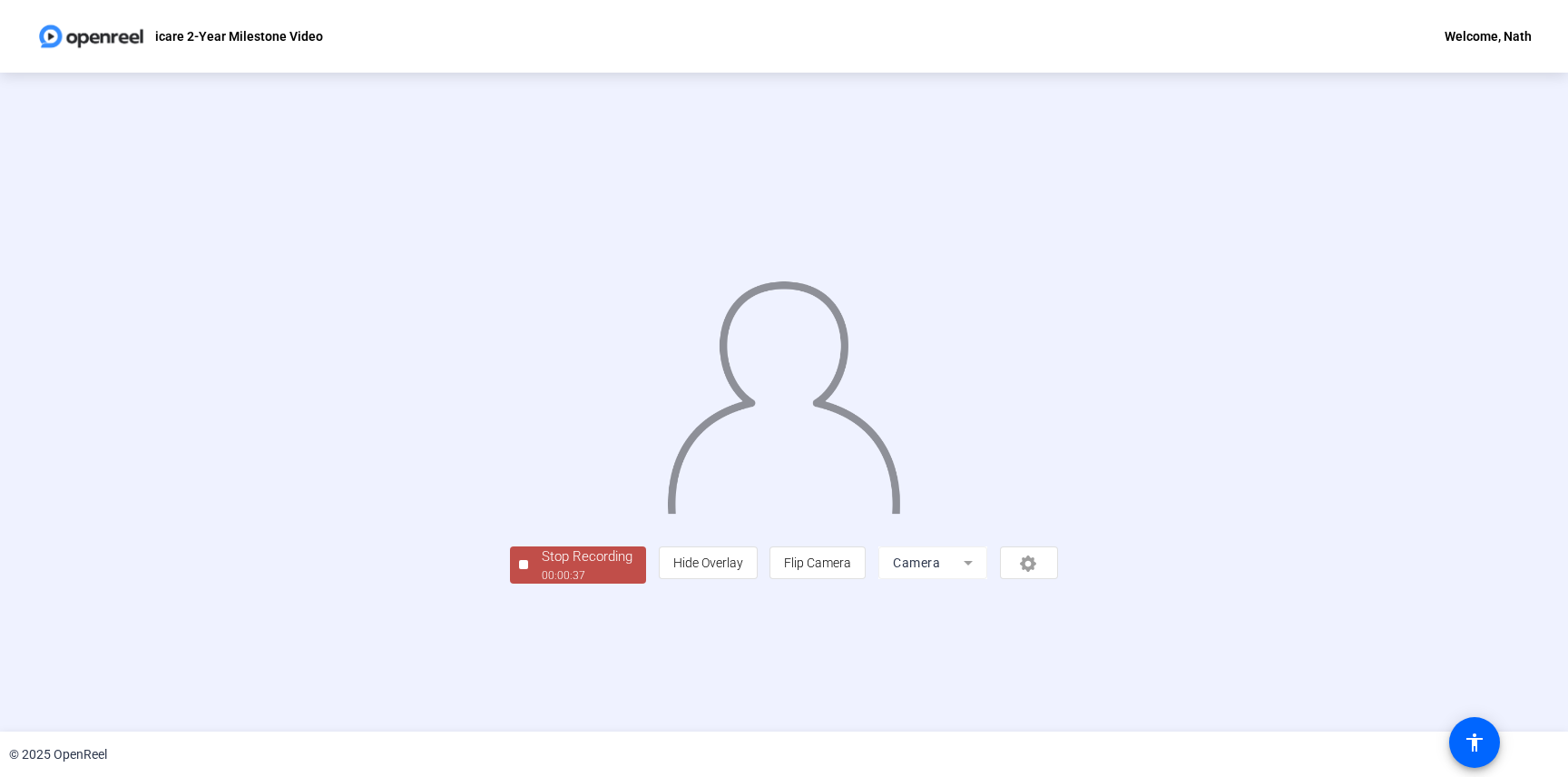
click at [528, 583] on span "Stop Recording 00:00:37" at bounding box center [587, 565] width 118 height 37
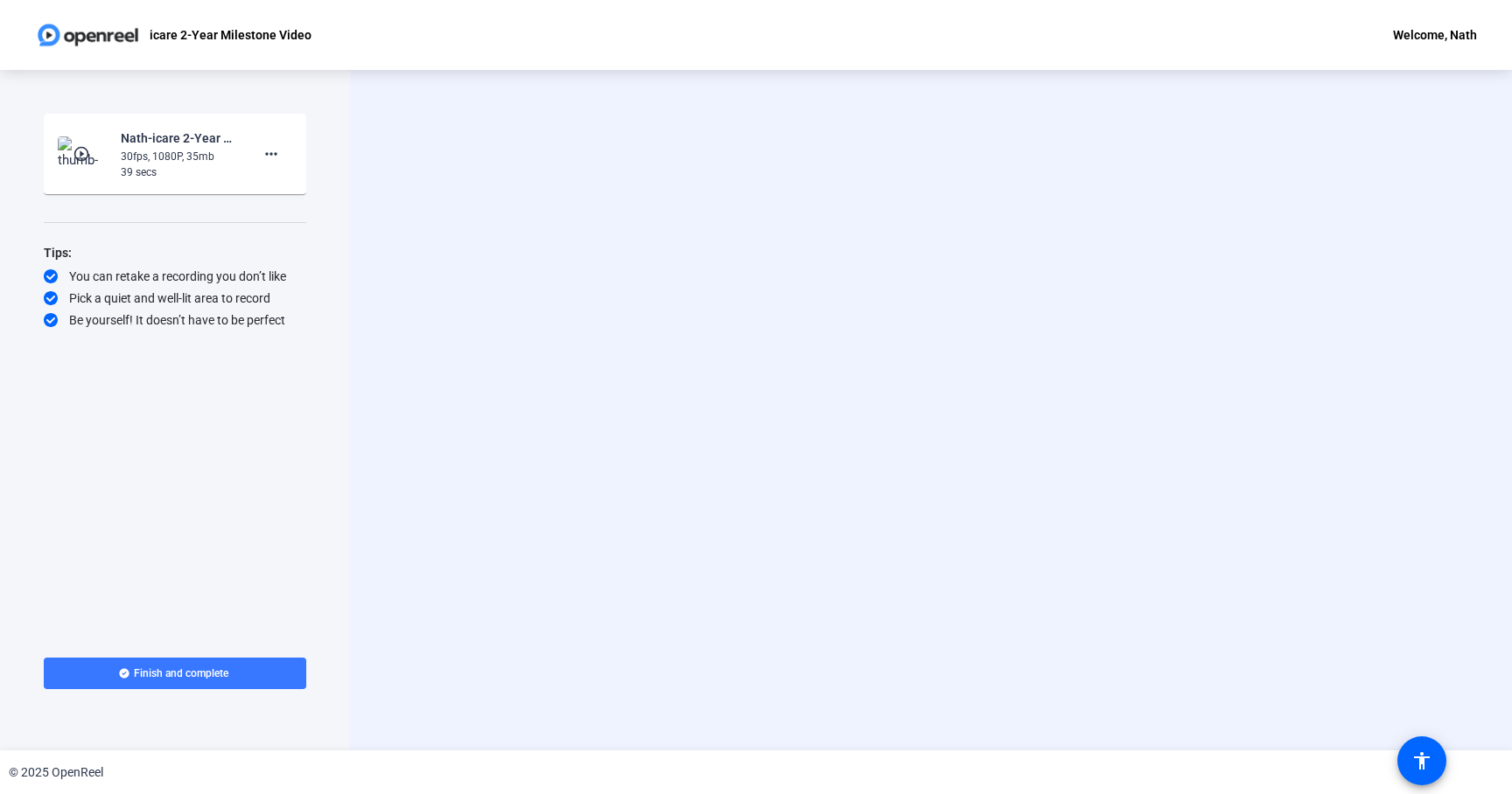
click at [83, 150] on mat-icon "play_circle_outline" at bounding box center [84, 154] width 21 height 18
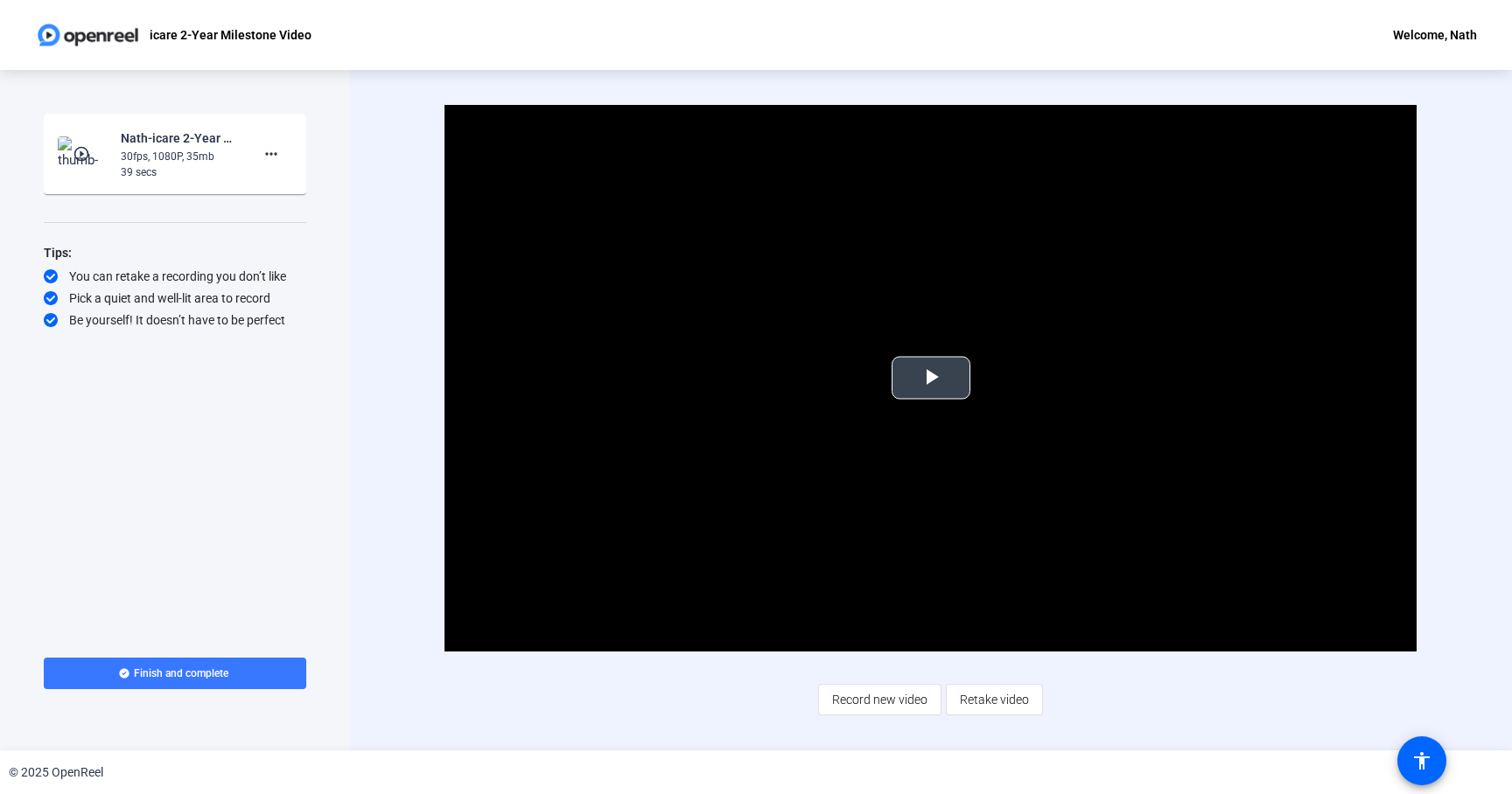
click at [931, 377] on span "Video Player" at bounding box center [931, 377] width 0 height 0
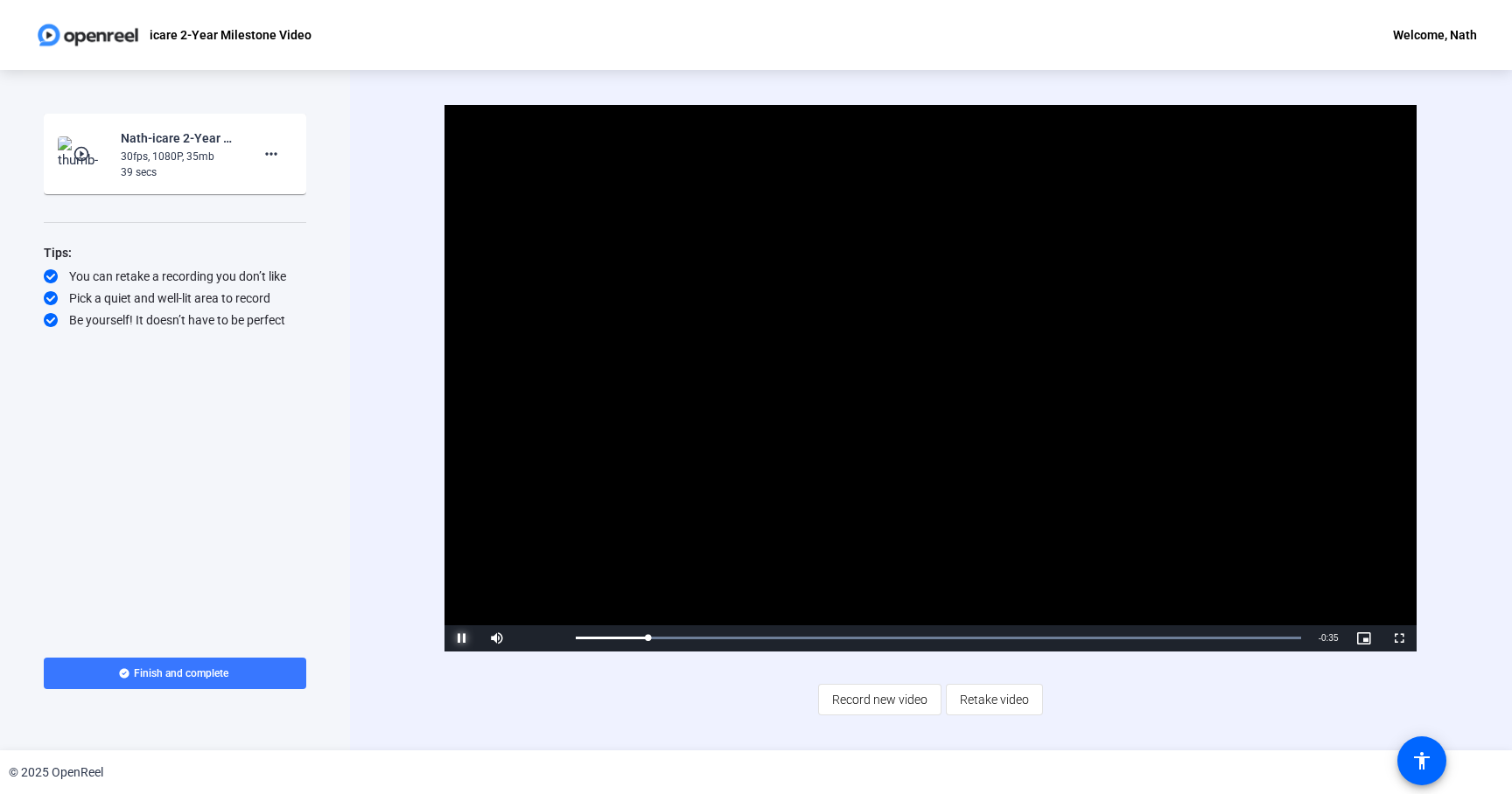
click at [458, 639] on span "Video Player" at bounding box center [461, 639] width 35 height 0
